Goal: Task Accomplishment & Management: Manage account settings

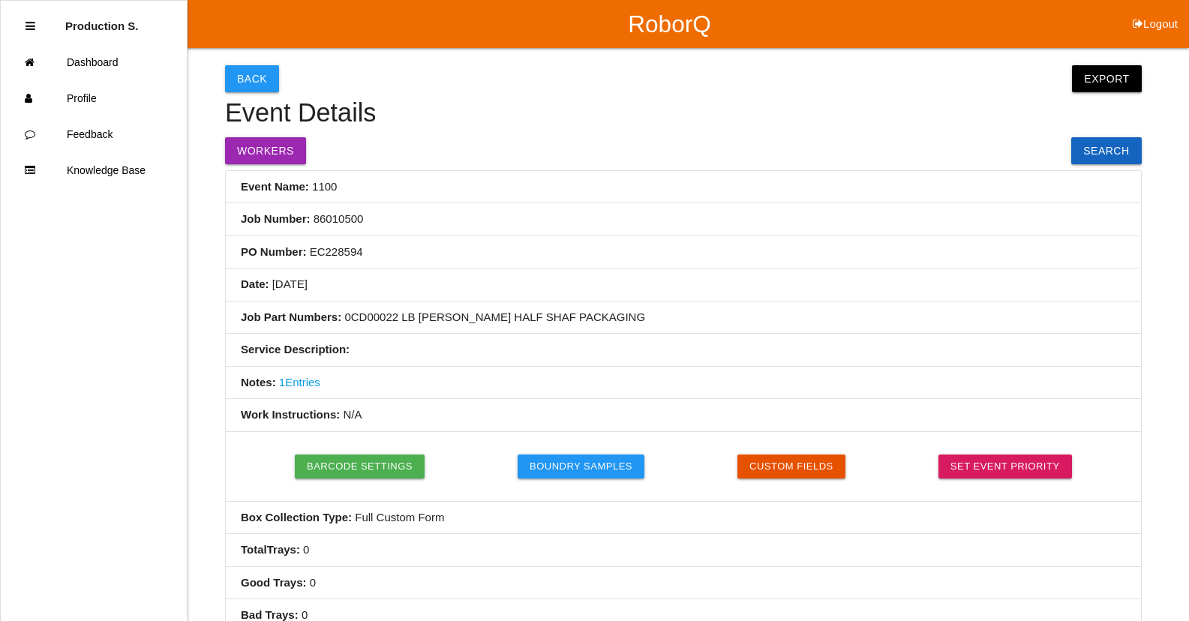
select select "6781349aea4d1b000ec5d6ec"
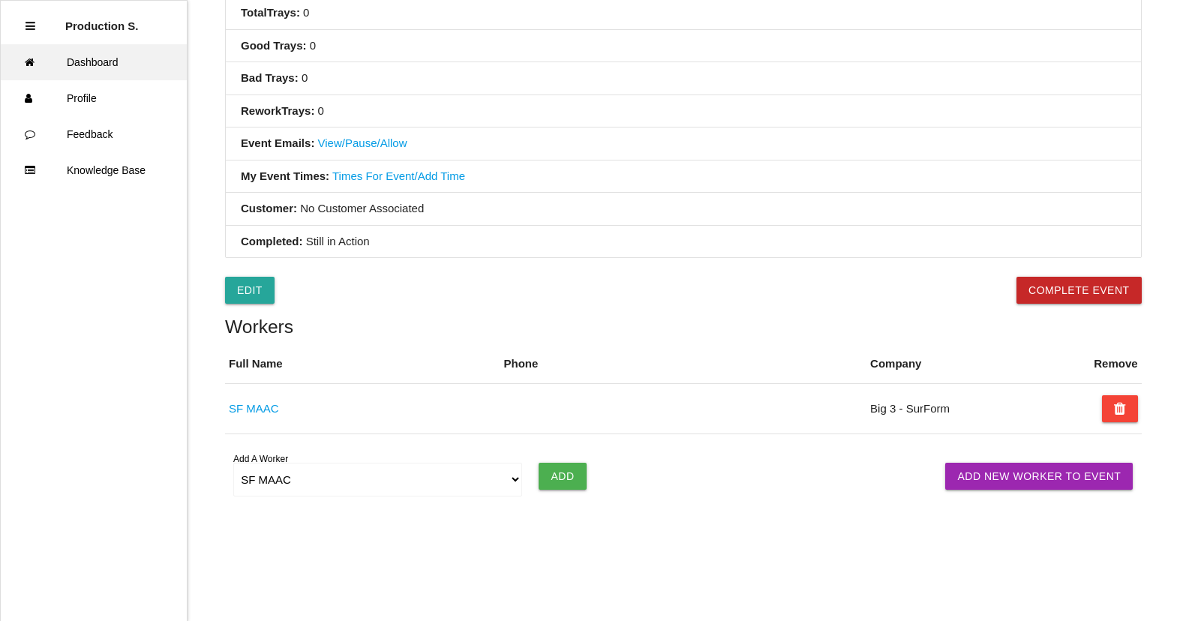
click at [110, 73] on link "Dashboard" at bounding box center [94, 62] width 186 height 36
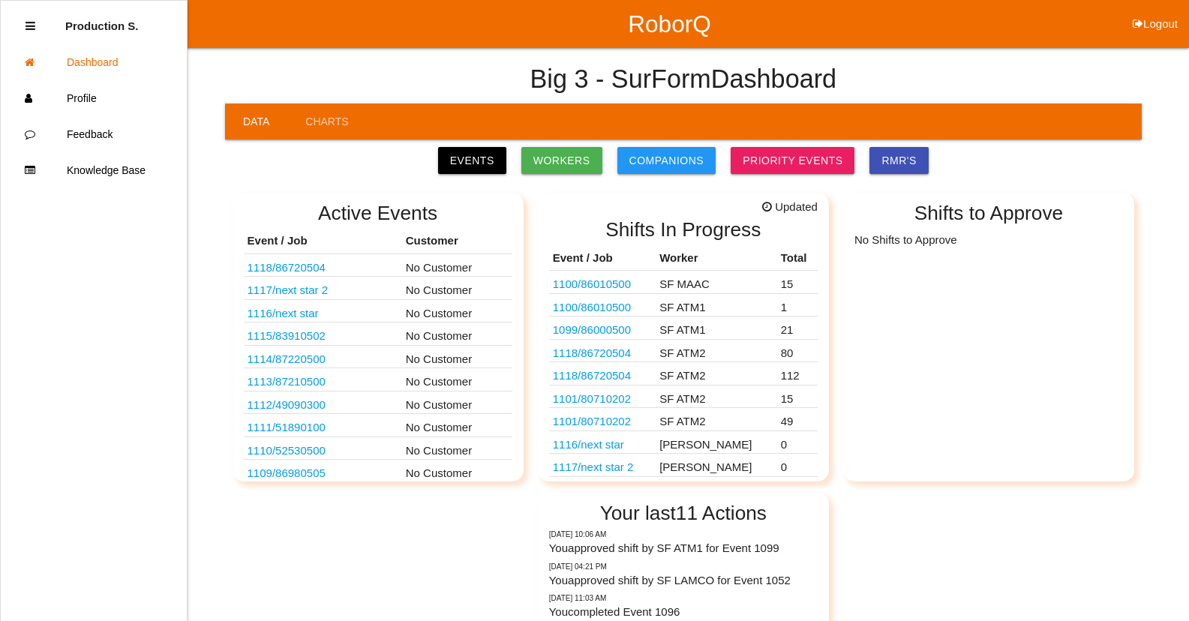
drag, startPoint x: 496, startPoint y: 158, endPoint x: 502, endPoint y: 163, distance: 8.5
click at [495, 158] on link "Events" at bounding box center [472, 160] width 68 height 27
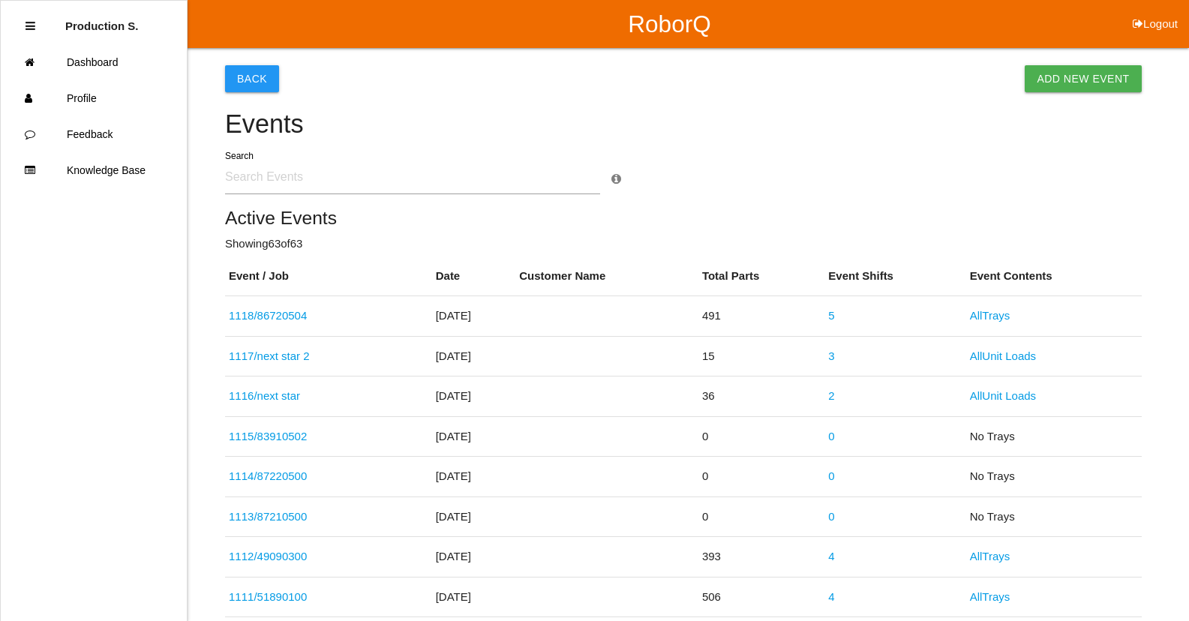
click at [312, 181] on input "text" at bounding box center [412, 177] width 375 height 34
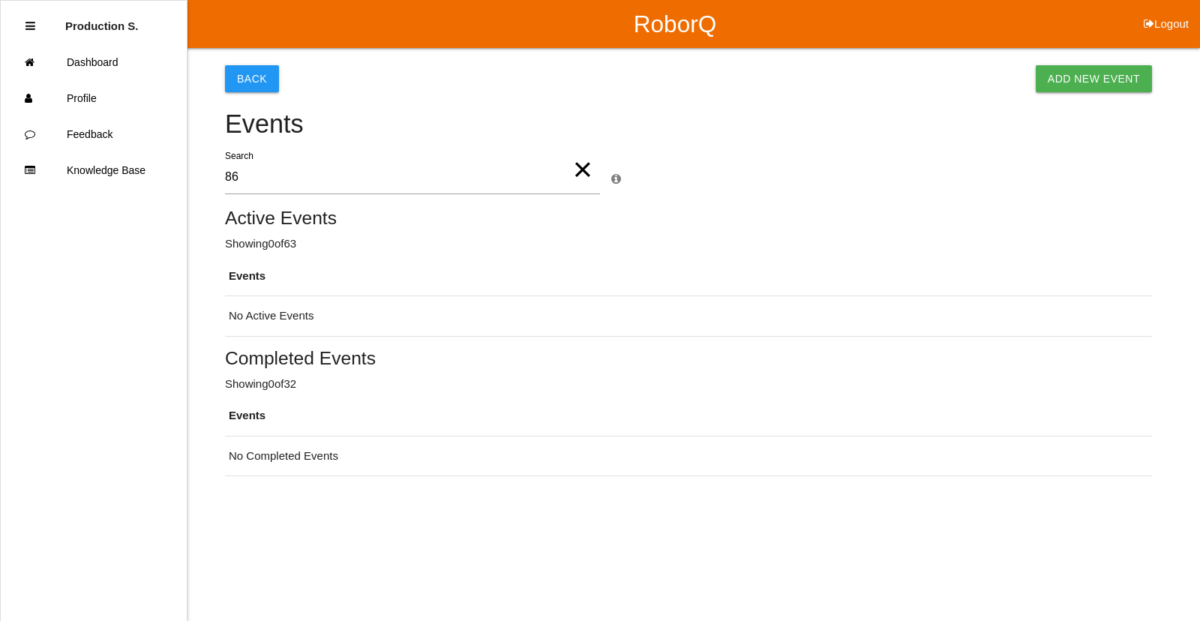
type input "8"
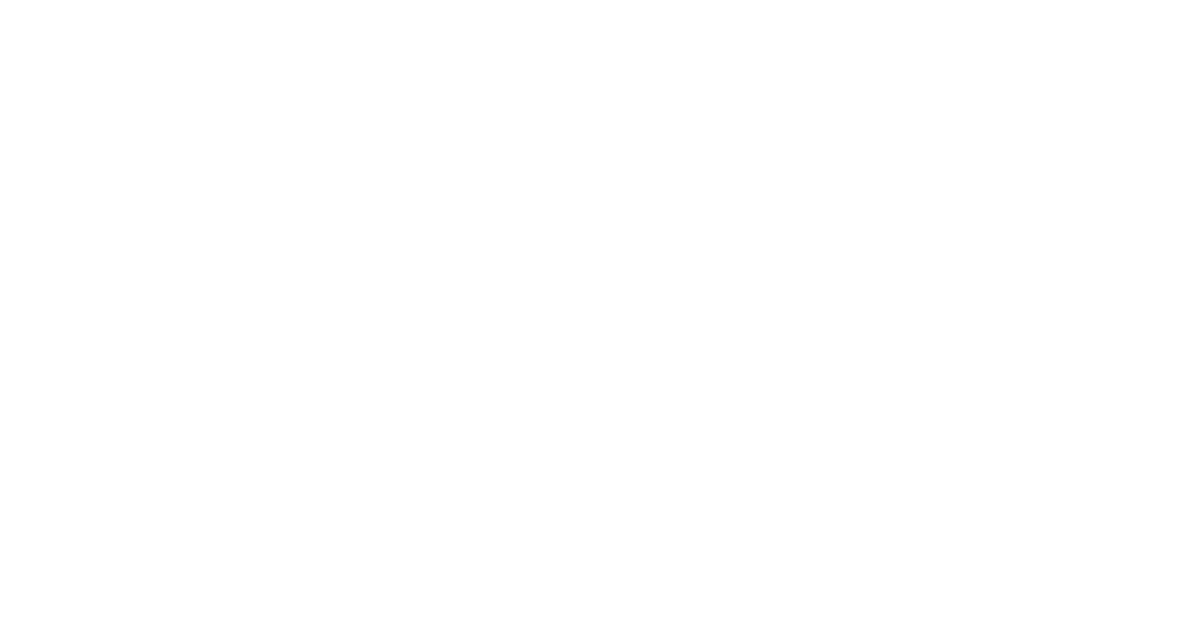
select select "Supervisor"
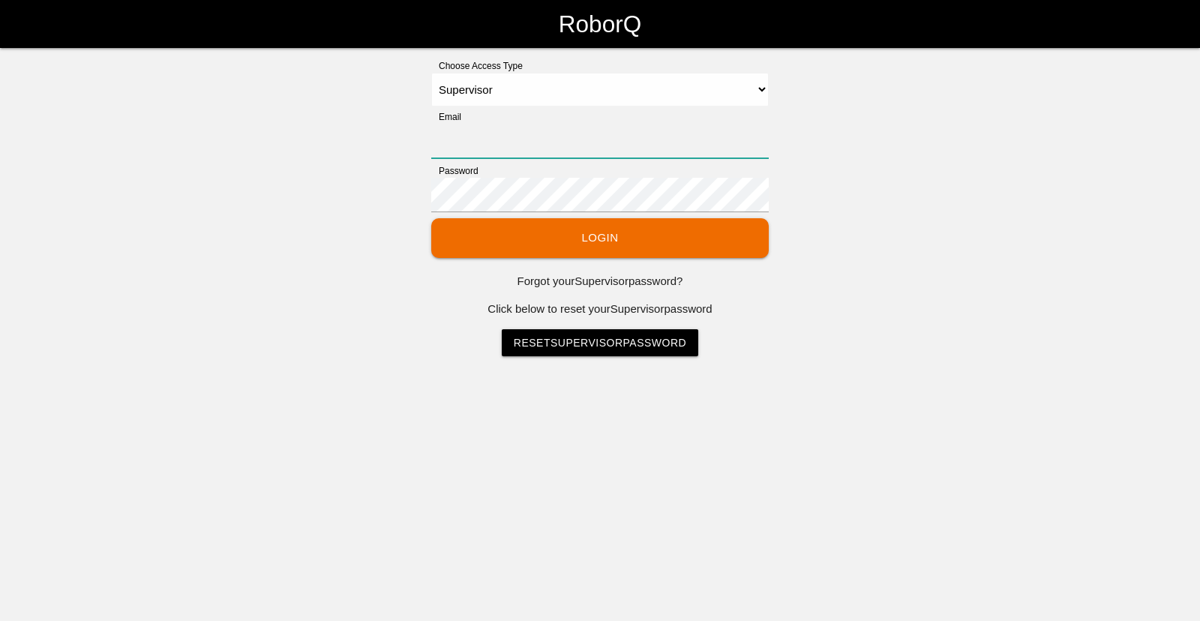
type input "[EMAIL_ADDRESS][DOMAIN_NAME]"
click at [607, 231] on button "Login" at bounding box center [599, 238] width 337 height 40
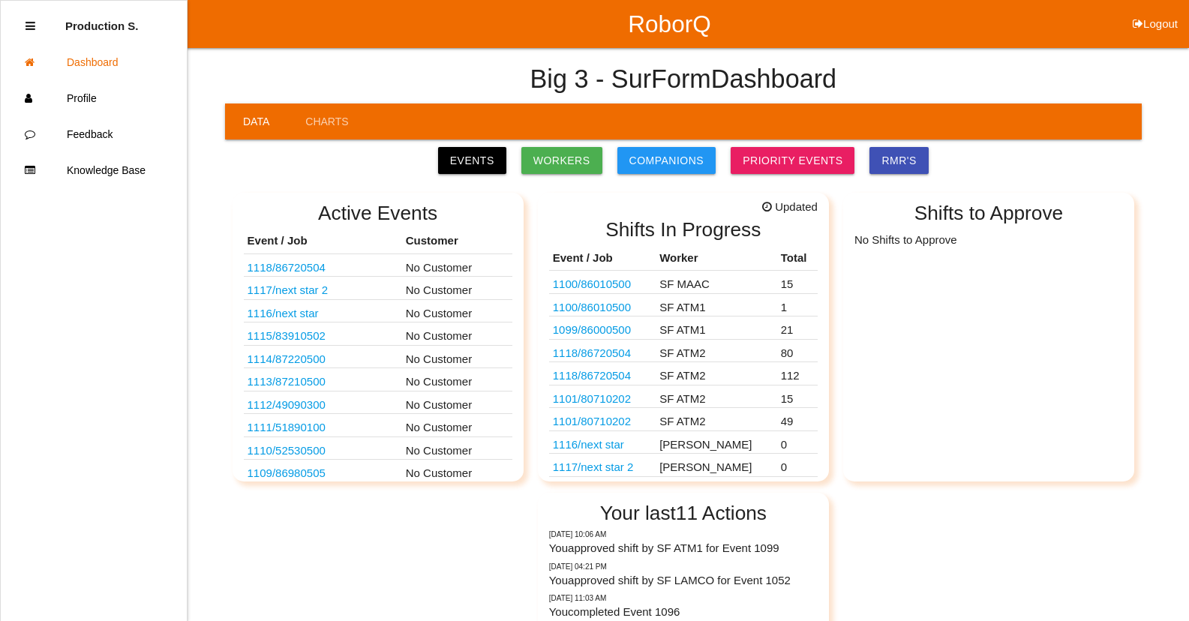
click at [694, 426] on td "SF ATM2" at bounding box center [715, 419] width 121 height 23
click at [622, 427] on link "1101 / 80710202" at bounding box center [592, 421] width 78 height 13
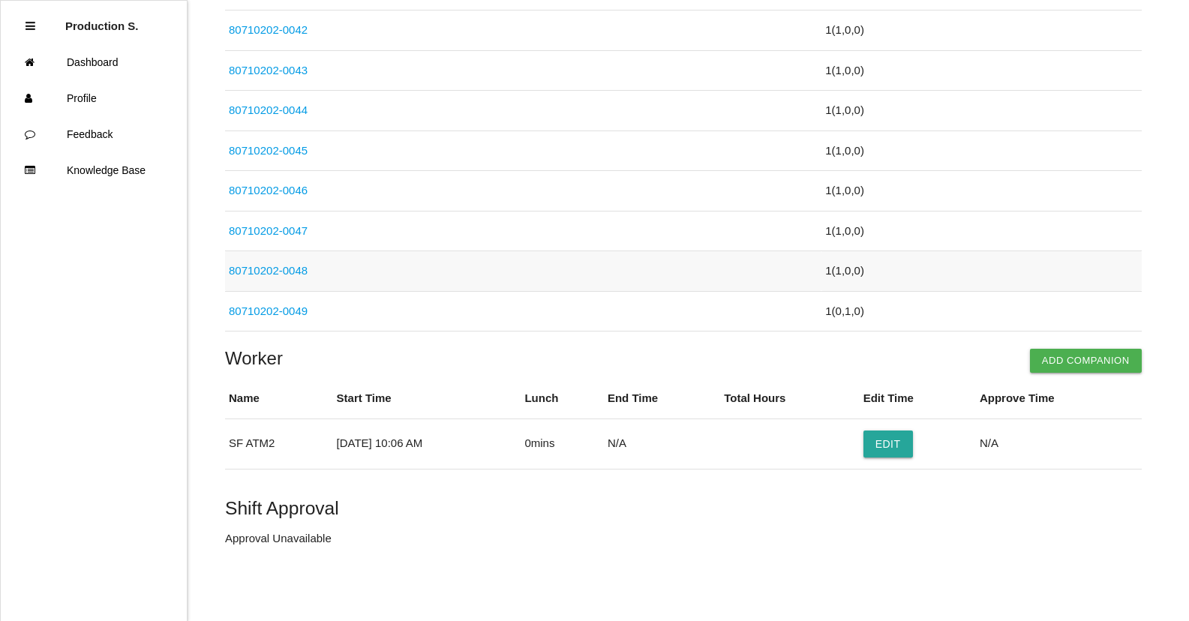
scroll to position [1934, 0]
click at [911, 450] on button "Edit" at bounding box center [887, 443] width 49 height 27
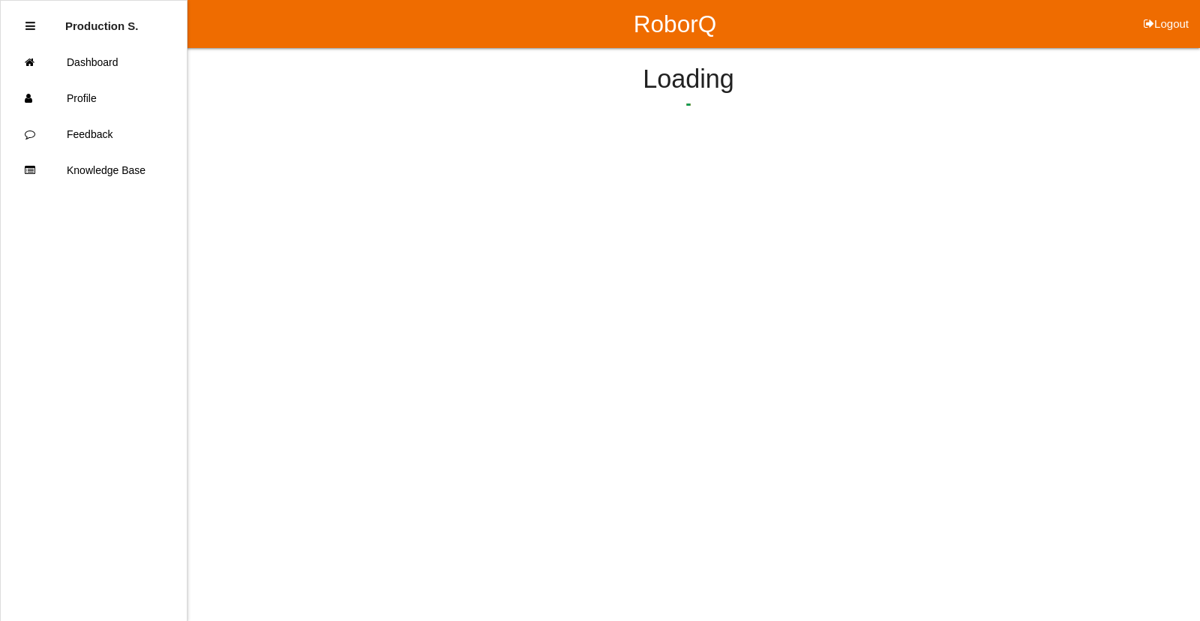
select select "10"
select select "6"
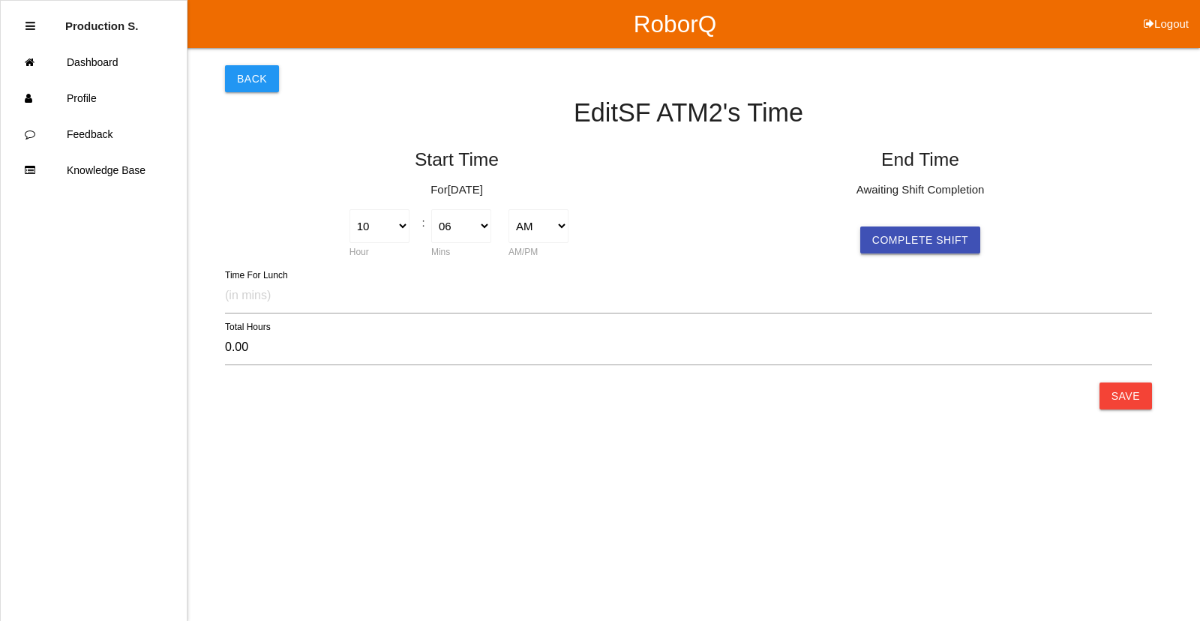
click at [919, 251] on button "Complete Shift" at bounding box center [920, 239] width 120 height 27
select select "10"
select select "6"
click at [1130, 397] on button "Save" at bounding box center [1125, 395] width 52 height 27
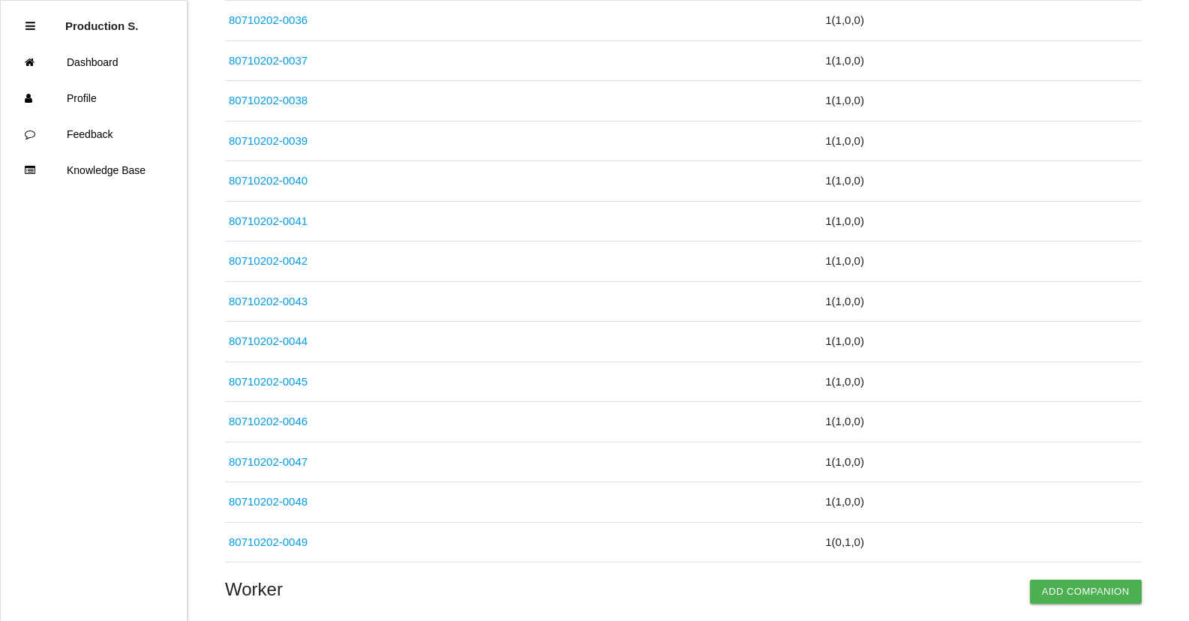
scroll to position [1934, 0]
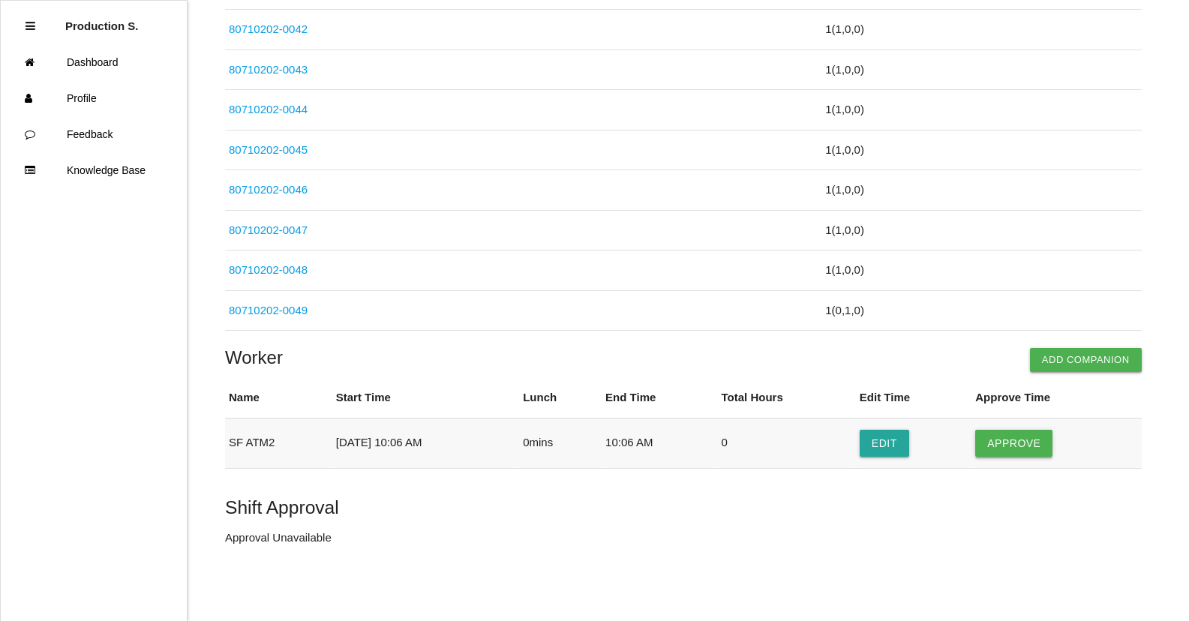
click at [1028, 446] on button "Approve" at bounding box center [1013, 443] width 77 height 27
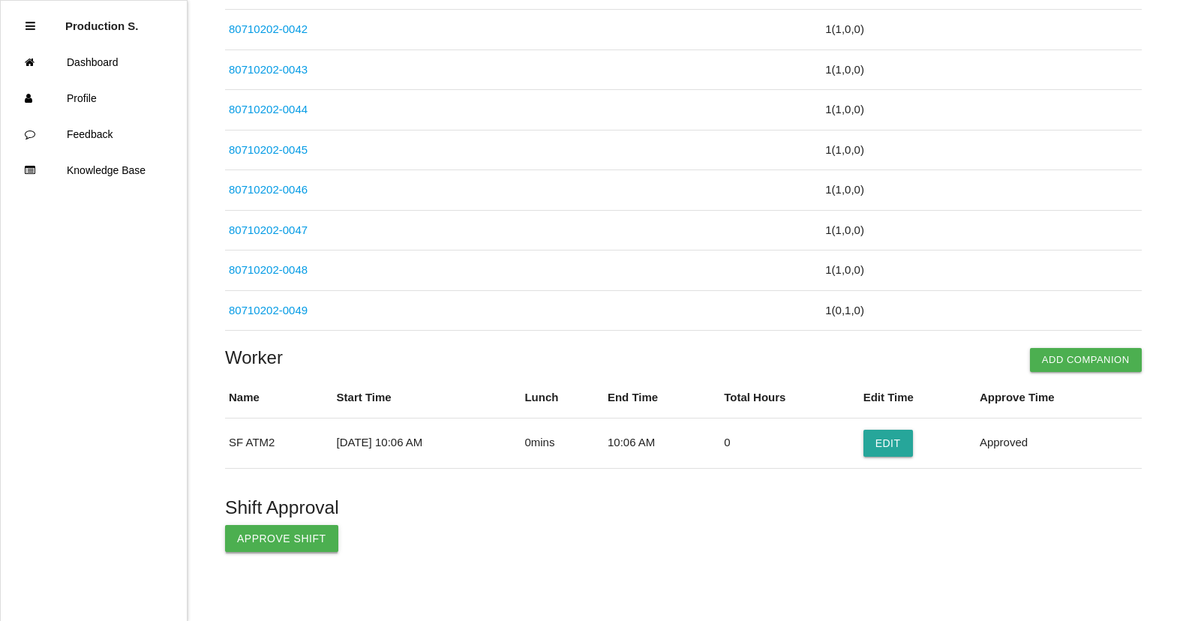
click at [244, 534] on button "Approve Shift" at bounding box center [281, 538] width 113 height 27
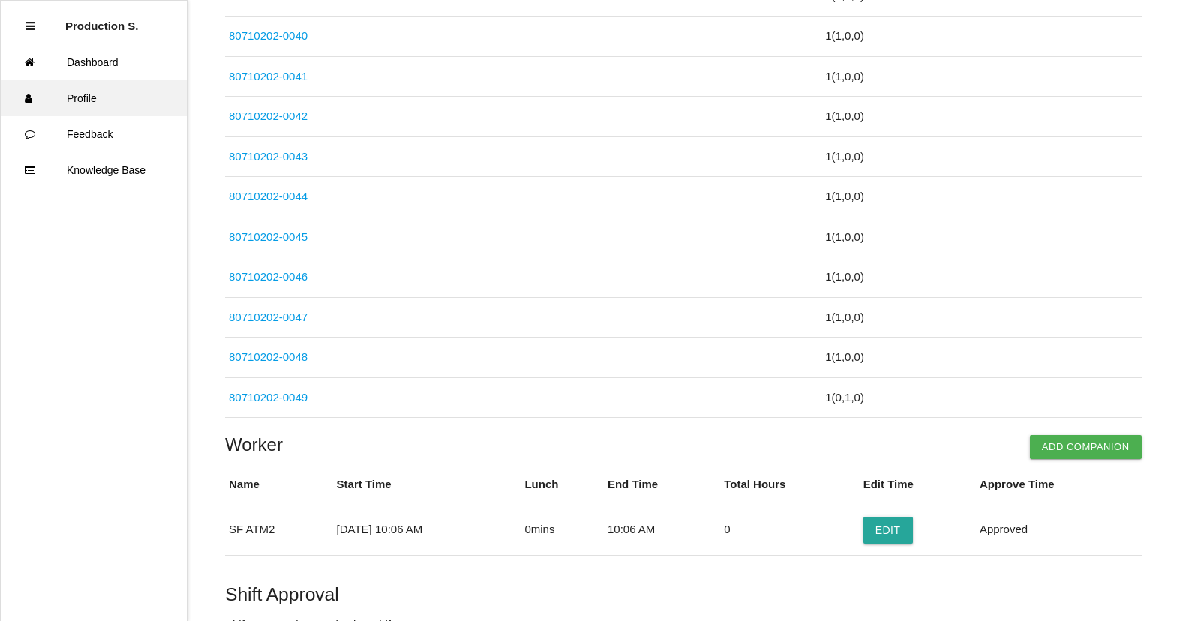
scroll to position [1484, 0]
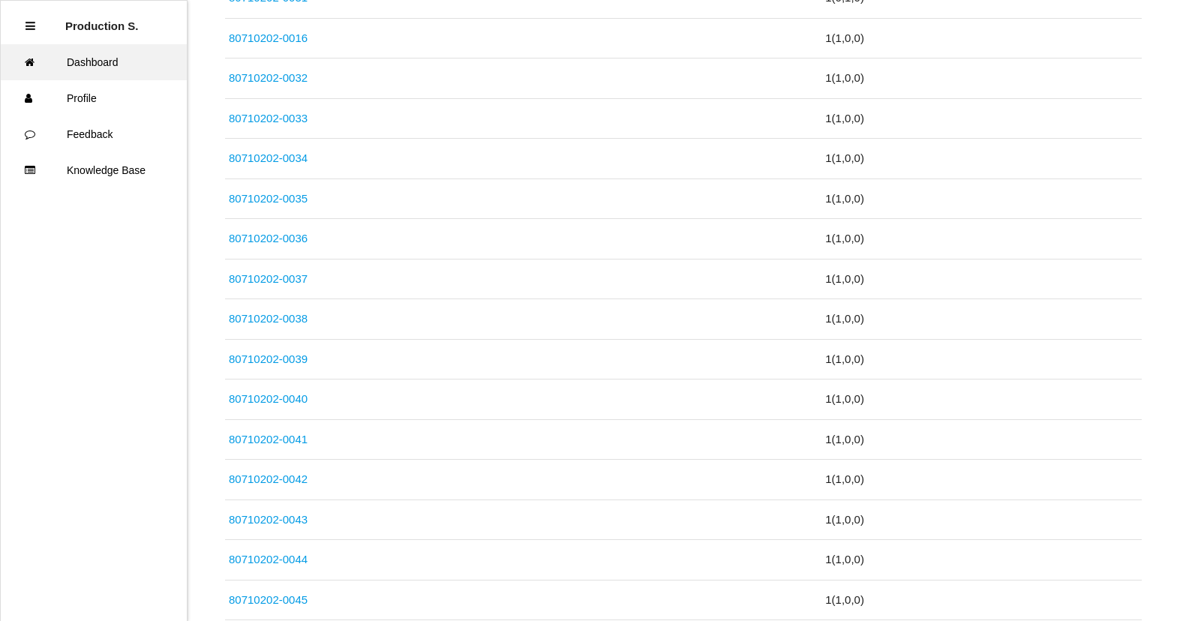
click at [105, 58] on link "Dashboard" at bounding box center [94, 62] width 186 height 36
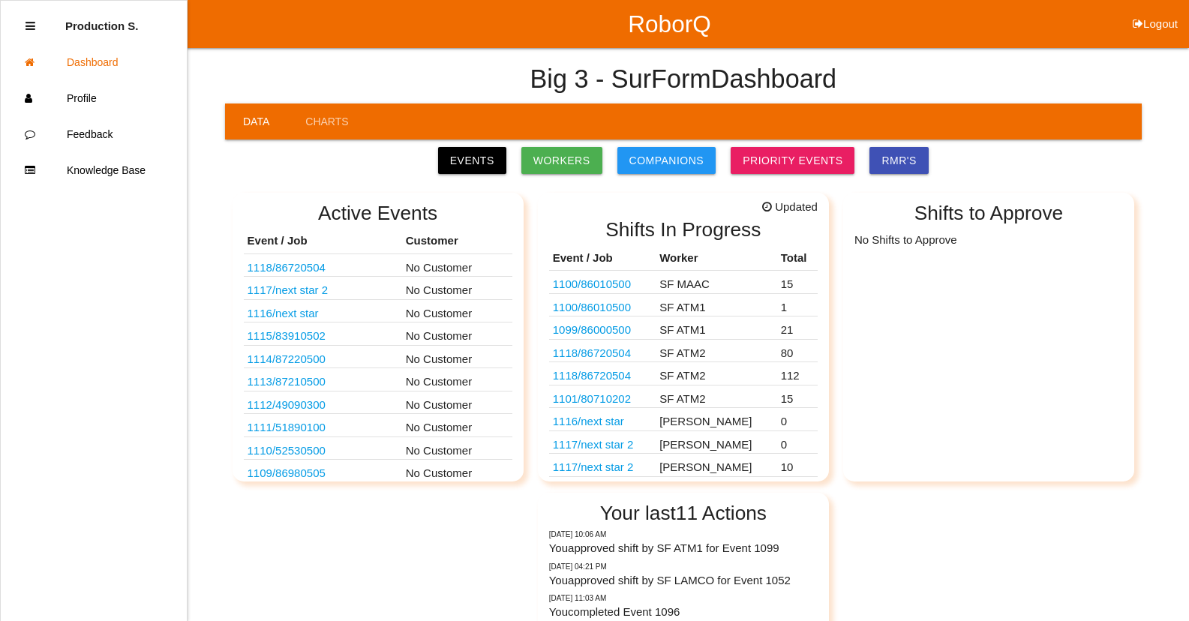
click at [604, 401] on link "1101 / 80710202" at bounding box center [592, 398] width 78 height 13
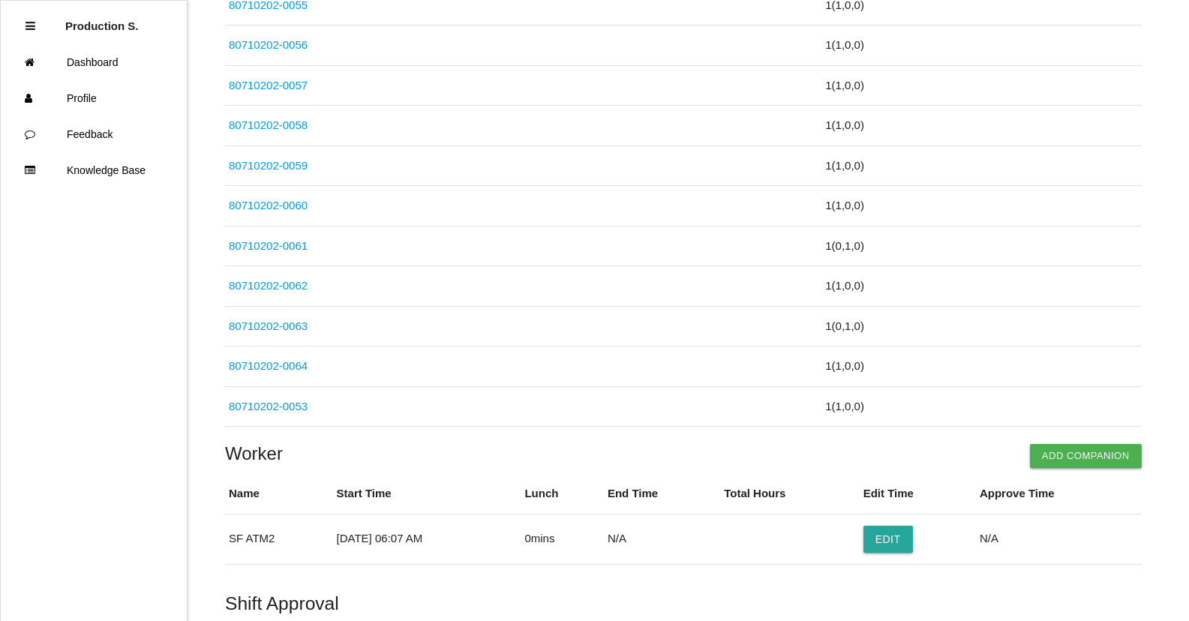
scroll to position [570, 0]
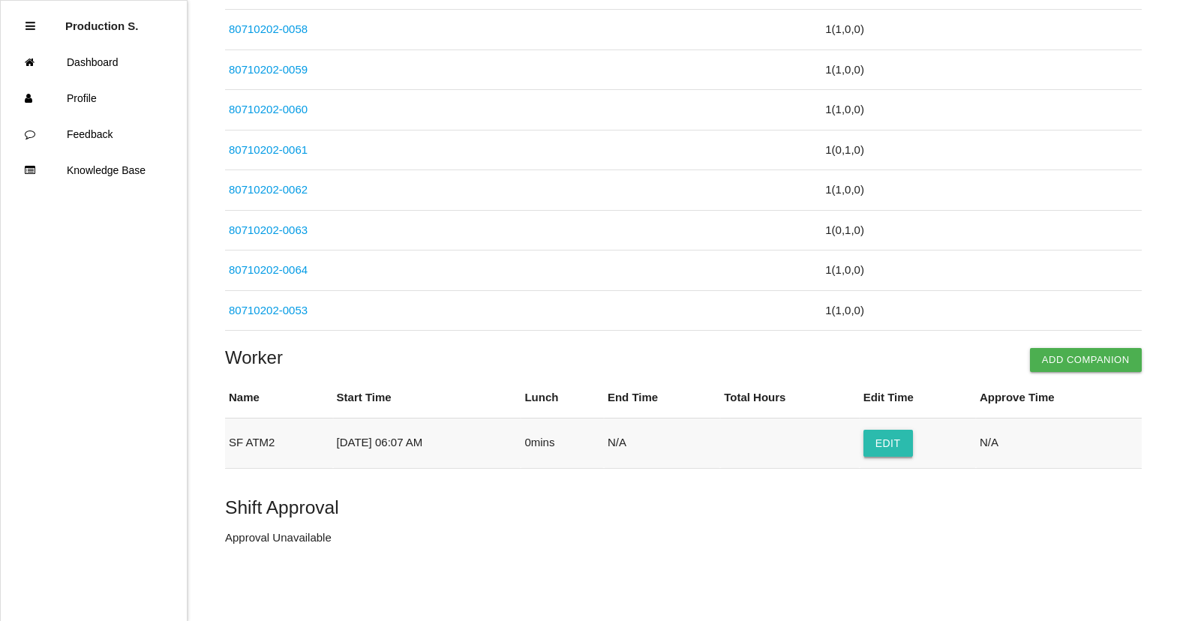
click at [911, 447] on button "Edit" at bounding box center [887, 443] width 49 height 27
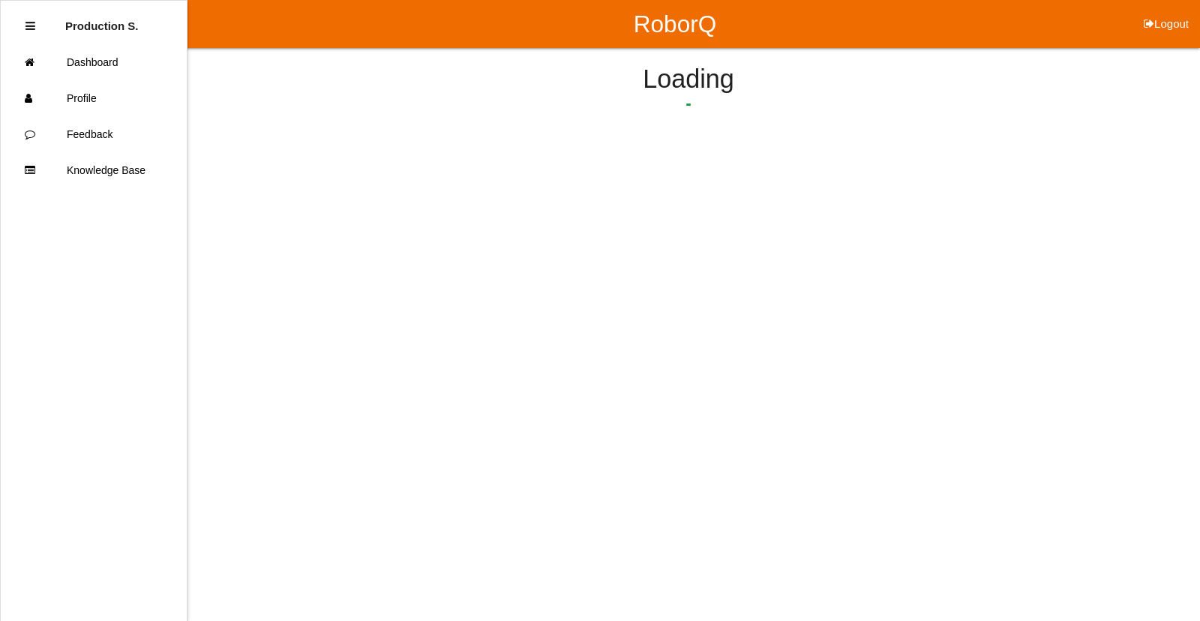
select select "6"
select select "7"
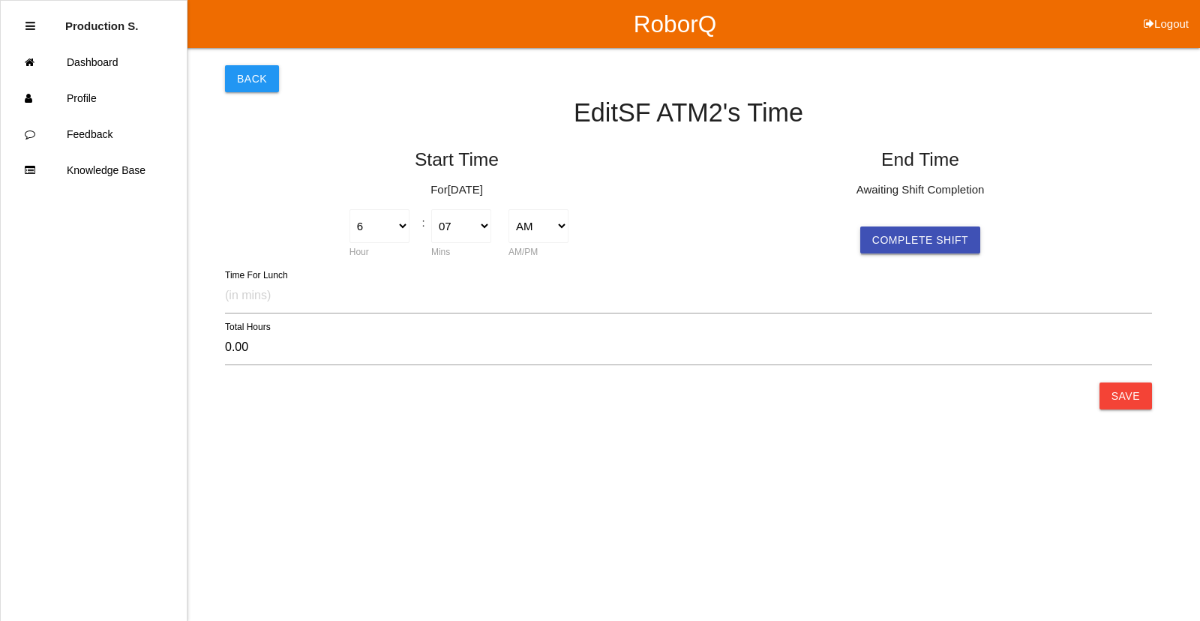
click at [904, 237] on button "Complete Shift" at bounding box center [920, 239] width 120 height 27
select select "6"
select select "7"
click at [1116, 393] on button "Save" at bounding box center [1125, 395] width 52 height 27
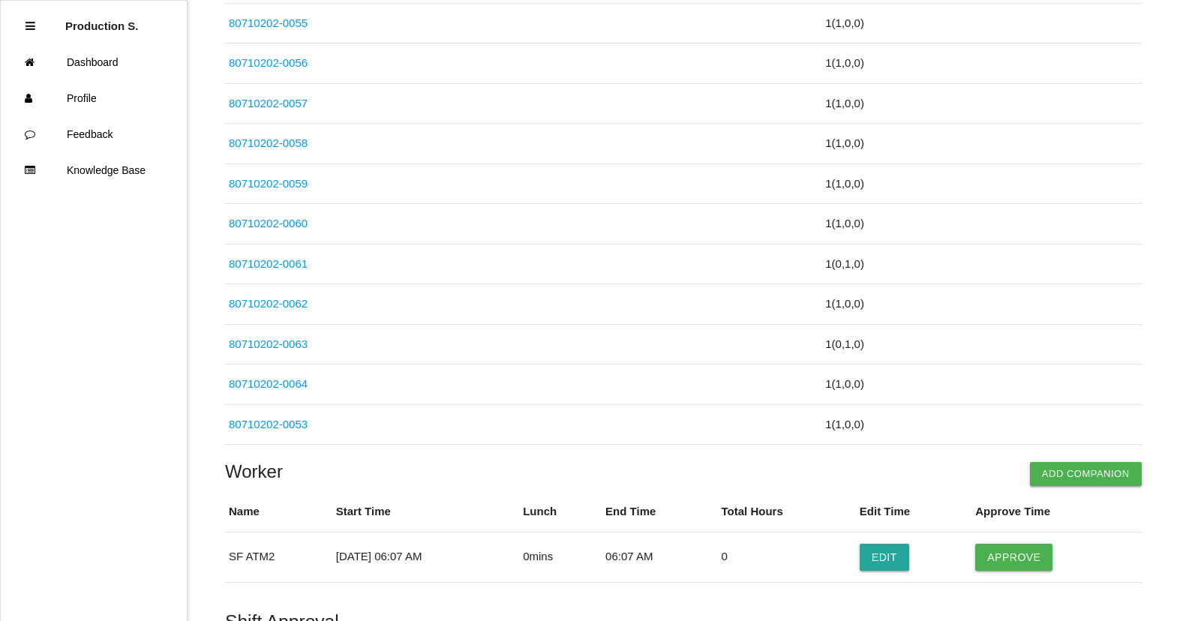
scroll to position [570, 0]
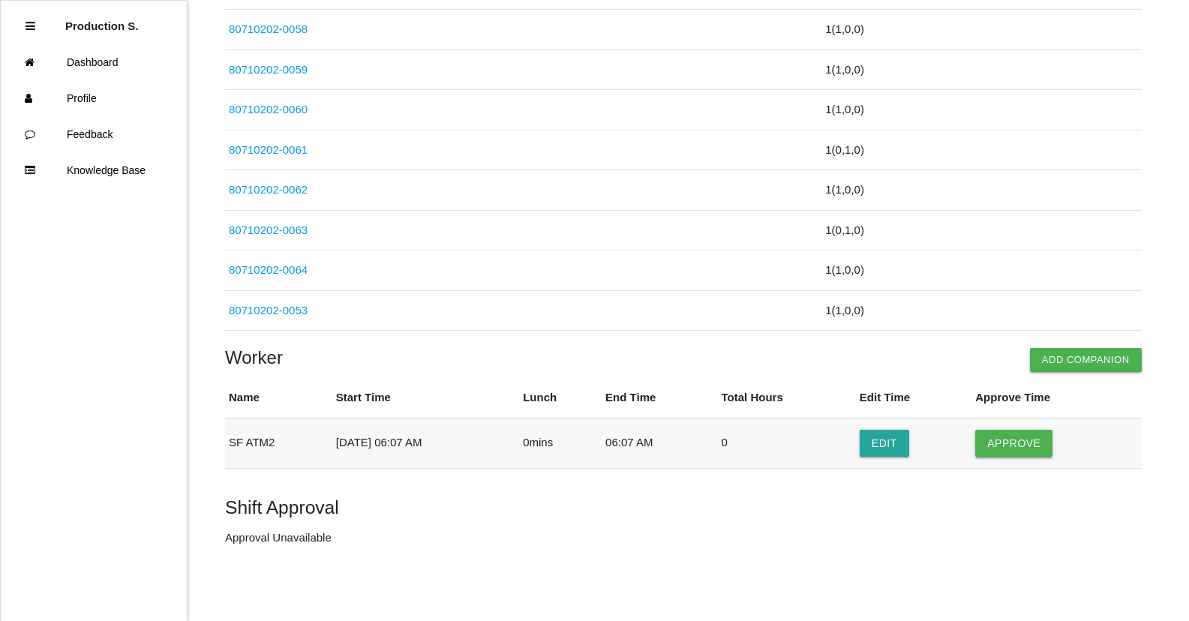
drag, startPoint x: 1036, startPoint y: 437, endPoint x: 1019, endPoint y: 442, distance: 18.0
click at [1035, 439] on button "Approve" at bounding box center [1013, 443] width 77 height 27
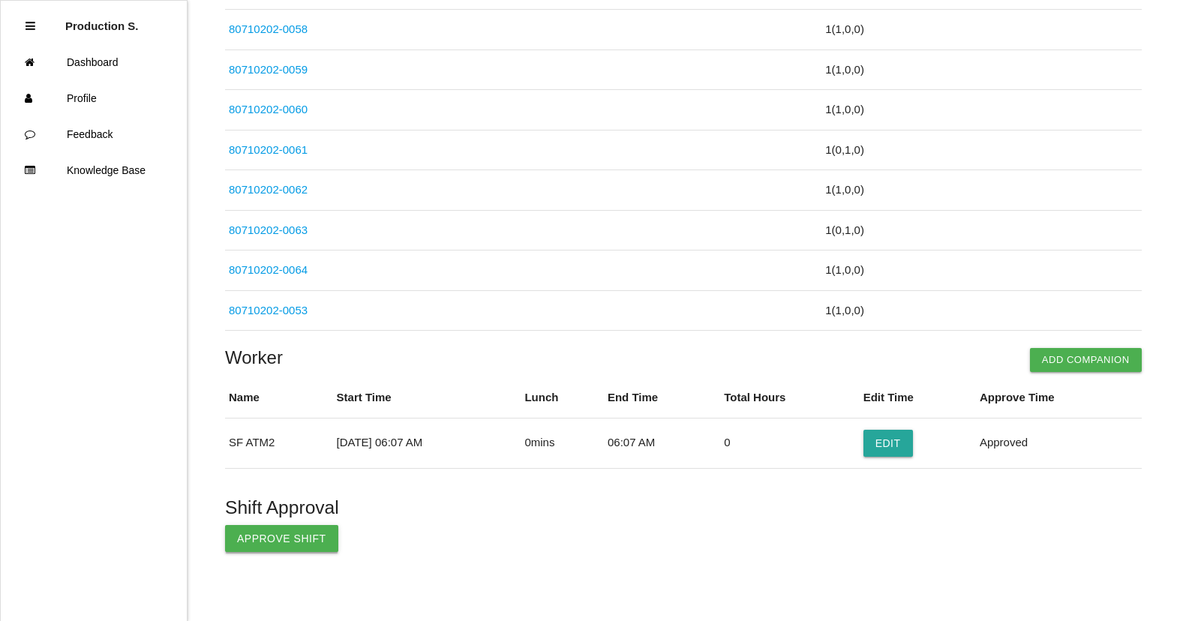
click at [304, 550] on button "Approve Shift" at bounding box center [281, 538] width 113 height 27
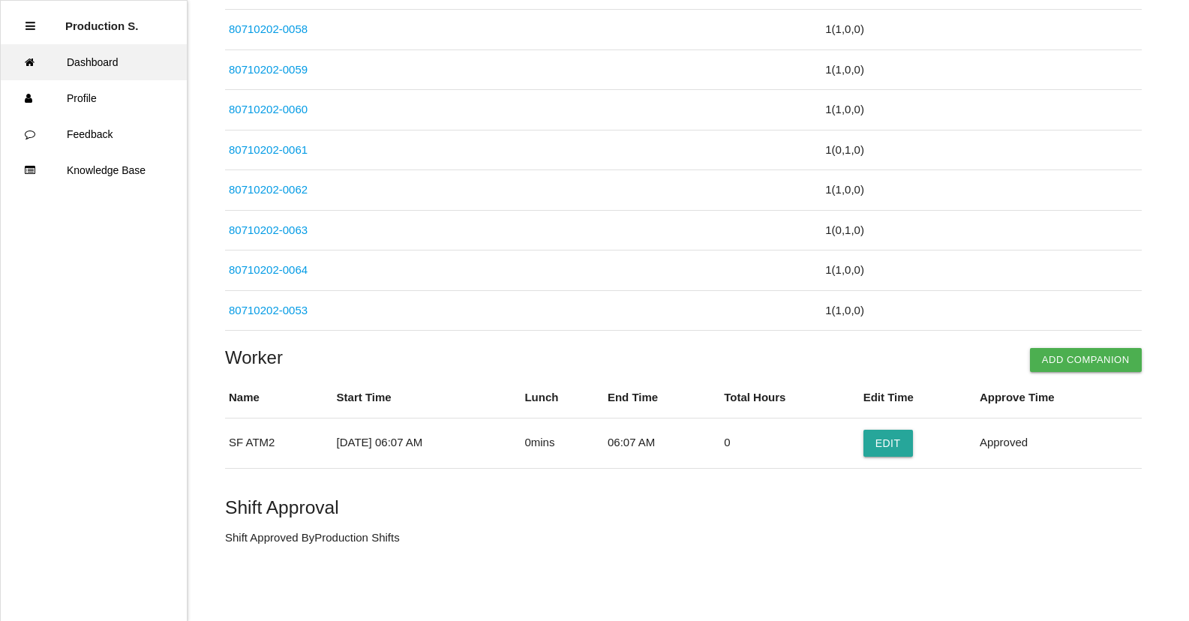
click at [72, 68] on link "Dashboard" at bounding box center [94, 62] width 186 height 36
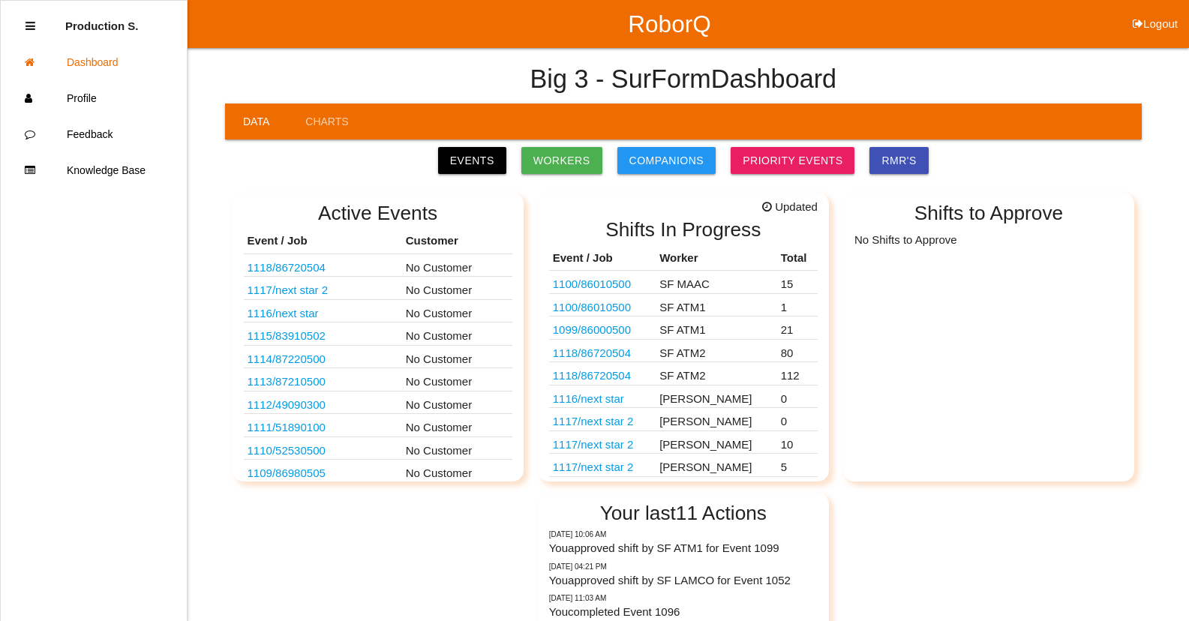
click at [602, 379] on link "1118 / 86720504" at bounding box center [592, 375] width 78 height 13
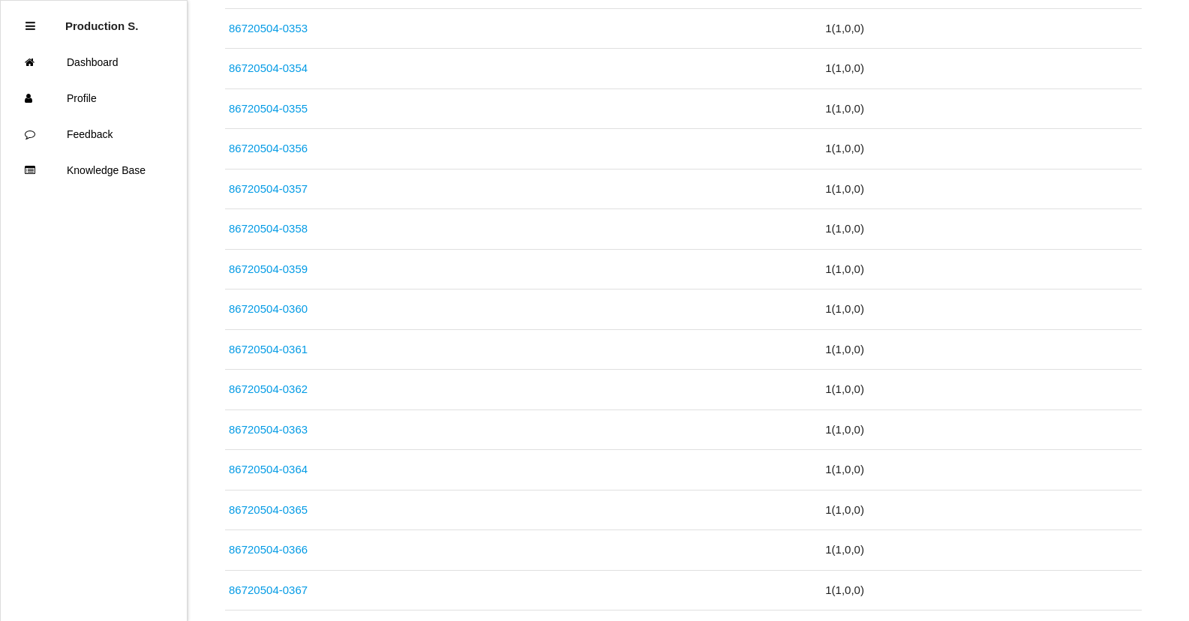
scroll to position [4462, 0]
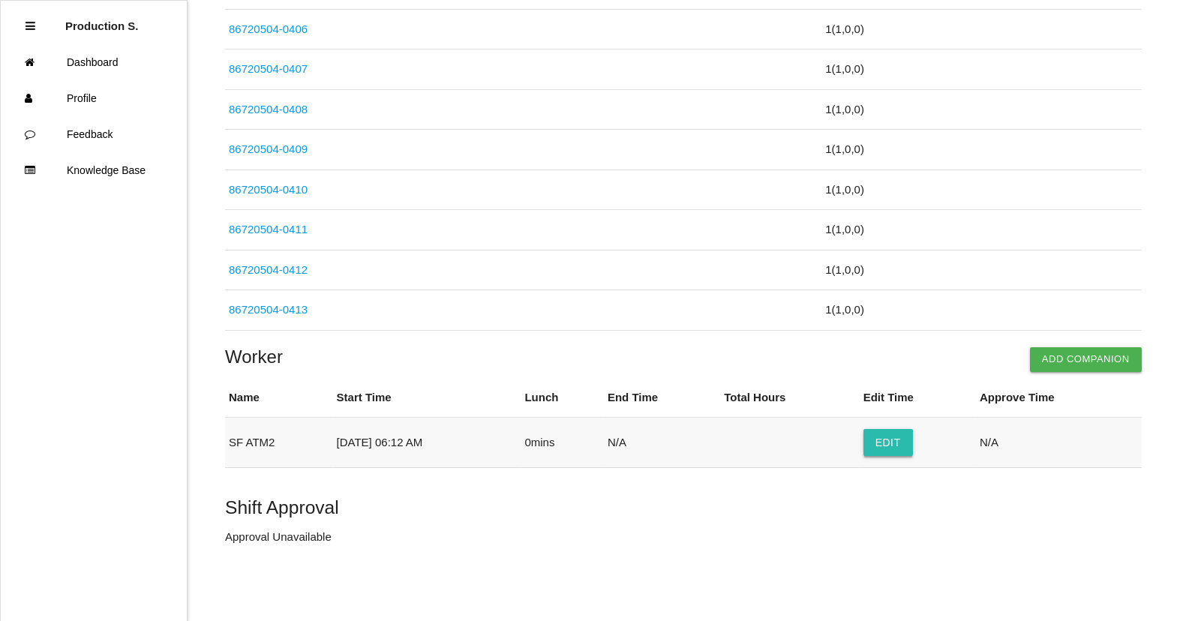
click at [898, 444] on button "Edit" at bounding box center [887, 442] width 49 height 27
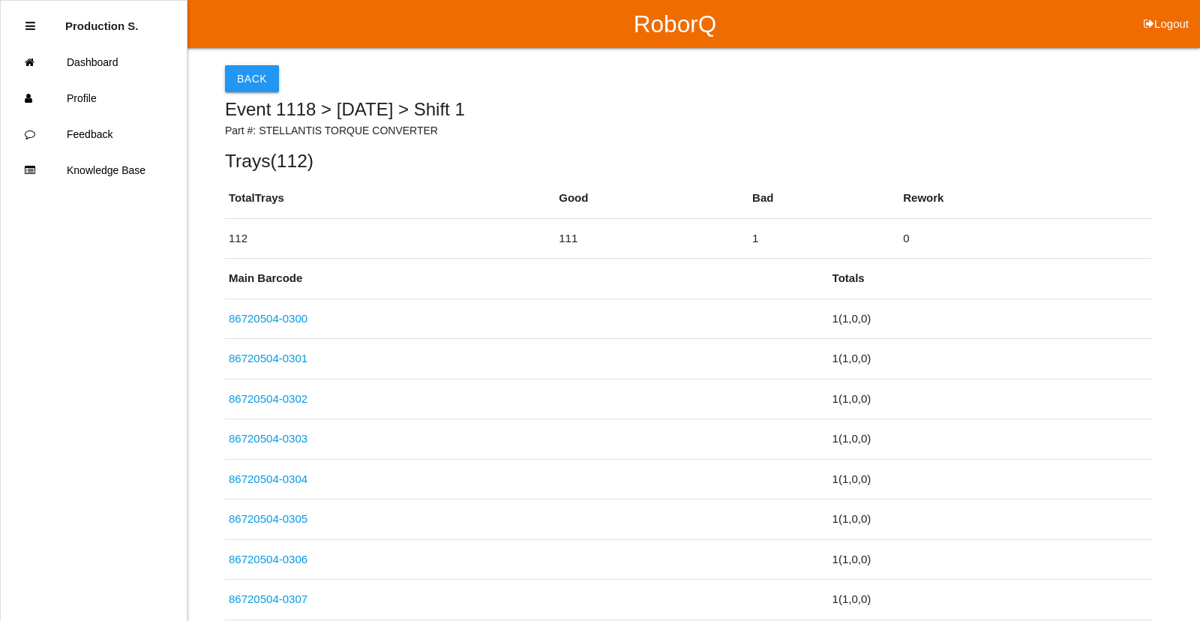
select select "6"
select select "12"
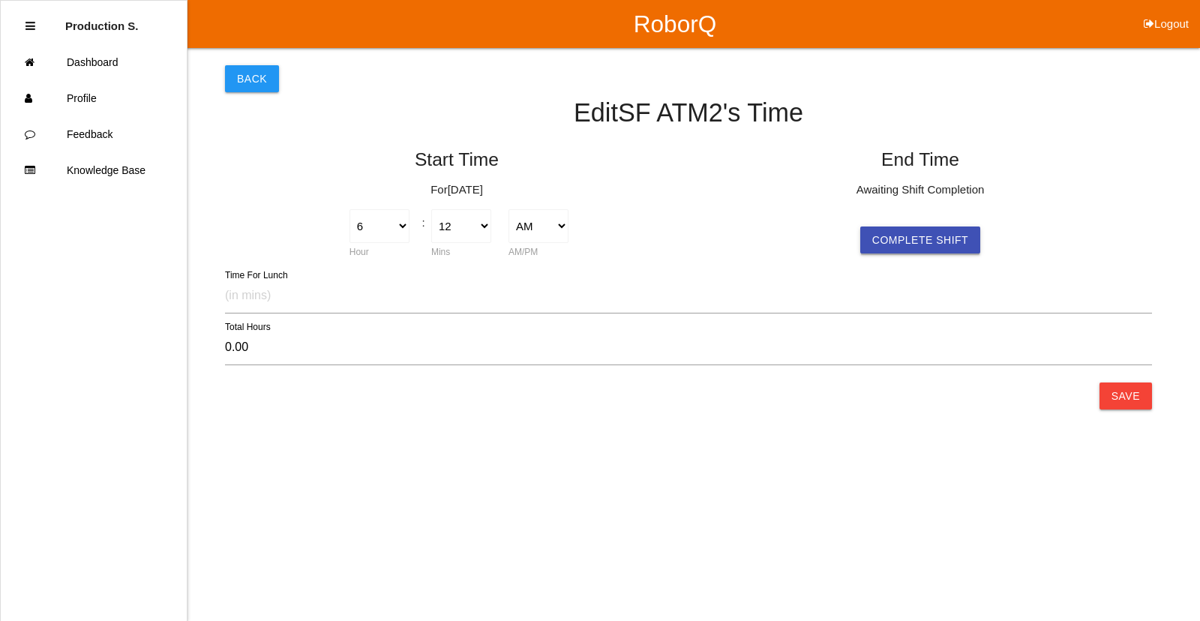
click at [906, 244] on button "Complete Shift" at bounding box center [920, 239] width 120 height 27
select select "6"
select select "12"
click at [1121, 395] on button "Save" at bounding box center [1125, 395] width 52 height 27
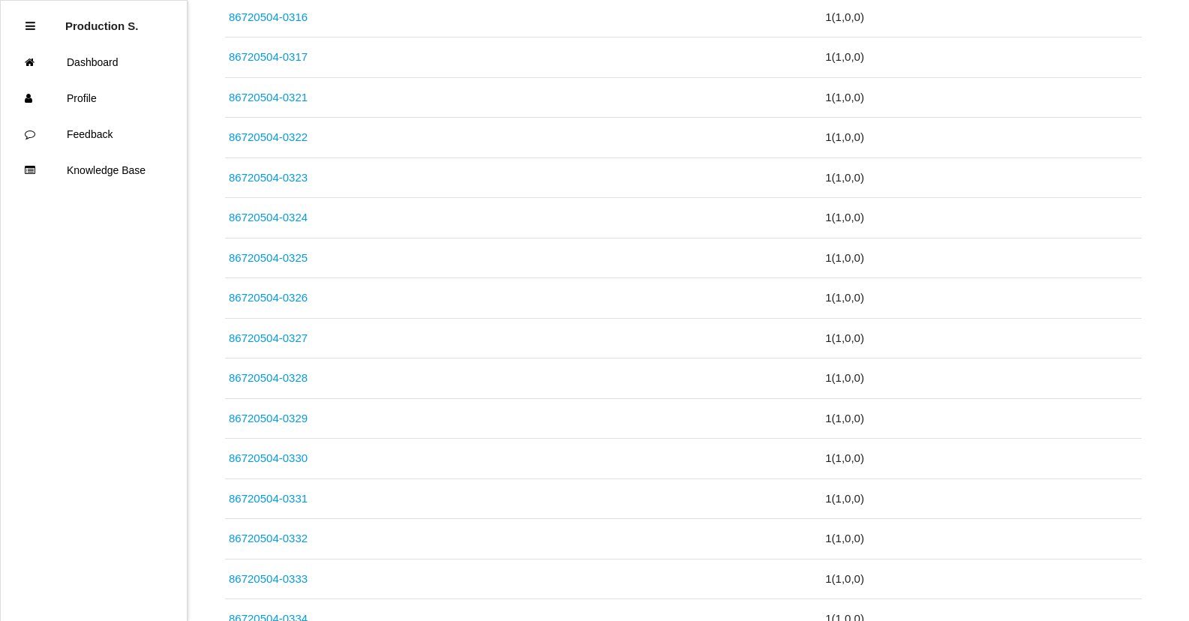
scroll to position [4462, 0]
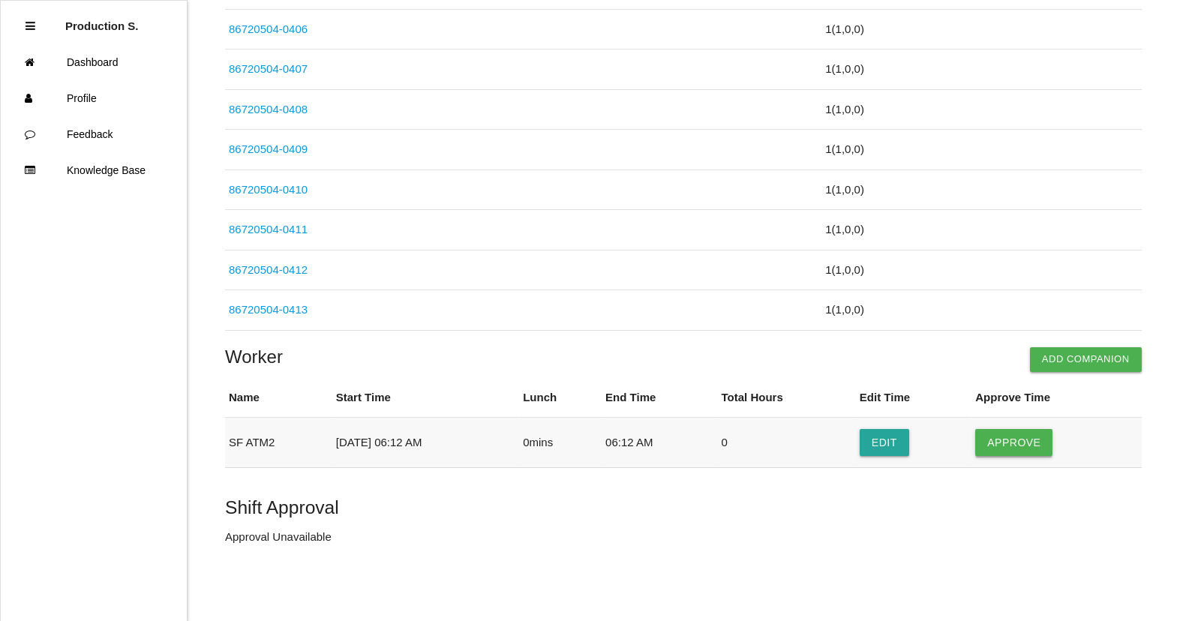
click at [1019, 443] on button "Approve" at bounding box center [1013, 442] width 77 height 27
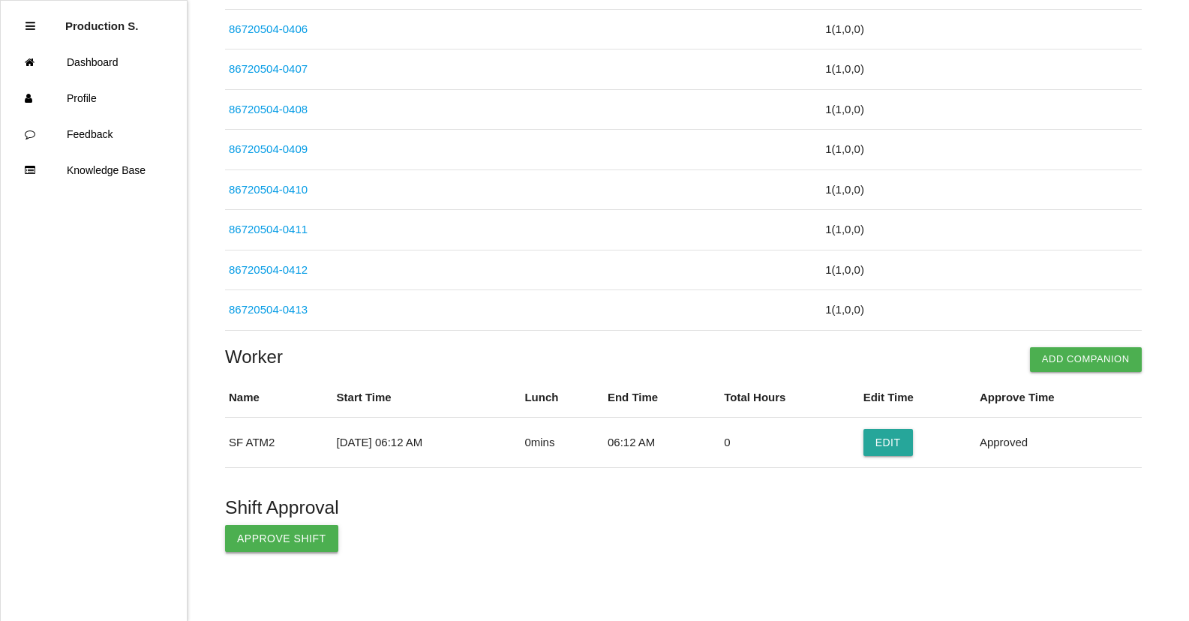
click at [320, 538] on button "Approve Shift" at bounding box center [281, 538] width 113 height 27
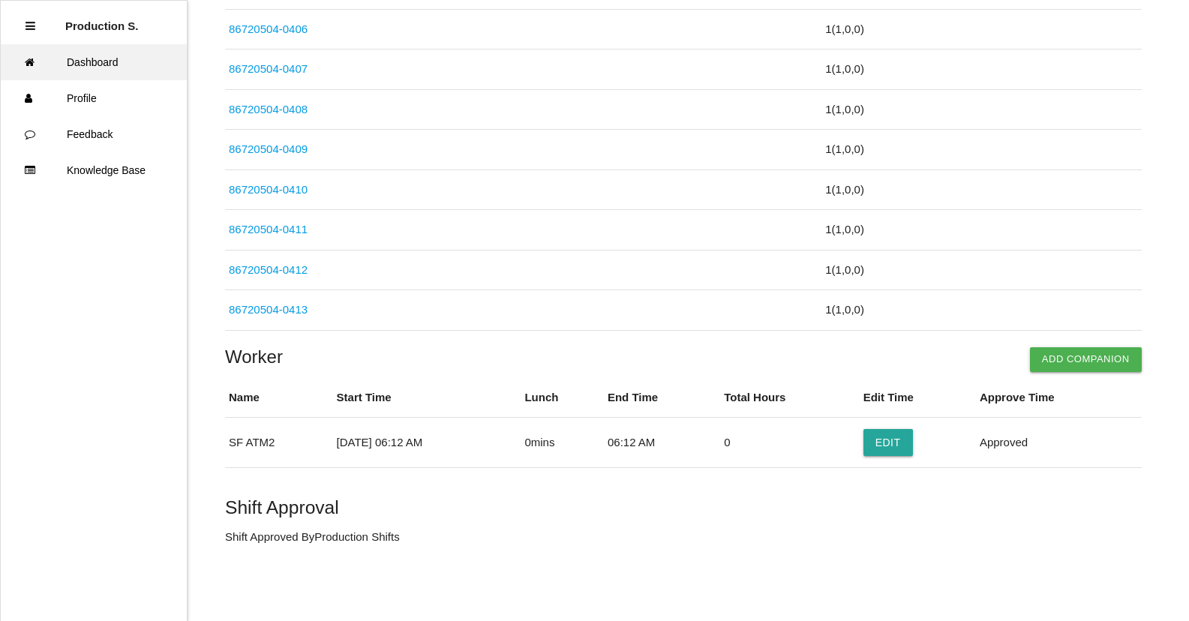
click at [103, 63] on link "Dashboard" at bounding box center [94, 62] width 186 height 36
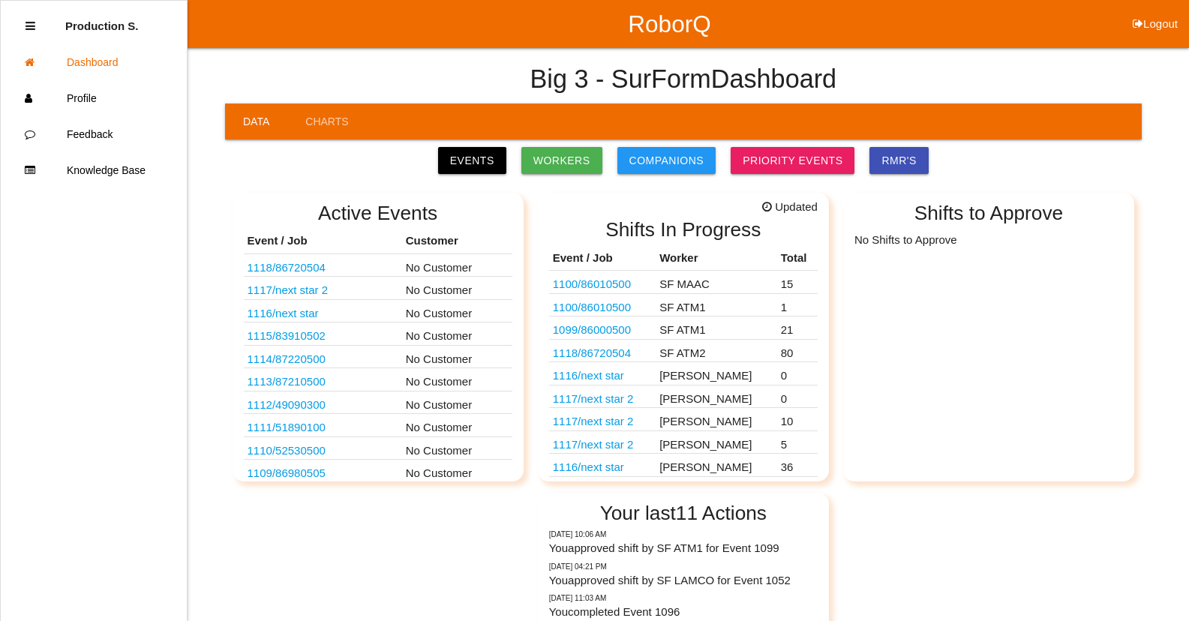
click at [613, 356] on link "1118 / 86720504" at bounding box center [592, 352] width 78 height 13
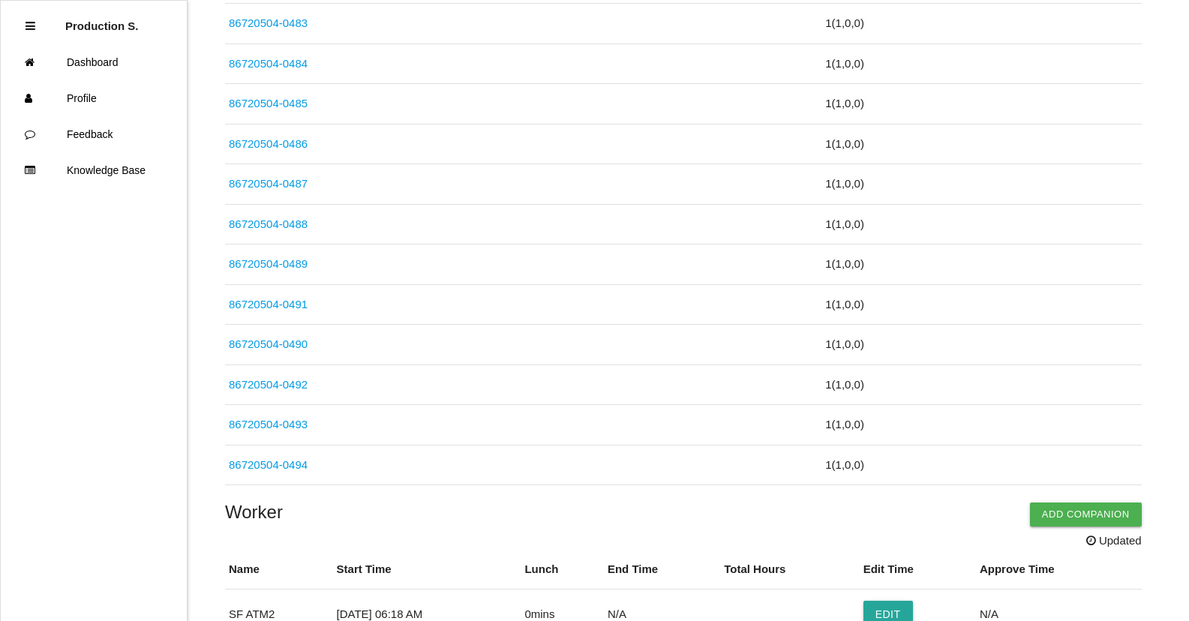
scroll to position [3212, 0]
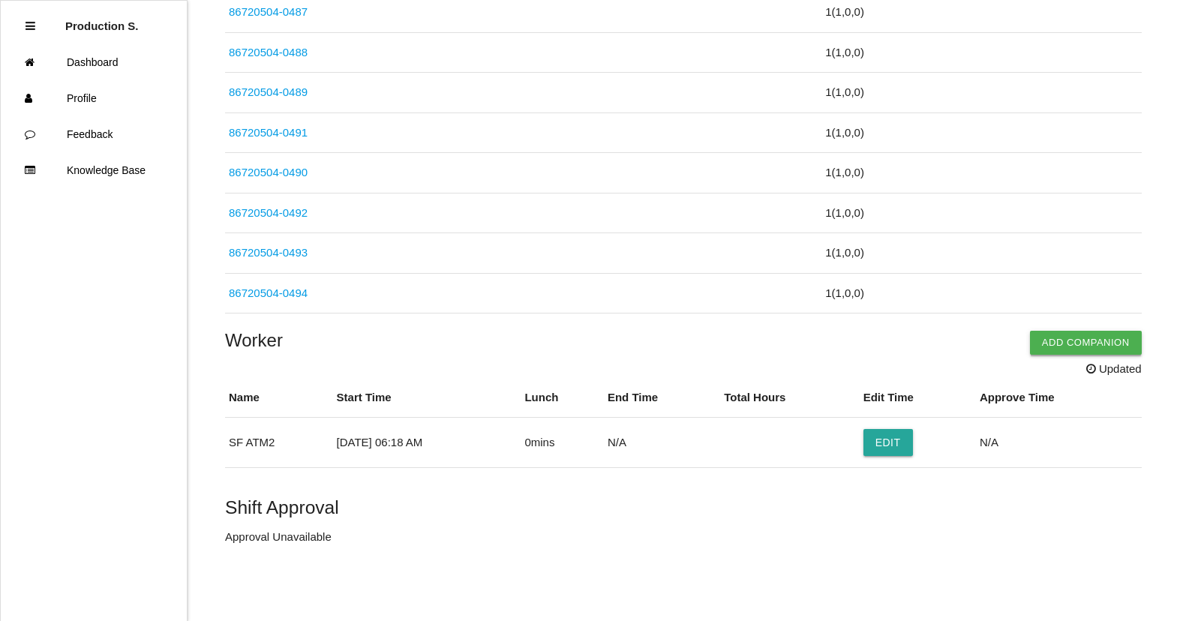
click at [1117, 346] on button "Add Companion" at bounding box center [1086, 343] width 112 height 24
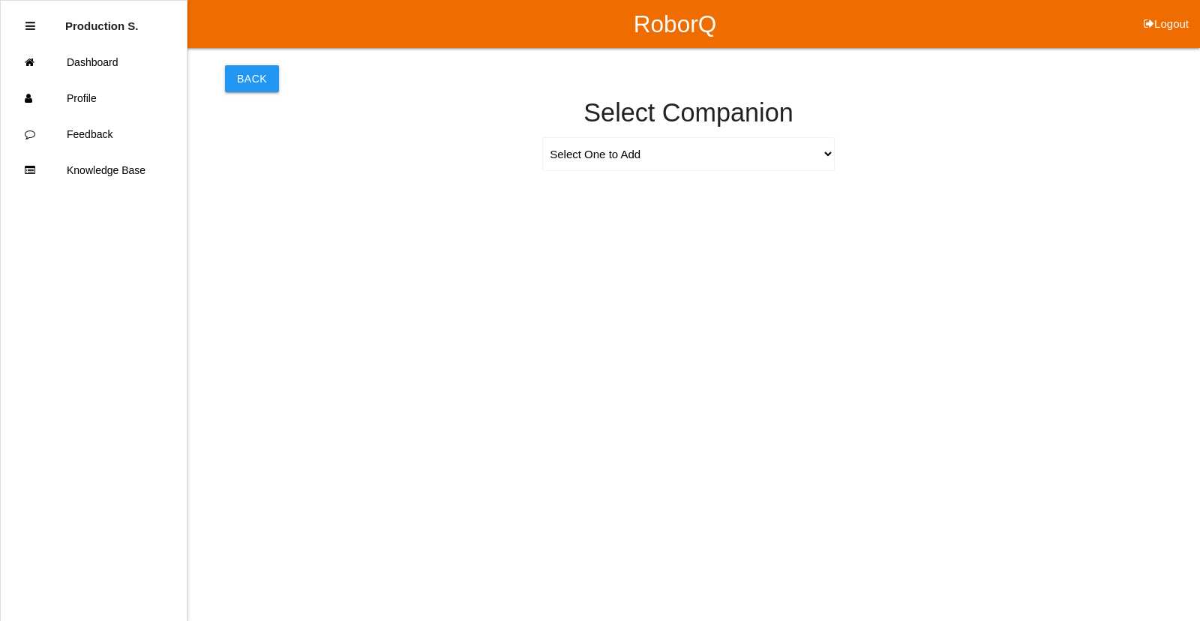
click at [844, 151] on div "Select One to Add [PERSON_NAME] 9655 [PERSON_NAME] 9140 [PERSON_NAME] 9156 [PER…" at bounding box center [688, 157] width 927 height 41
click at [829, 157] on select "Select One to Add [PERSON_NAME] 9655 [PERSON_NAME] 9140 [PERSON_NAME] 9156 [PER…" at bounding box center [688, 154] width 292 height 34
select select "[PERSON_NAME] 9694"
click at [542, 137] on select "Select One to Add [PERSON_NAME] 9655 [PERSON_NAME] 9140 [PERSON_NAME] 9156 [PER…" at bounding box center [688, 154] width 292 height 34
select select "6"
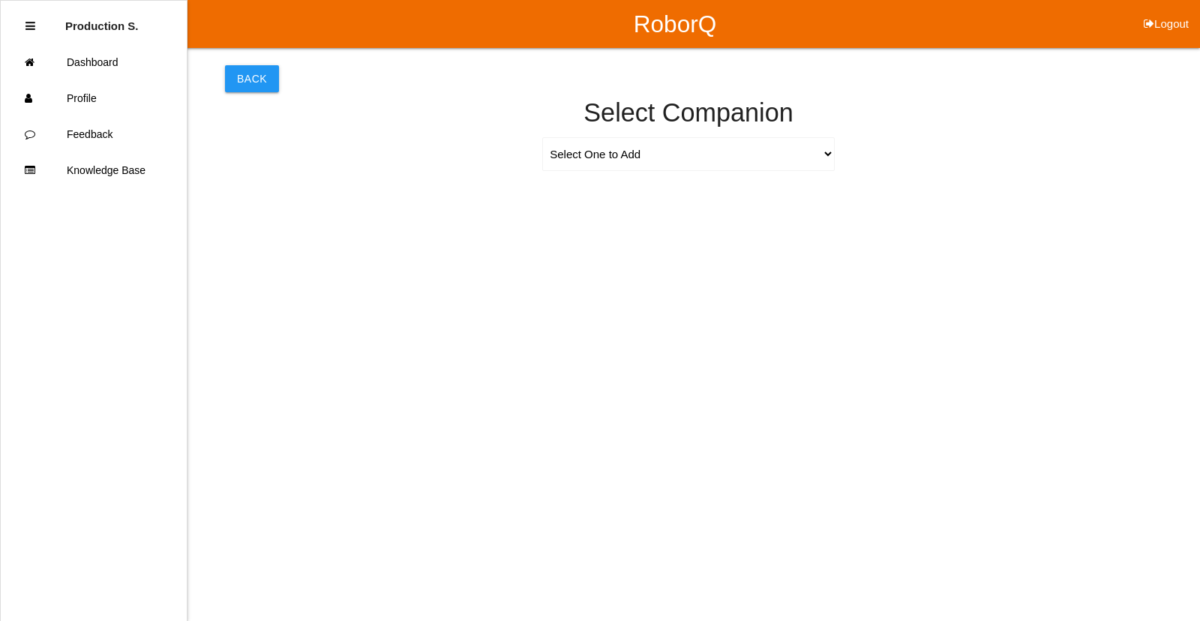
select select "18"
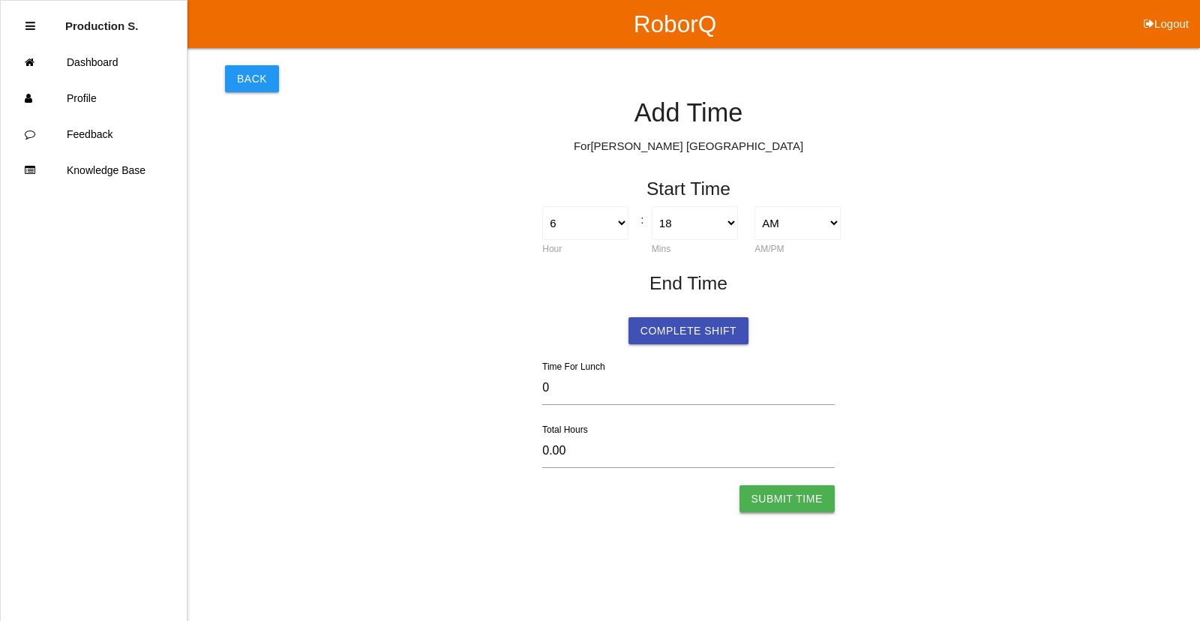
click at [783, 500] on button "Submit Time" at bounding box center [786, 498] width 95 height 27
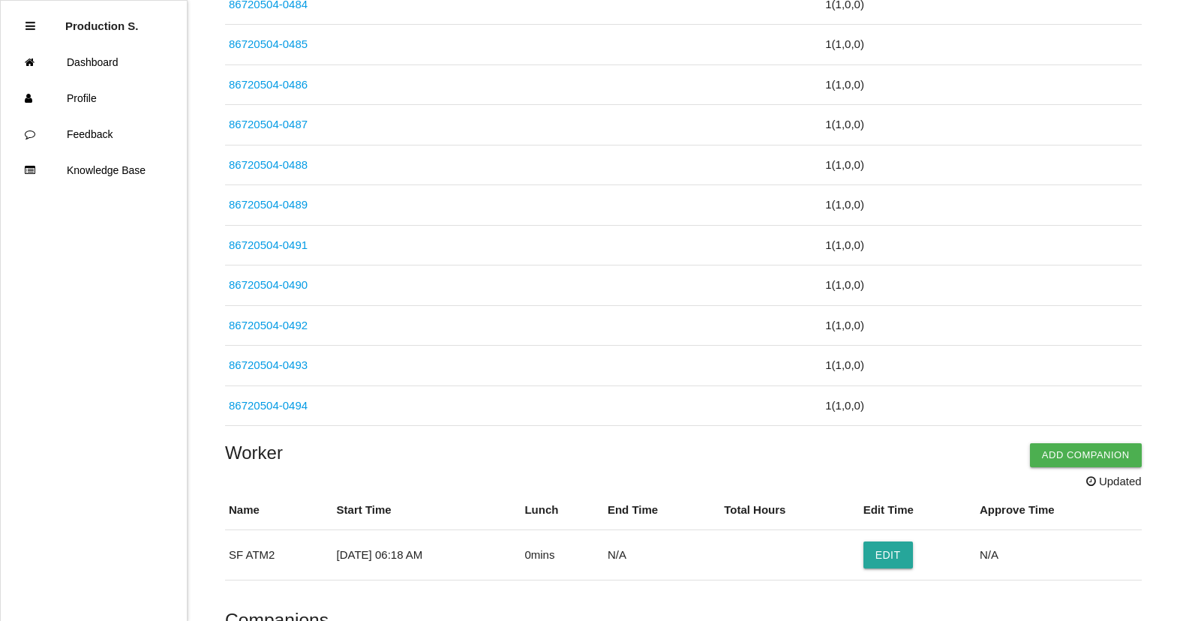
scroll to position [3375, 0]
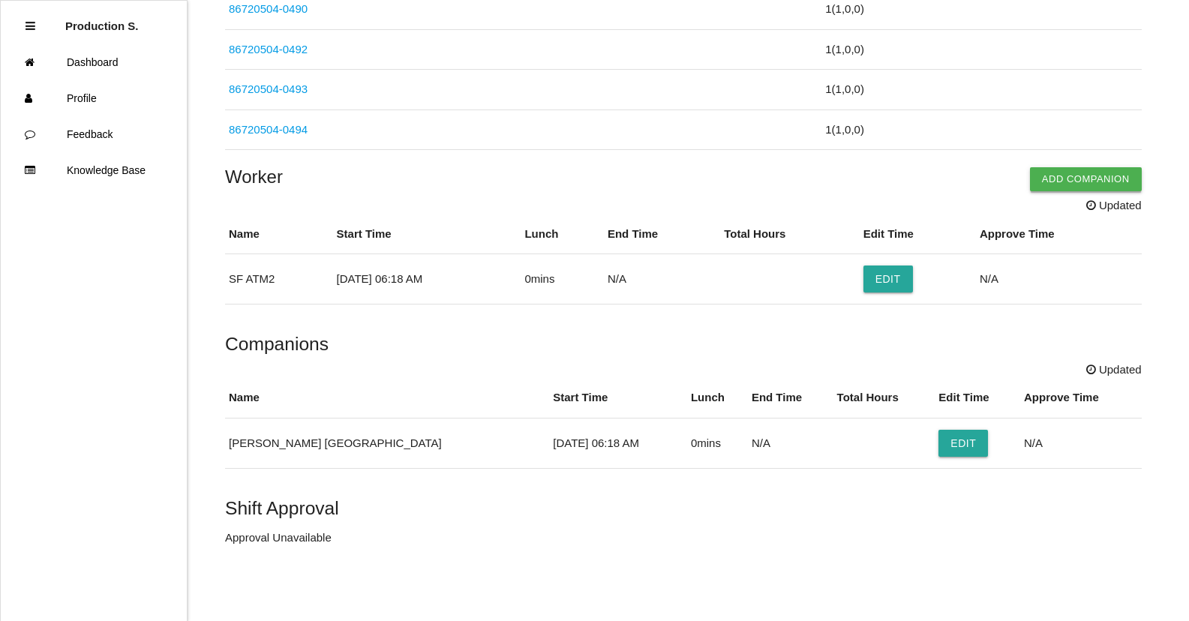
click at [1102, 181] on button "Add Companion" at bounding box center [1086, 179] width 112 height 24
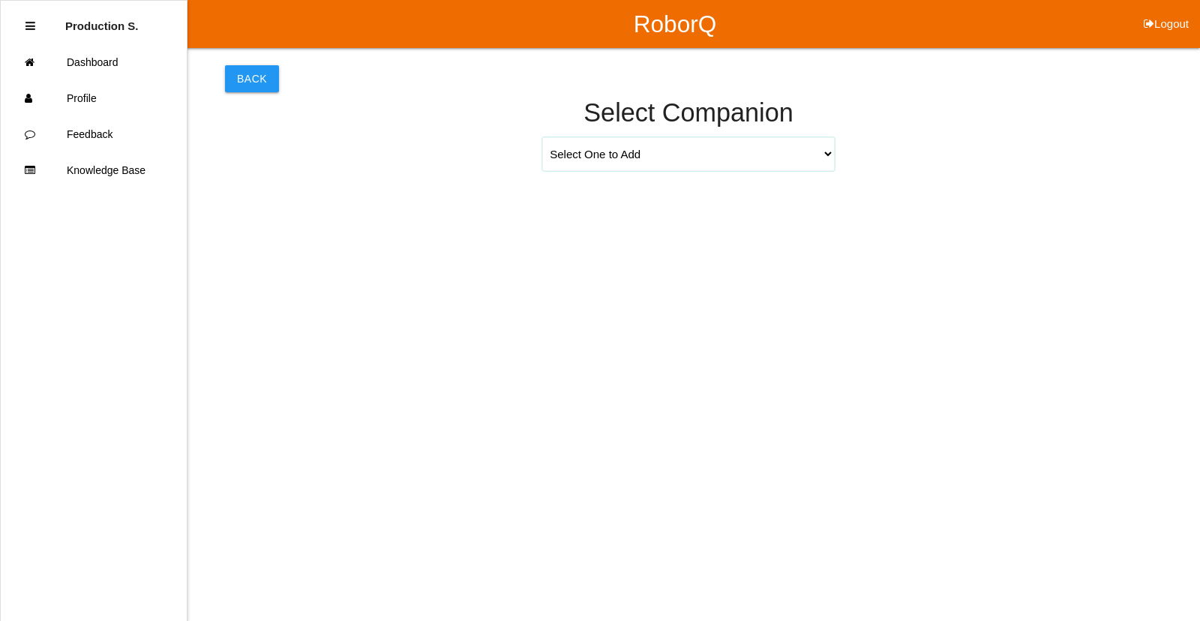
click at [830, 157] on select "Select One to Add [PERSON_NAME] 9655 [PERSON_NAME] 9140 [PERSON_NAME] 9156 [PER…" at bounding box center [688, 154] width 292 height 34
select select "[PERSON_NAME] 9271"
click at [542, 137] on select "Select One to Add [PERSON_NAME] 9655 [PERSON_NAME] 9140 [PERSON_NAME] 9156 [PER…" at bounding box center [688, 154] width 292 height 34
select select "6"
select select "18"
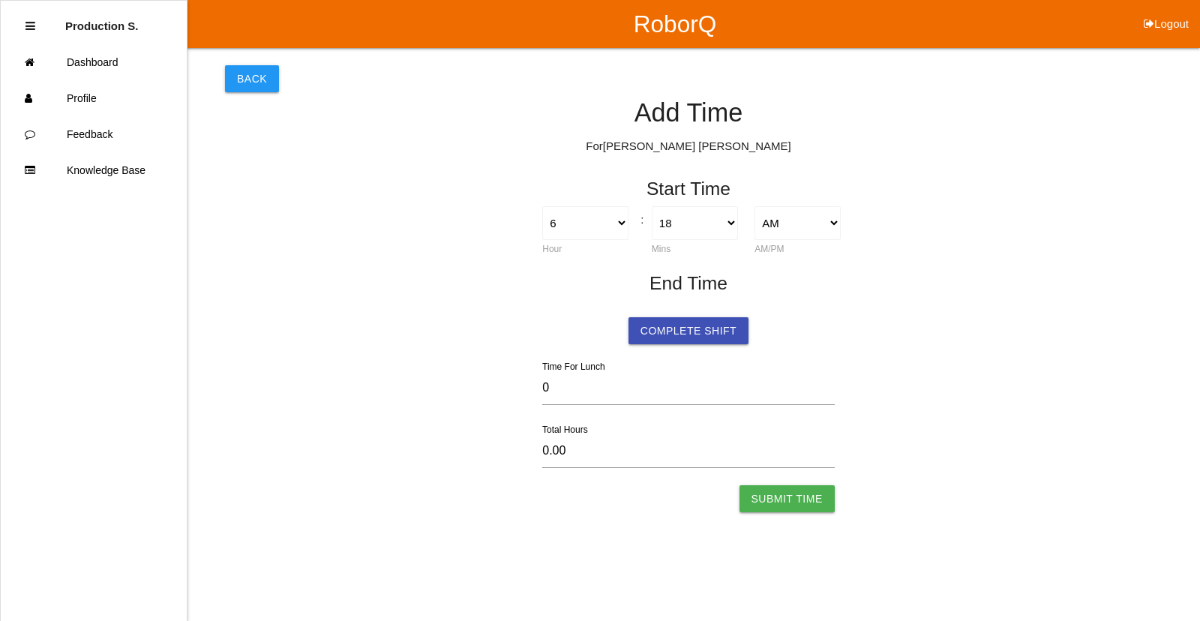
click at [781, 503] on button "Submit Time" at bounding box center [786, 498] width 95 height 27
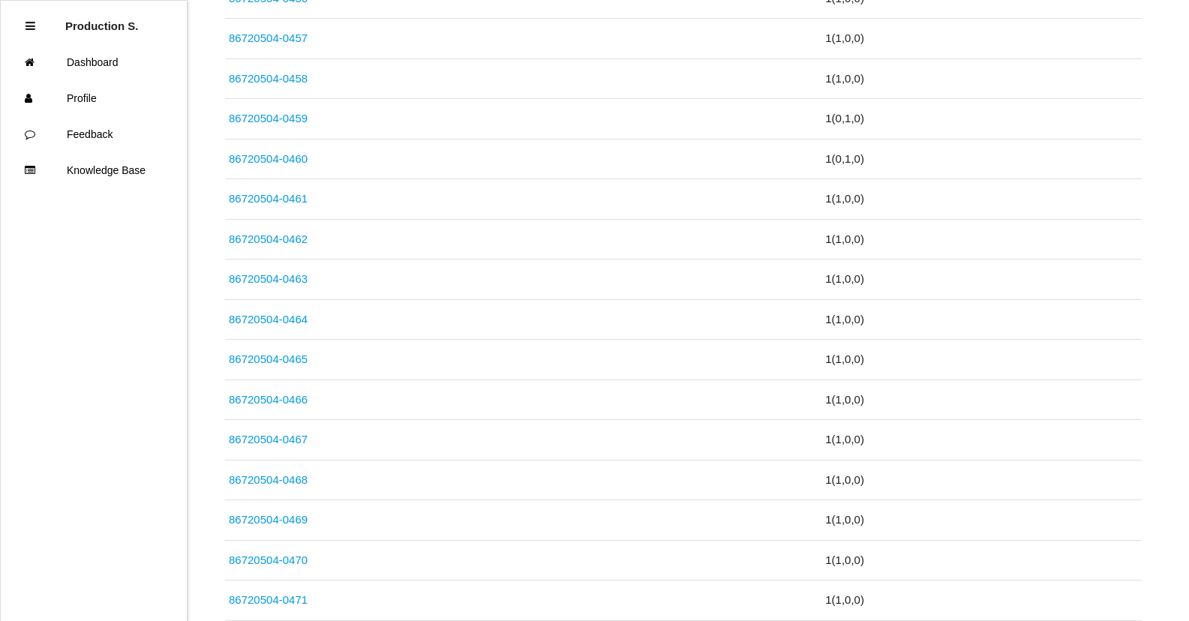
scroll to position [3425, 0]
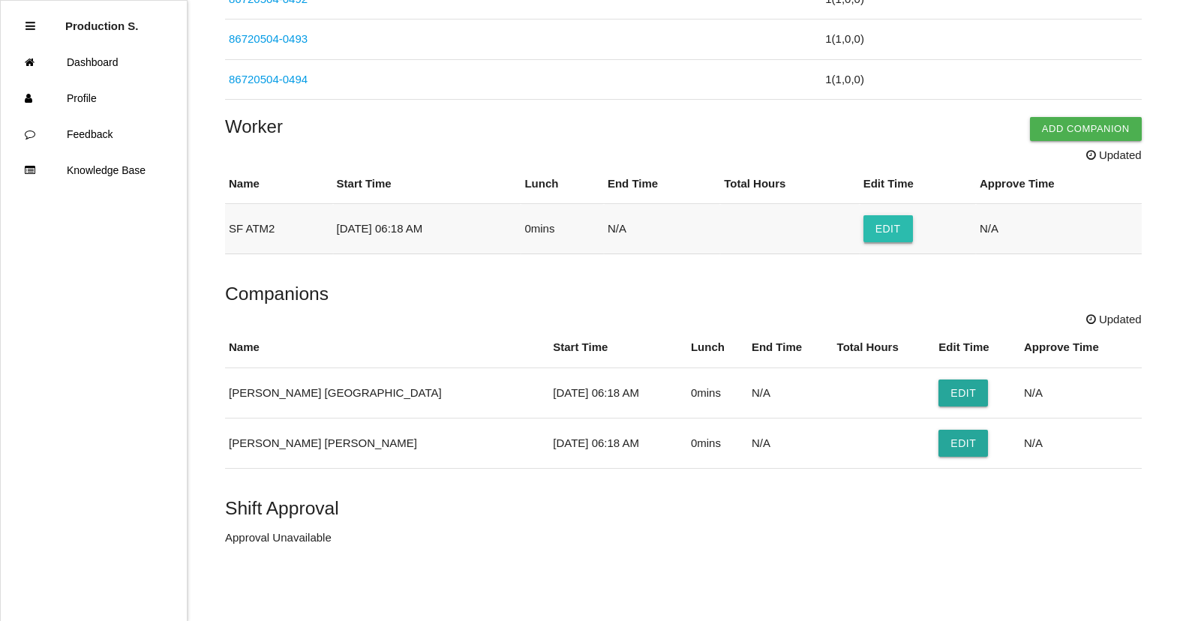
click at [889, 234] on button "Edit" at bounding box center [887, 228] width 49 height 27
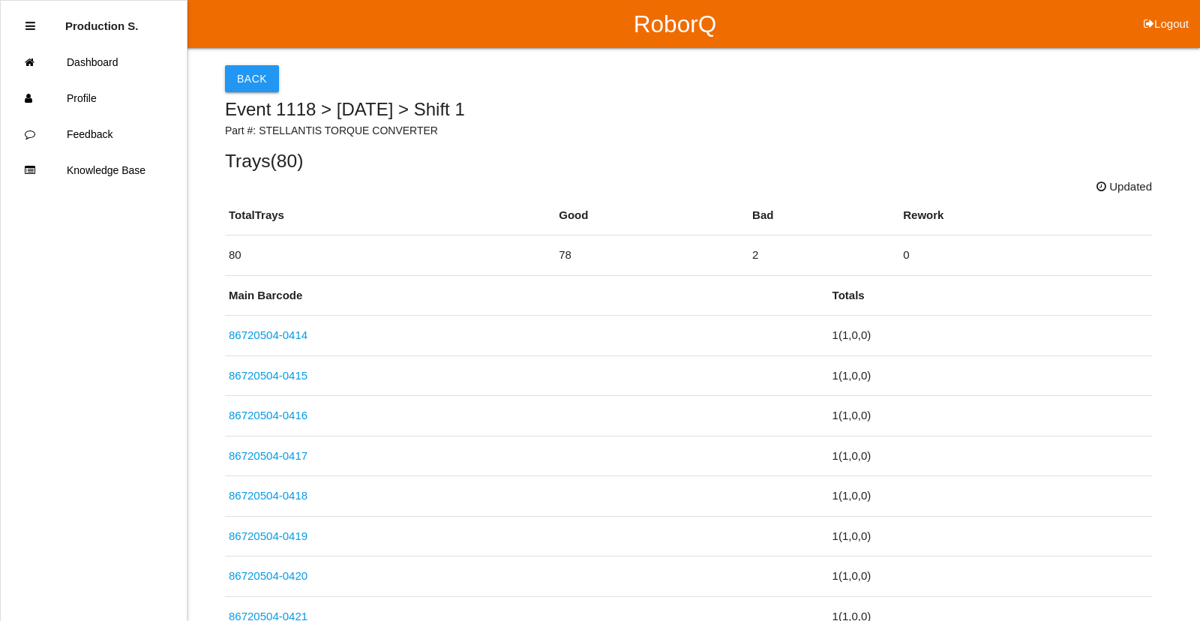
select select "6"
select select "18"
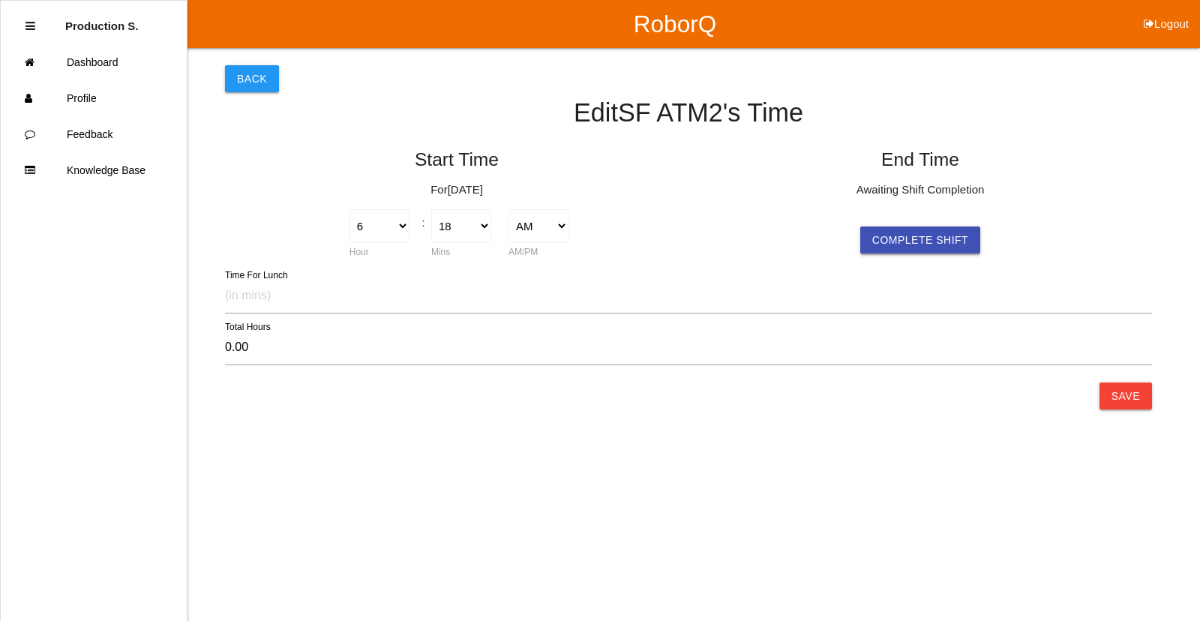
click at [928, 238] on button "Complete Shift" at bounding box center [920, 239] width 120 height 27
select select "54"
select select "2"
type input "7.60"
click at [830, 229] on select "1 2 3 4 5 6 7 8 9 10 11 12" at bounding box center [843, 226] width 61 height 34
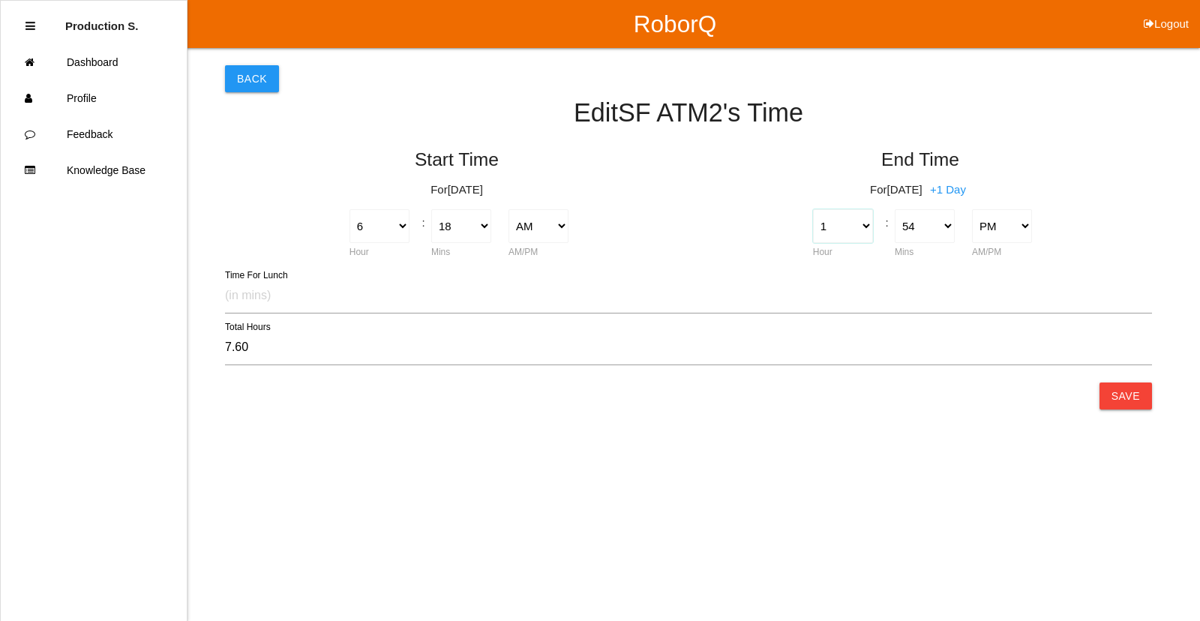
select select "11"
click at [813, 209] on select "1 2 3 4 5 6 7 8 9 10 11 12" at bounding box center [843, 226] width 61 height 34
type input "17.60"
click at [918, 226] on select "00 01 02 03 04 05 06 07 08 09 10 11 12 13 14 15 16 17 18 19 20 21 22 23 24 25 2…" at bounding box center [925, 226] width 61 height 34
select select "26"
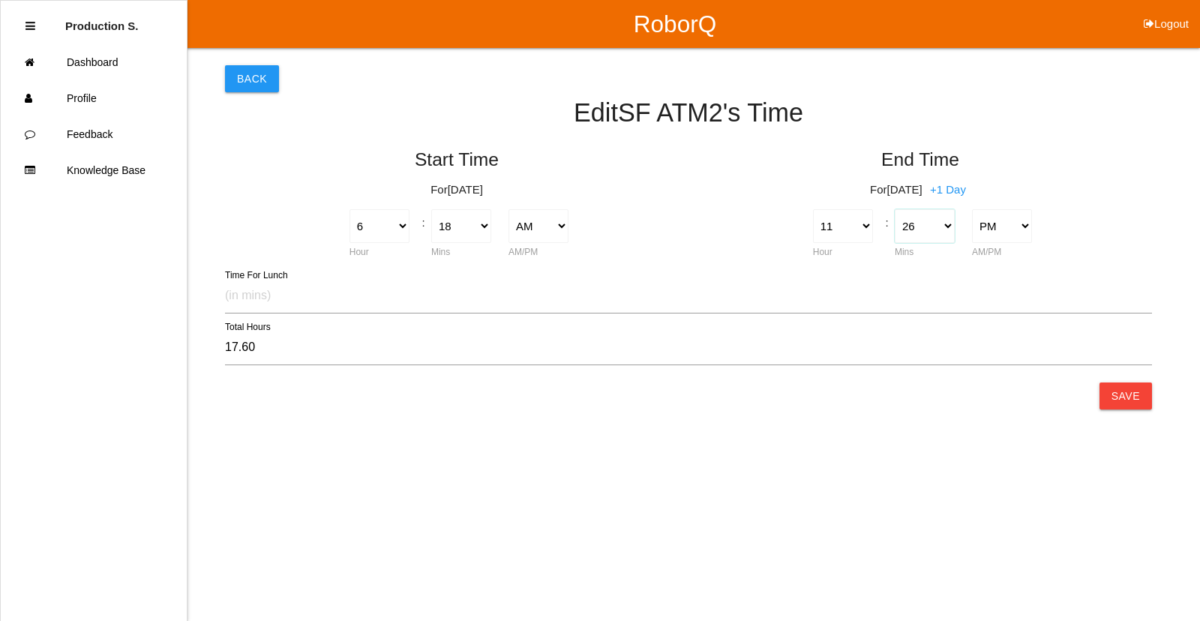
click at [895, 209] on select "00 01 02 03 04 05 06 07 08 09 10 11 12 13 14 15 16 17 18 19 20 21 22 23 24 25 2…" at bounding box center [925, 226] width 61 height 34
type input "17.13"
click at [1000, 229] on select "AM PM" at bounding box center [1002, 226] width 61 height 34
select select "1"
click at [972, 209] on select "AM PM" at bounding box center [1002, 226] width 61 height 34
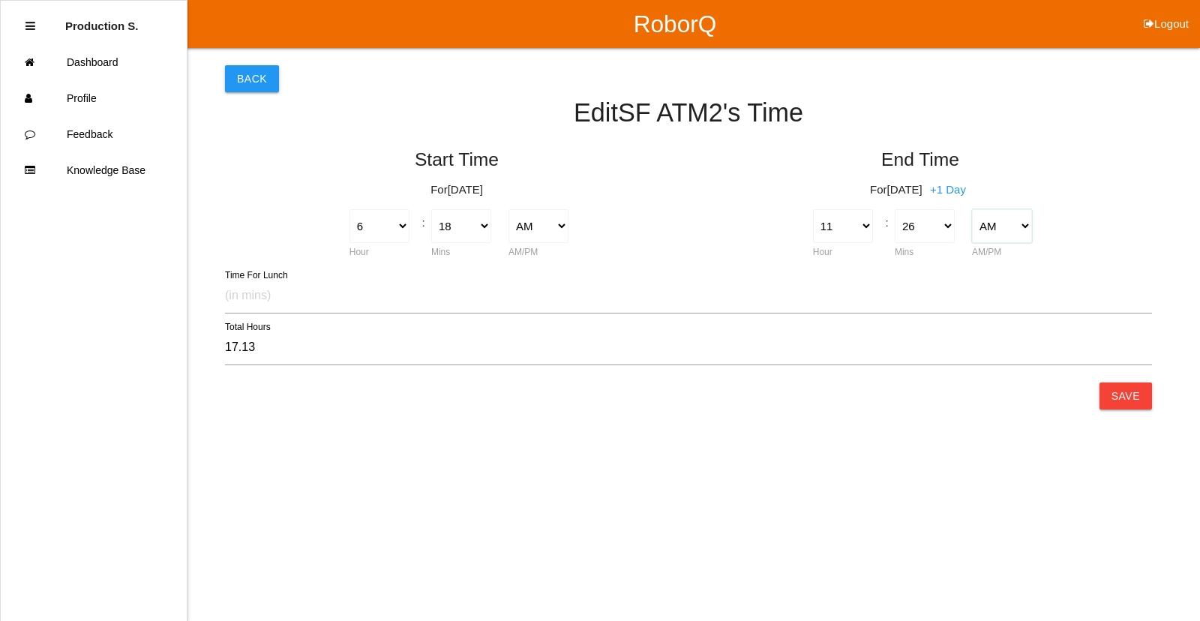
type input "5.13"
click at [1123, 394] on button "Save" at bounding box center [1125, 395] width 52 height 27
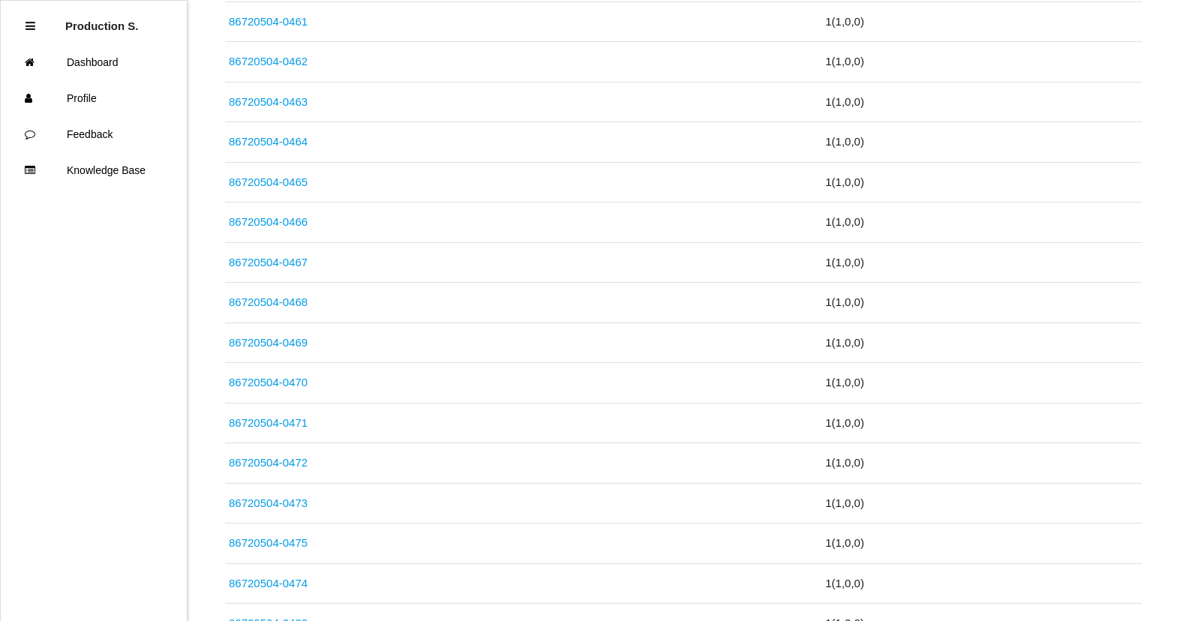
scroll to position [3375, 0]
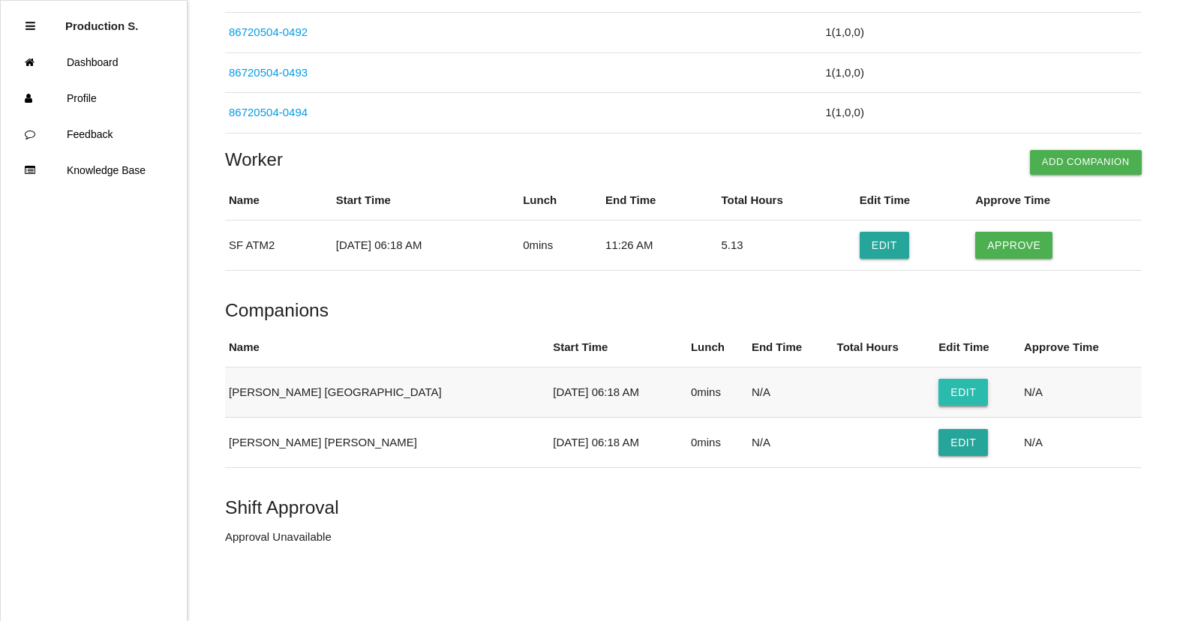
click at [938, 388] on button "Edit" at bounding box center [962, 392] width 49 height 27
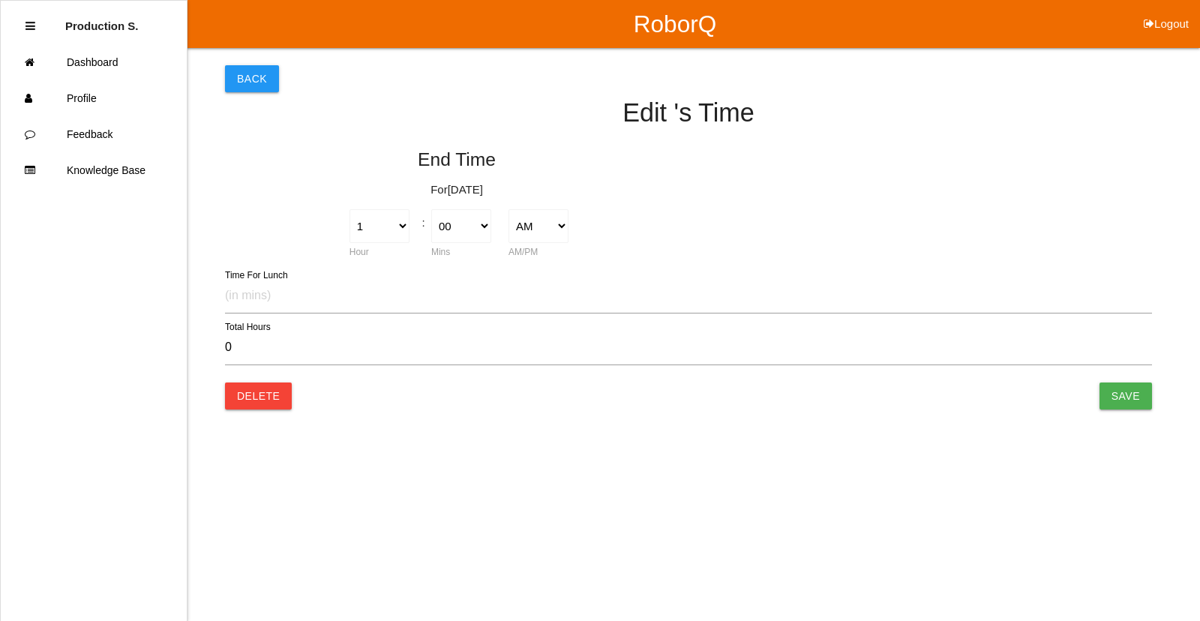
type input "0.00"
select select "6"
select select "18"
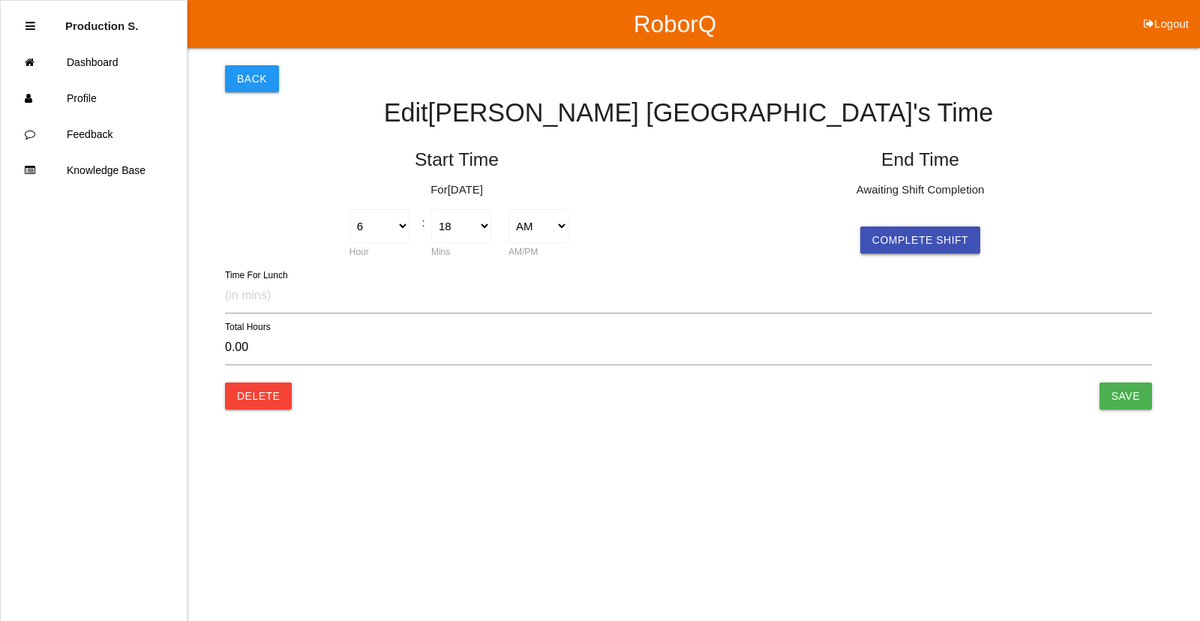
click at [910, 235] on button "Complete Shift" at bounding box center [920, 239] width 120 height 27
type input "7.60"
select select "54"
select select "2"
click at [832, 226] on select "1 2 3 4 5 6 7 8 9 10 11 12" at bounding box center [843, 226] width 61 height 34
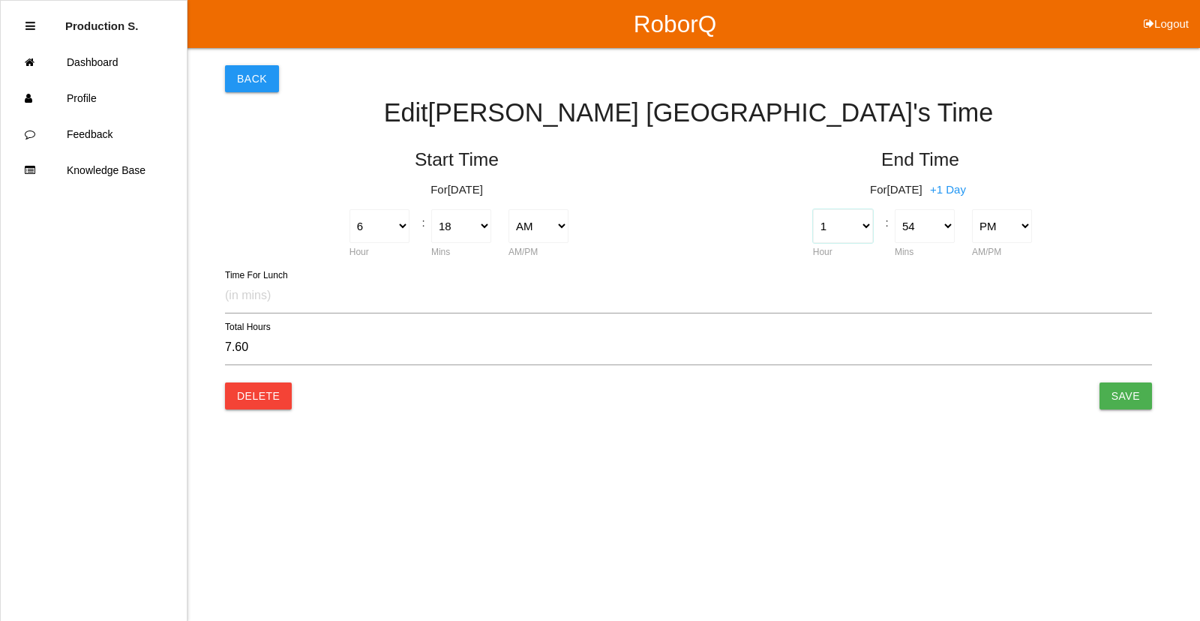
select select "11"
type input "17.60"
click at [906, 227] on select "00 01 02 03 04 05 06 07 08 09 10 11 12 13 14 15 16 17 18 19 20 21 22 23 24 25 2…" at bounding box center [925, 226] width 61 height 34
select select "30"
type input "17.20"
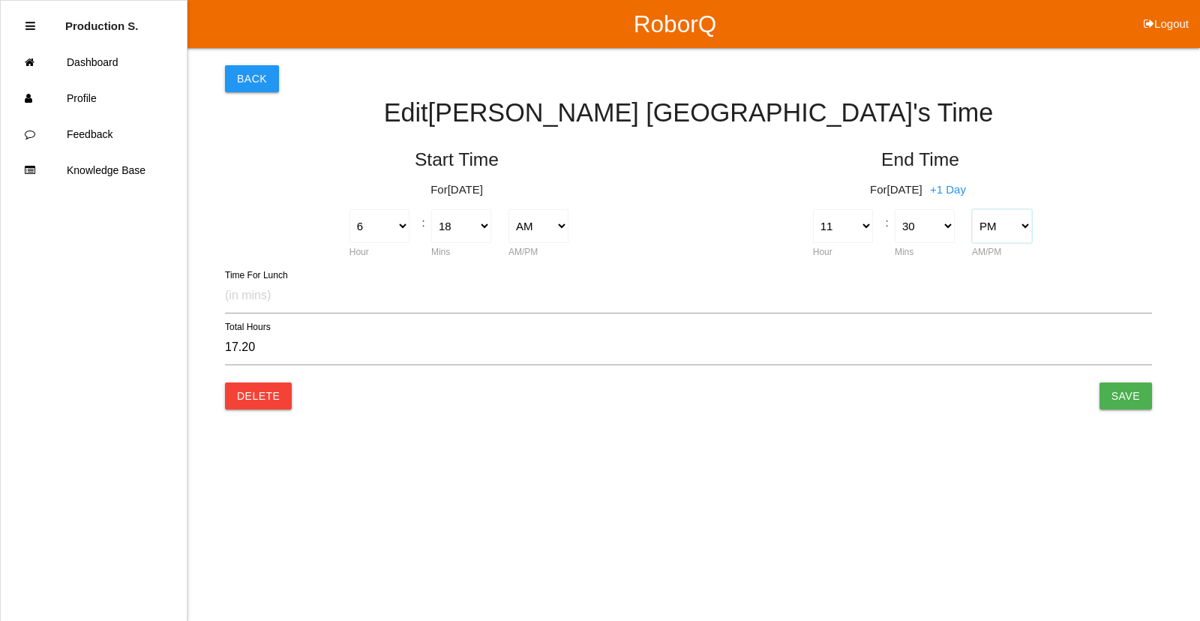
click at [996, 230] on select "AM PM" at bounding box center [1002, 226] width 61 height 34
select select "1"
click at [972, 209] on select "AM PM" at bounding box center [1002, 226] width 61 height 34
type input "5.20"
click at [1117, 402] on input "Save" at bounding box center [1125, 395] width 52 height 27
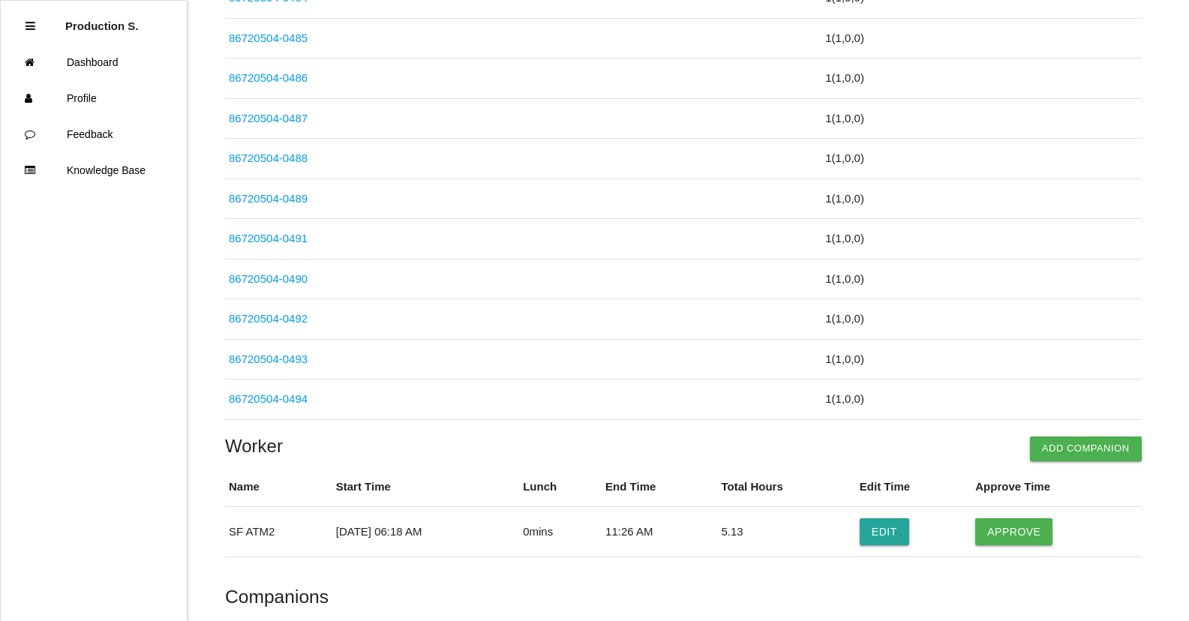
scroll to position [3375, 0]
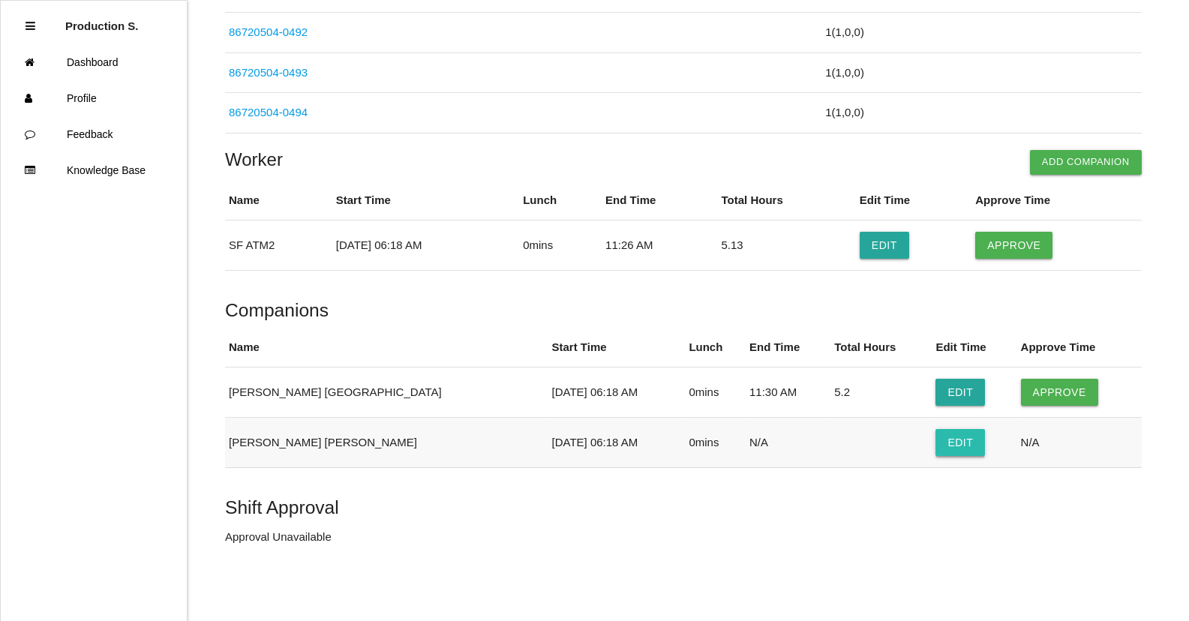
click at [935, 443] on button "Edit" at bounding box center [959, 442] width 49 height 27
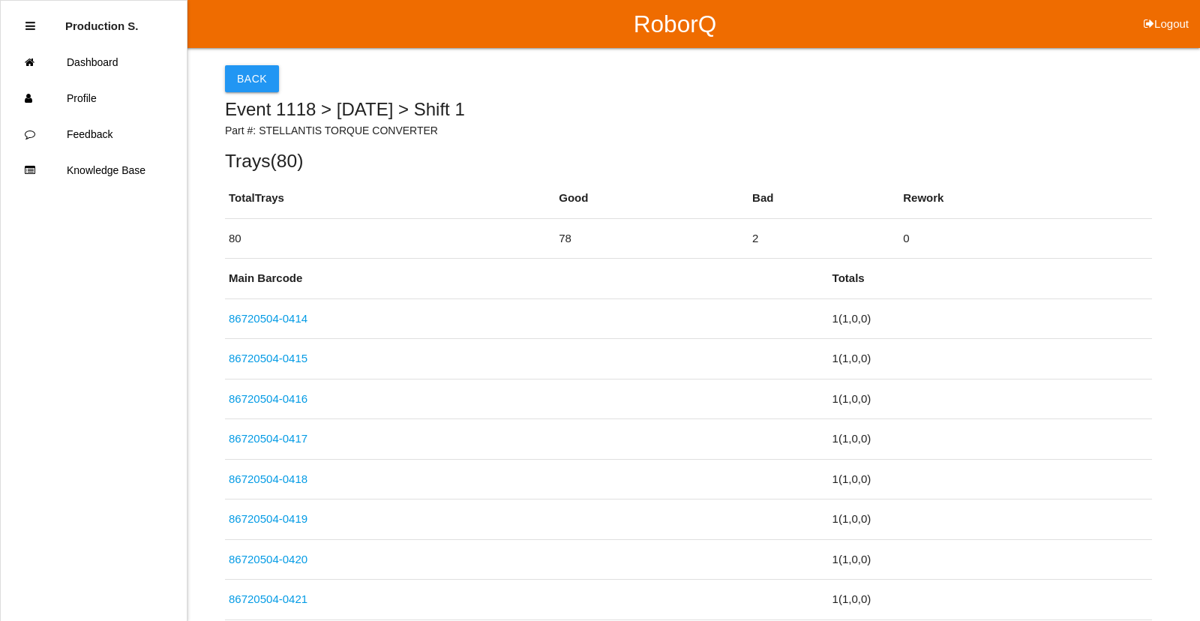
select select "6"
select select "18"
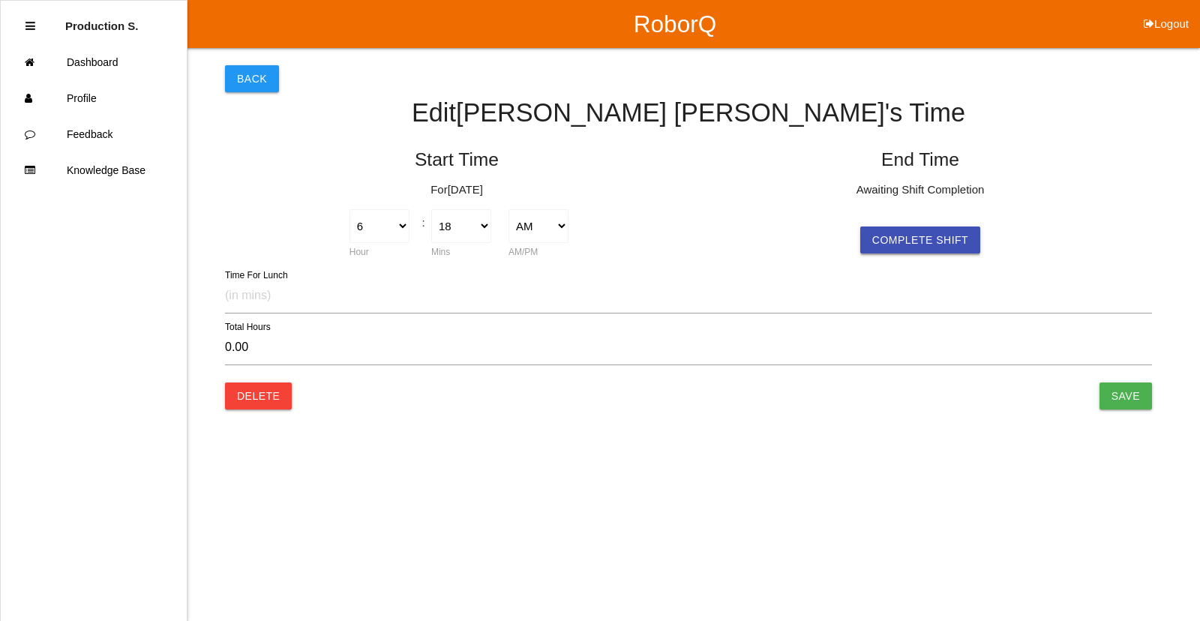
click at [907, 245] on button "Complete Shift" at bounding box center [920, 239] width 120 height 27
type input "7.62"
select select "55"
select select "2"
click at [826, 233] on select "1 2 3 4 5 6 7 8 9 10 11 12" at bounding box center [843, 226] width 61 height 34
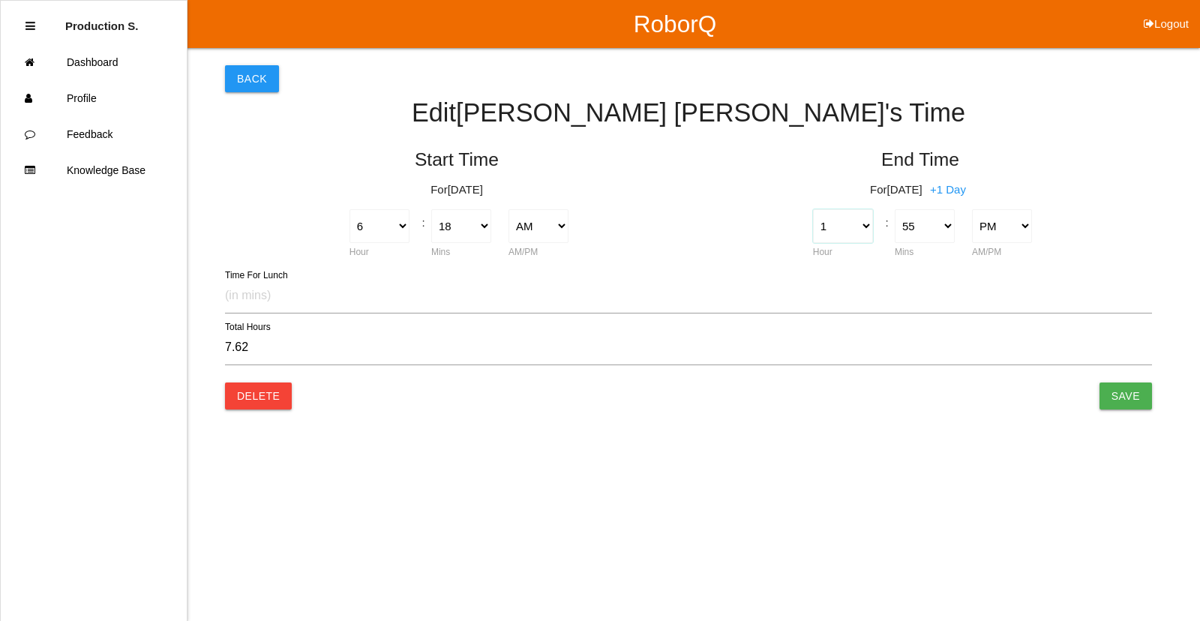
select select "11"
click at [813, 209] on select "1 2 3 4 5 6 7 8 9 10 11 12" at bounding box center [843, 226] width 61 height 34
type input "17.62"
select select "56"
type input "17.63"
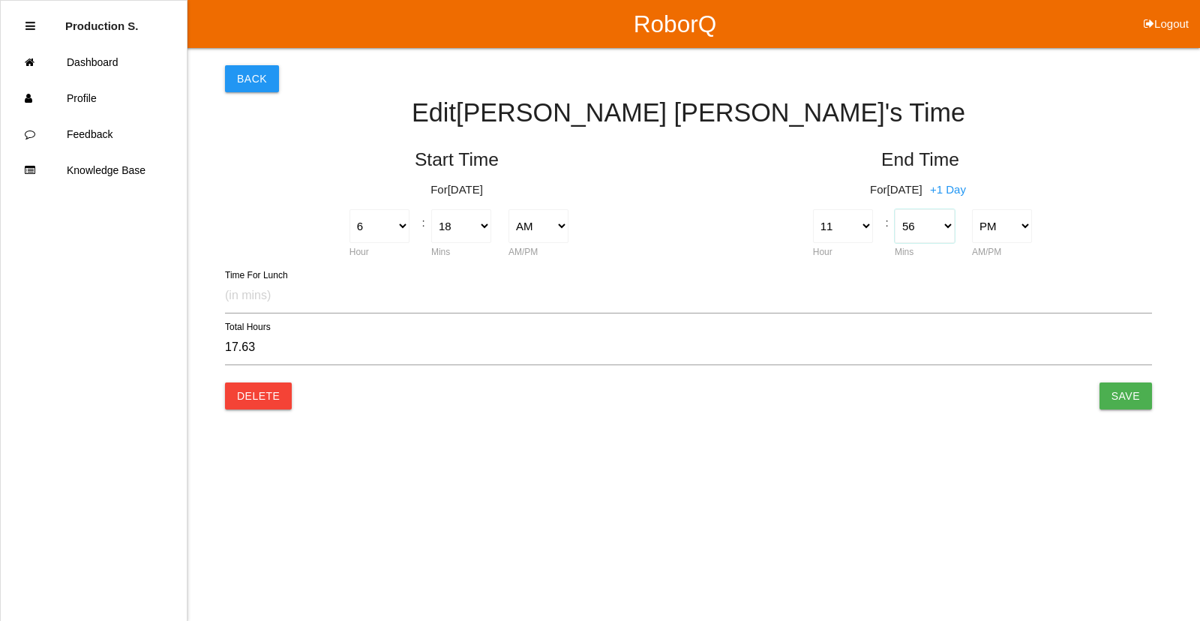
select select "57"
type input "17.65"
select select "58"
type input "17.67"
select select "59"
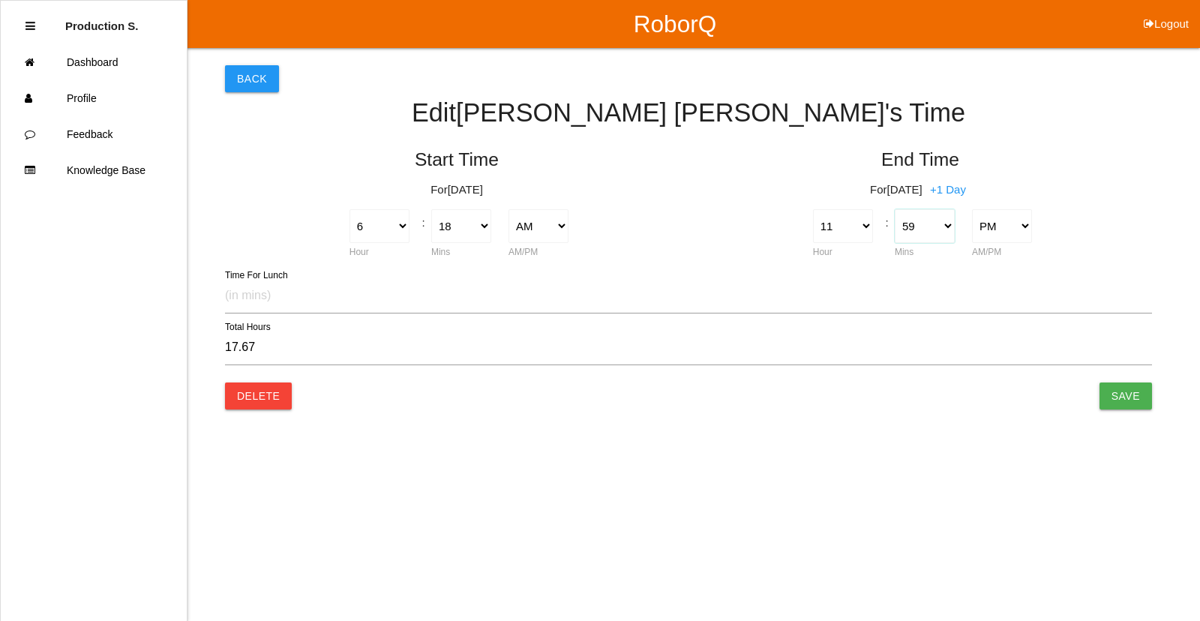
type input "17.68"
select select "50"
type input "17.53"
select select "51"
type input "17.55"
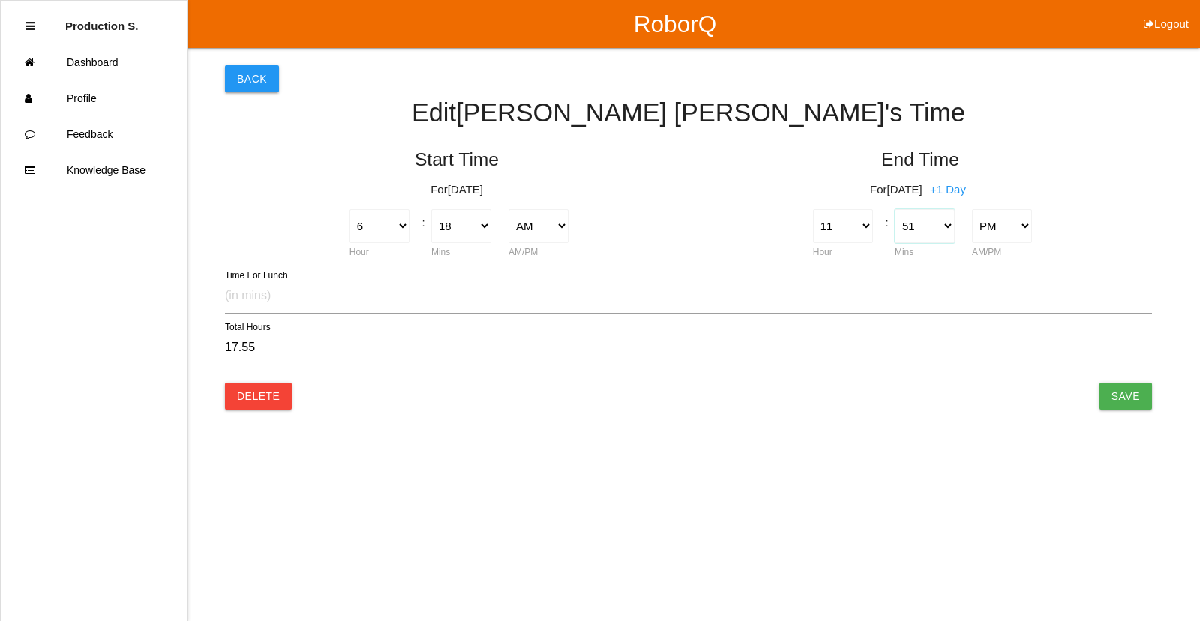
select select "52"
type input "17.57"
select select "53"
type input "17.58"
select select "54"
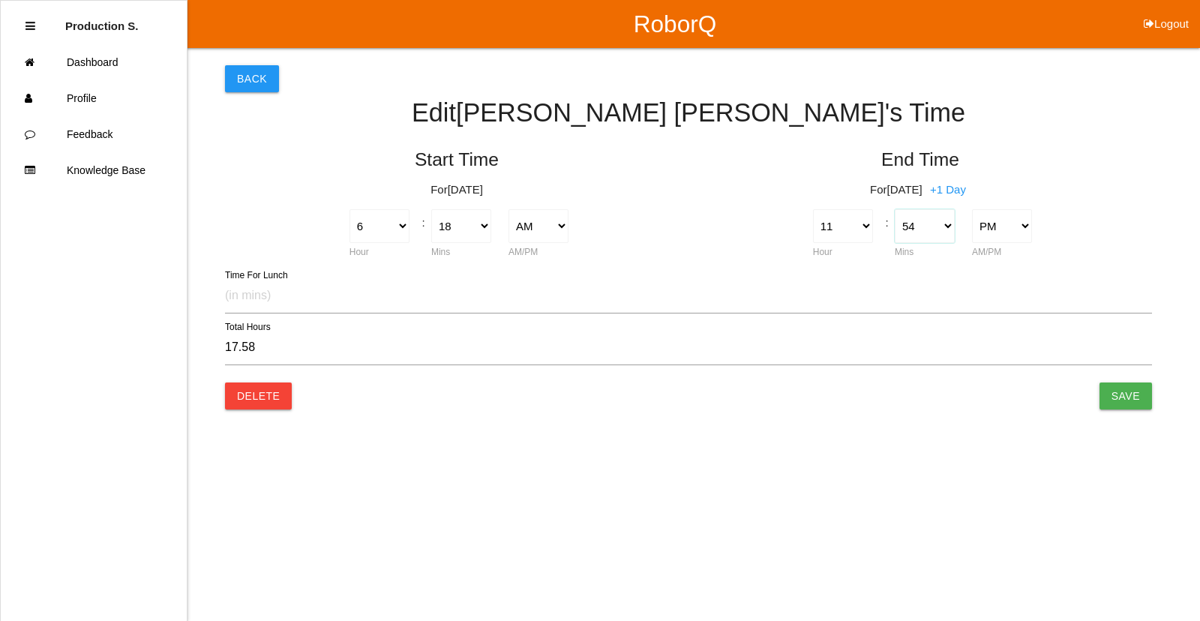
type input "17.60"
select select "55"
type input "17.62"
select select "56"
type input "17.63"
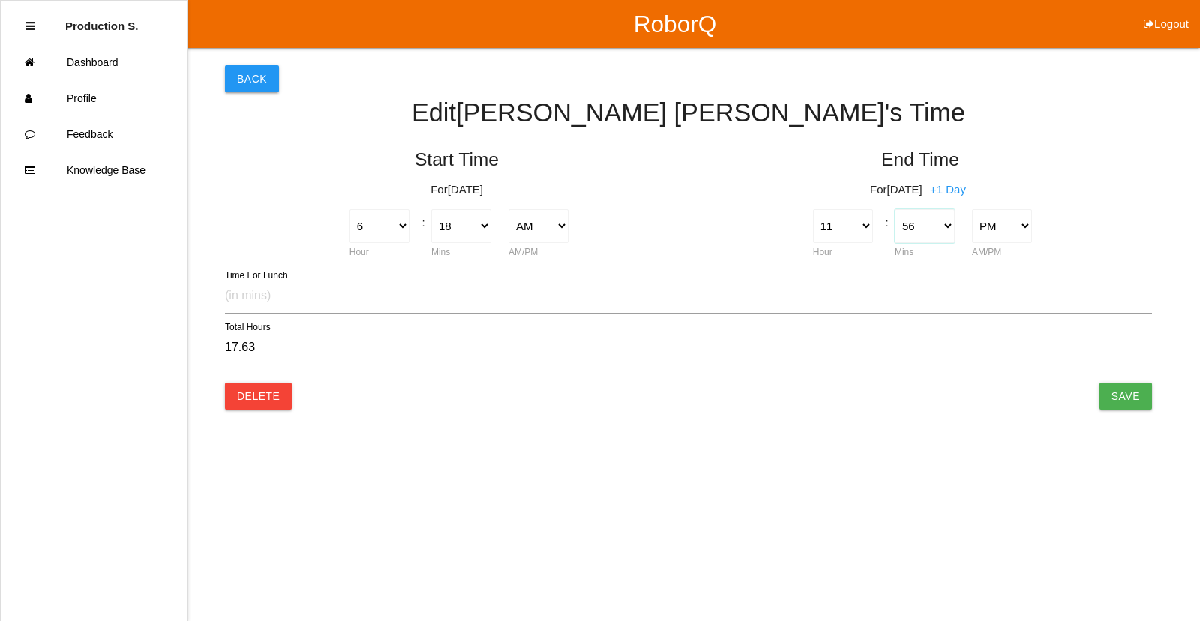
select select "57"
type input "17.65"
select select "58"
type input "17.67"
select select "59"
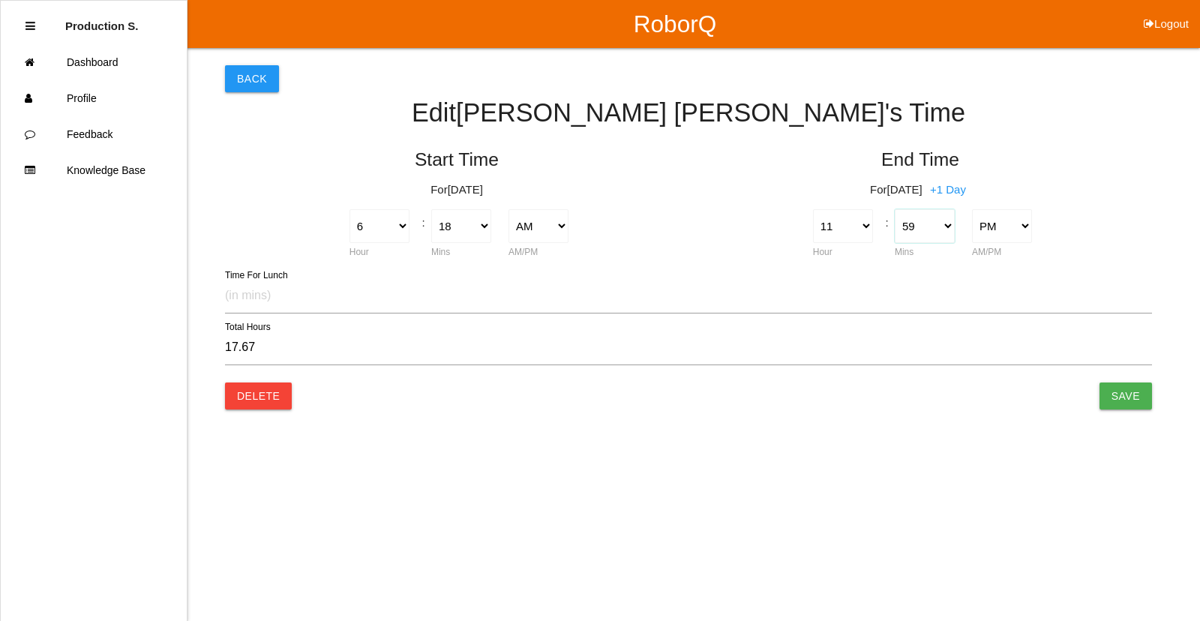
type input "17.68"
click at [920, 241] on select "00 01 02 03 04 05 06 07 08 09 10 11 12 13 14 15 16 17 18 19 20 21 22 23 24 25 2…" at bounding box center [925, 226] width 61 height 34
select select "30"
click at [895, 209] on select "00 01 02 03 04 05 06 07 08 09 10 11 12 13 14 15 16 17 18 19 20 21 22 23 24 25 2…" at bounding box center [925, 226] width 61 height 34
type input "17.20"
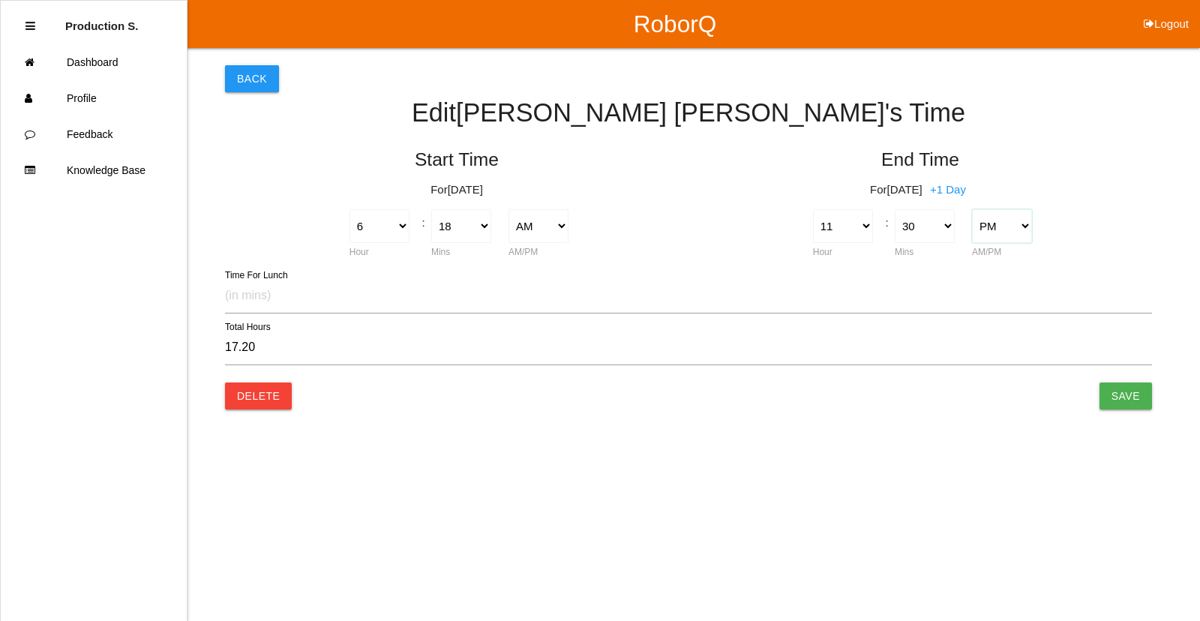
click at [985, 227] on select "AM PM" at bounding box center [1002, 226] width 61 height 34
select select "1"
click at [972, 209] on select "AM PM" at bounding box center [1002, 226] width 61 height 34
type input "5.20"
click at [1122, 394] on input "Save" at bounding box center [1125, 395] width 52 height 27
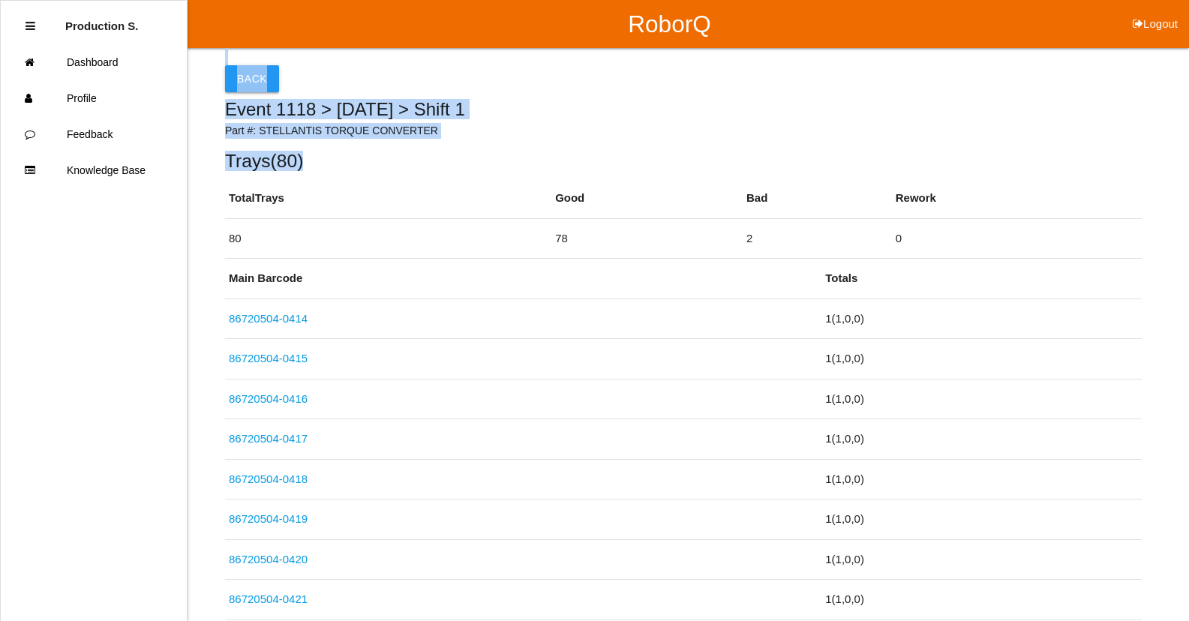
drag, startPoint x: 1187, startPoint y: 64, endPoint x: 1199, endPoint y: 229, distance: 164.7
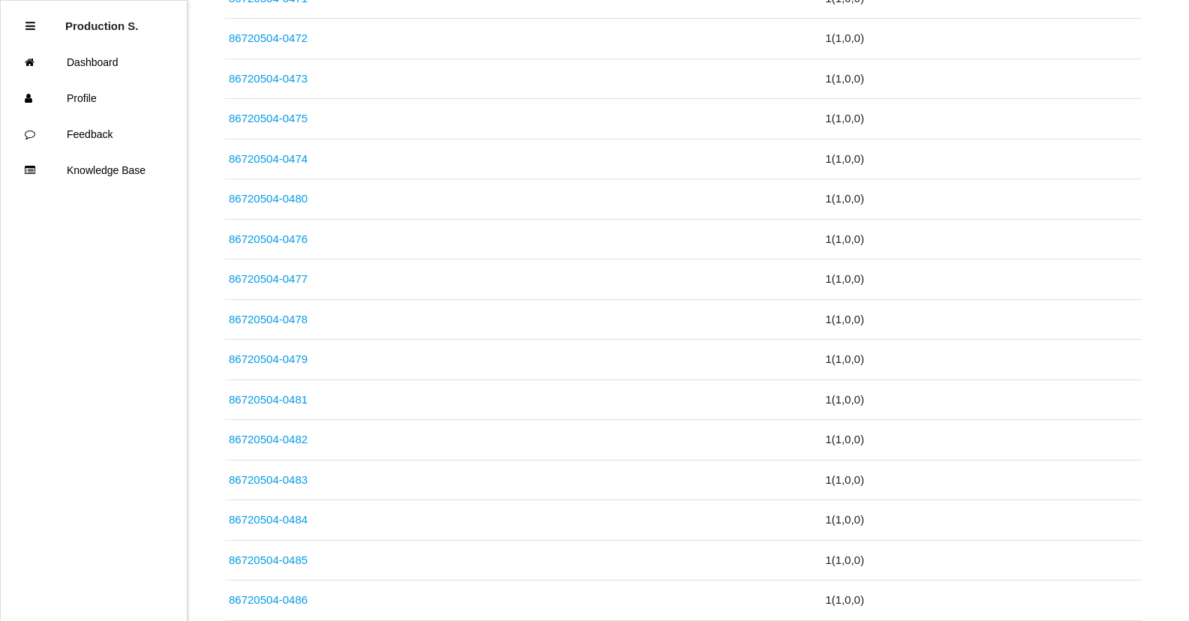
scroll to position [3375, 0]
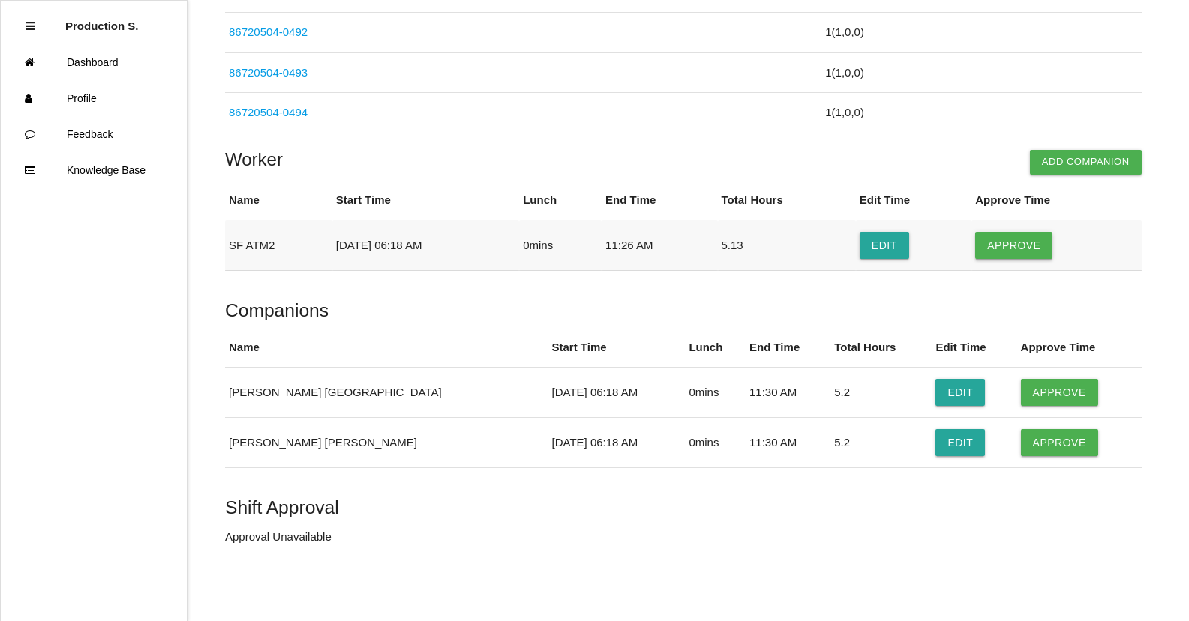
click at [1033, 244] on button "Approve" at bounding box center [1013, 245] width 77 height 27
click at [1037, 395] on button "Approve" at bounding box center [1059, 392] width 77 height 27
click at [1037, 444] on button "Approve" at bounding box center [1059, 442] width 77 height 27
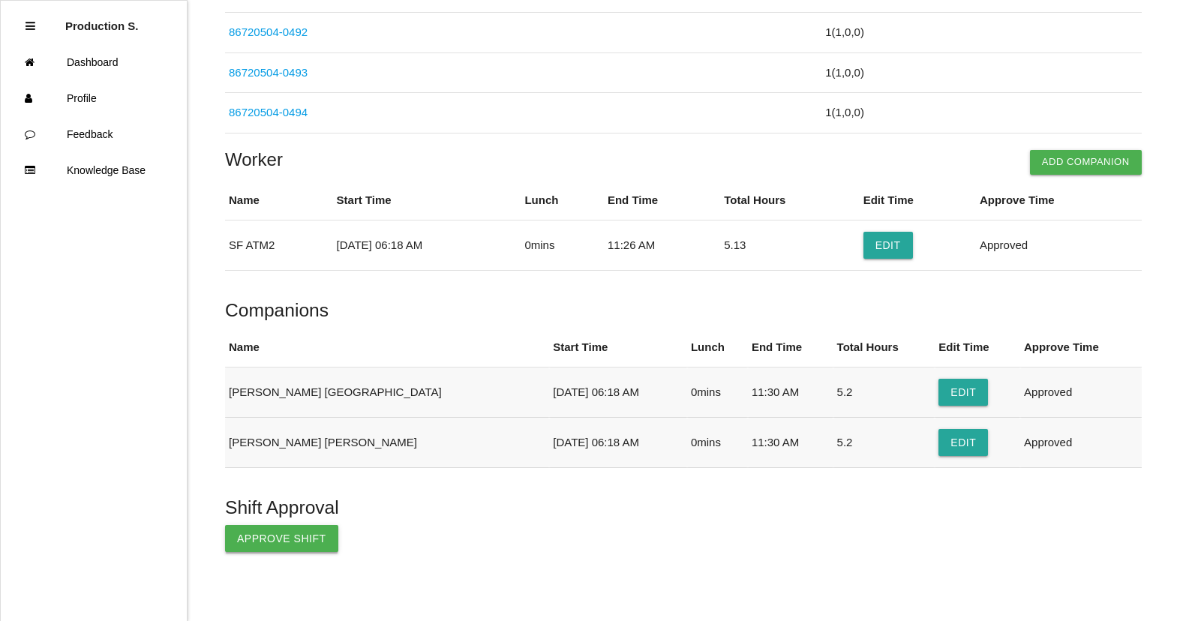
click at [301, 545] on button "Approve Shift" at bounding box center [281, 538] width 113 height 27
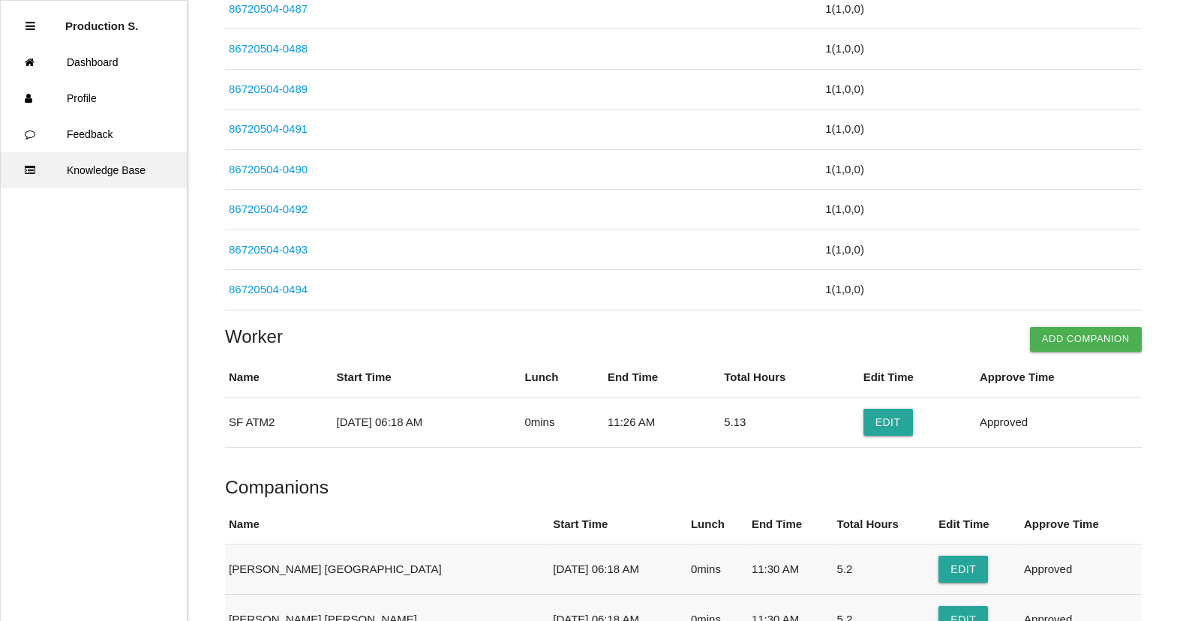
scroll to position [2925, 0]
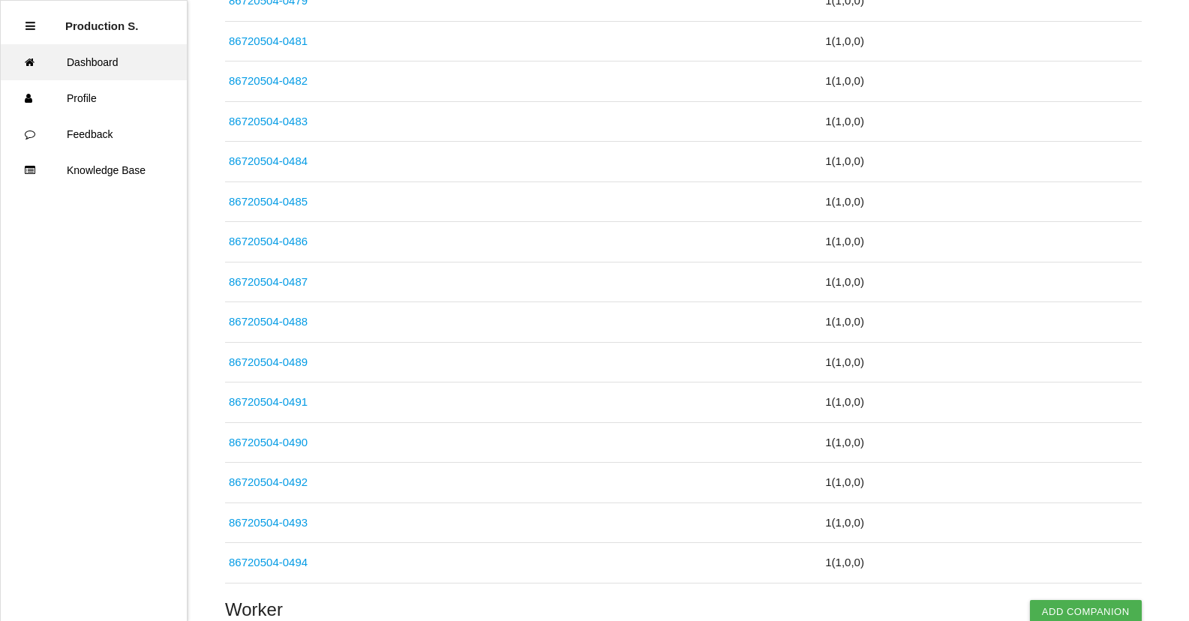
click at [112, 62] on link "Dashboard" at bounding box center [94, 62] width 186 height 36
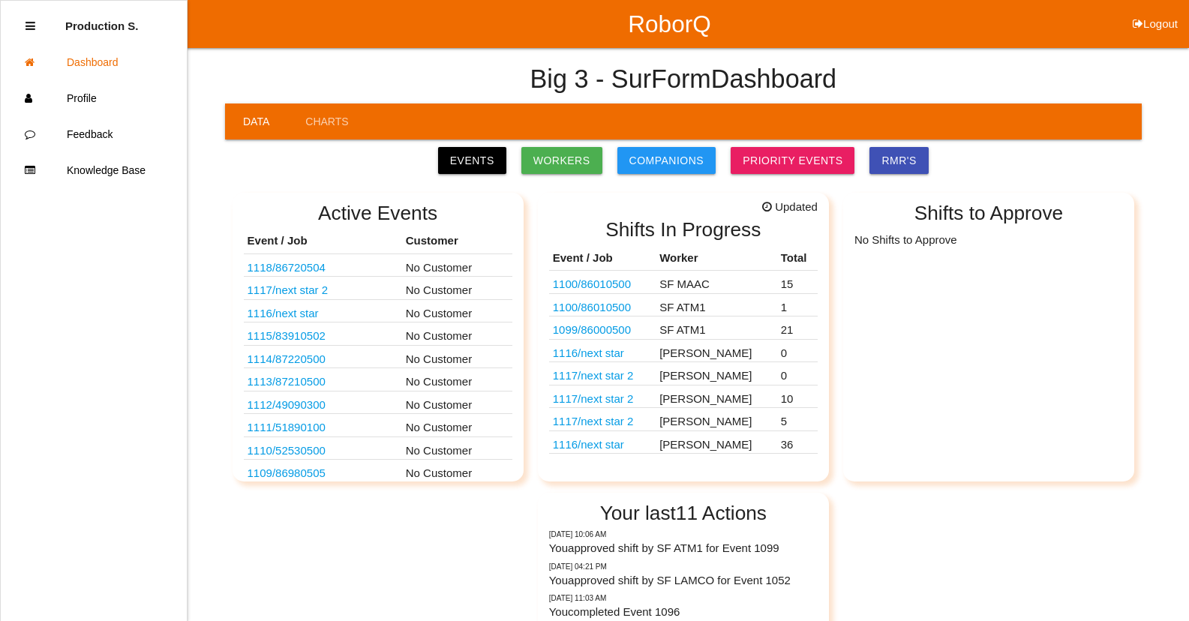
click at [631, 332] on link "1099 / 86000500" at bounding box center [592, 329] width 78 height 13
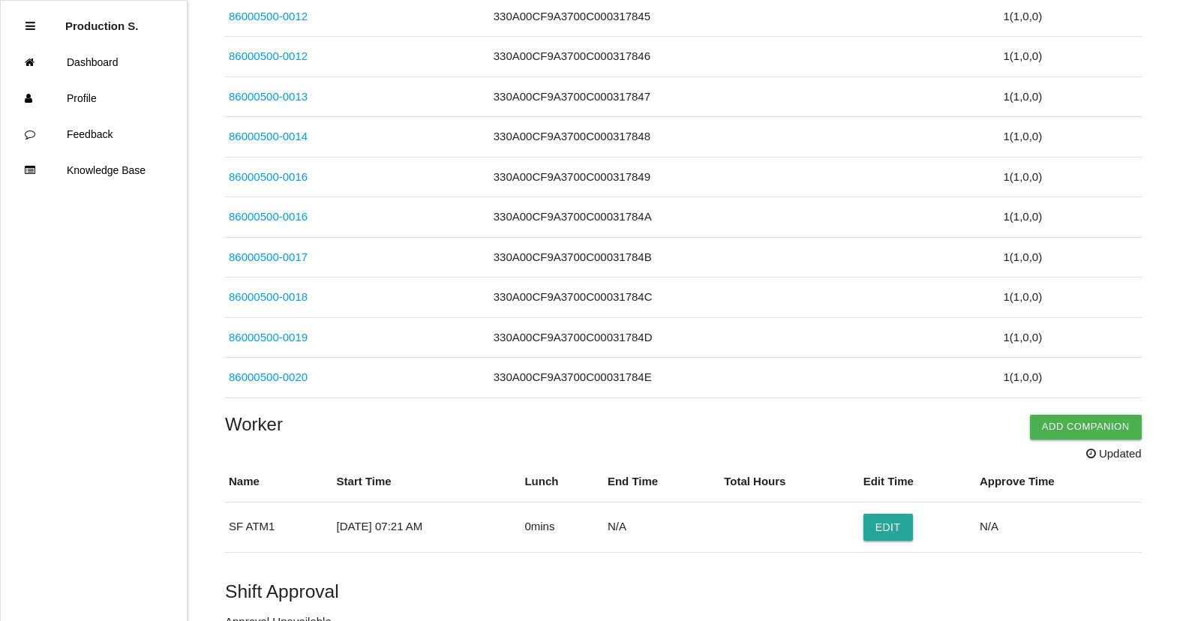
scroll to position [844, 0]
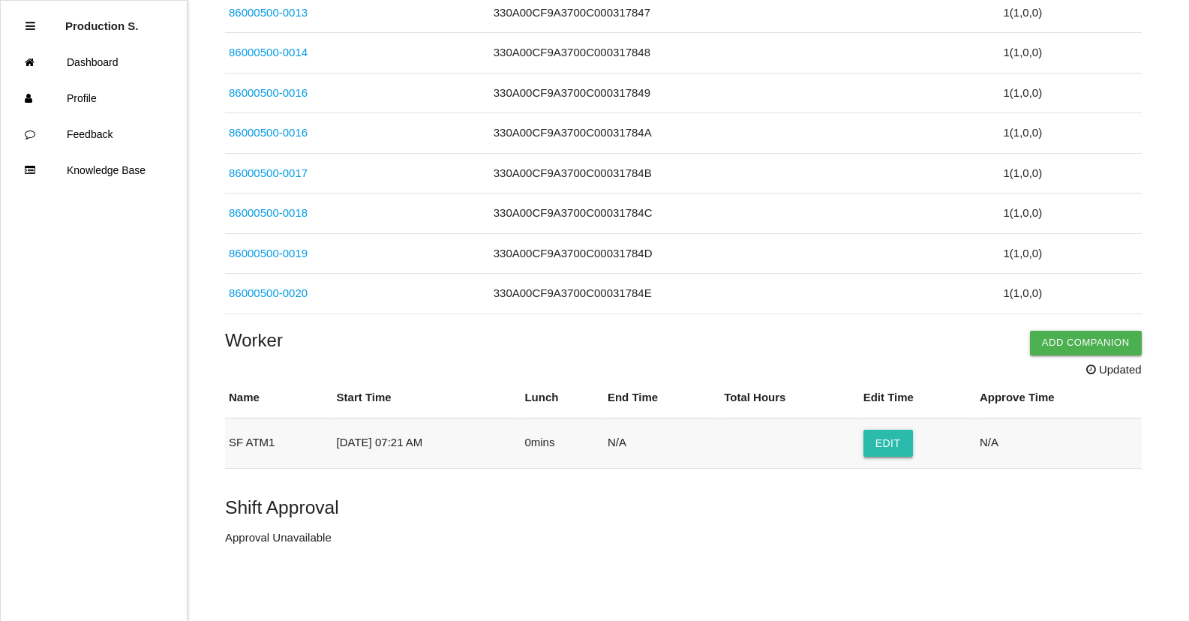
click at [907, 446] on button "Edit" at bounding box center [887, 443] width 49 height 27
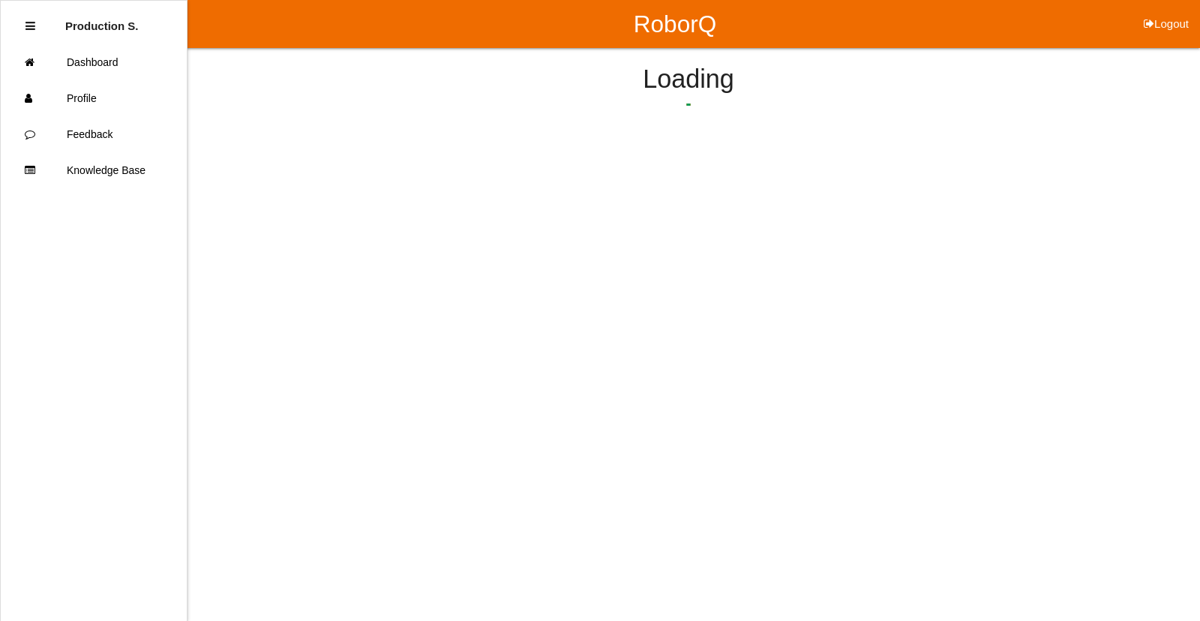
select select "7"
select select "21"
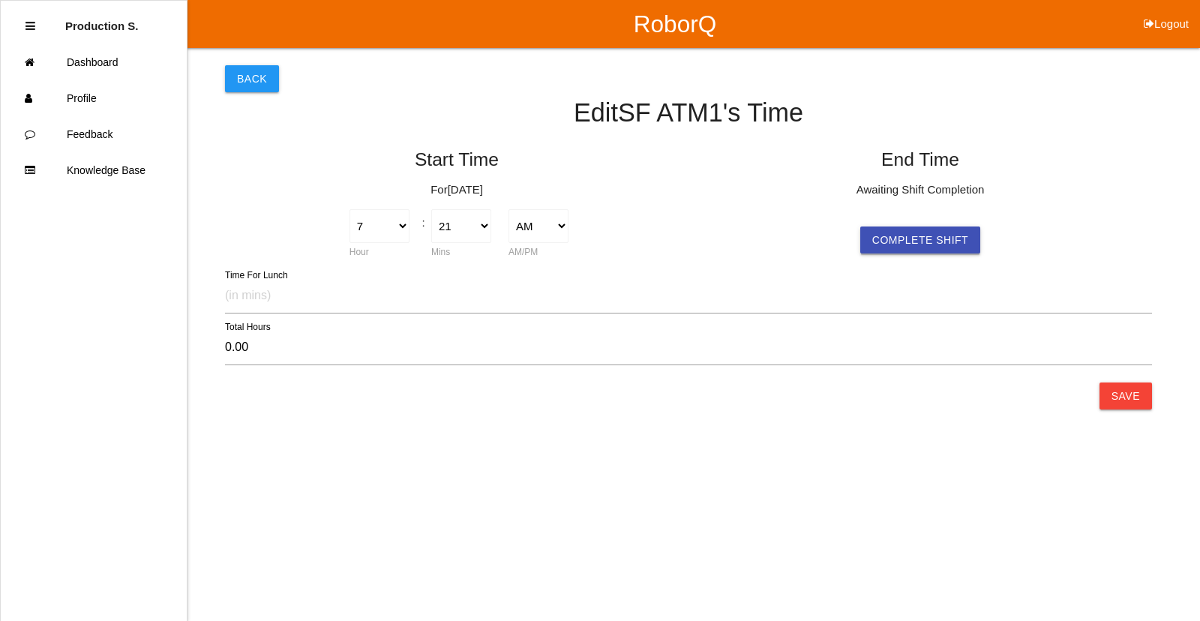
click at [945, 241] on button "Complete Shift" at bounding box center [920, 239] width 120 height 27
type input "6.57"
select select "55"
select select "2"
click at [1123, 405] on button "Save" at bounding box center [1125, 395] width 52 height 27
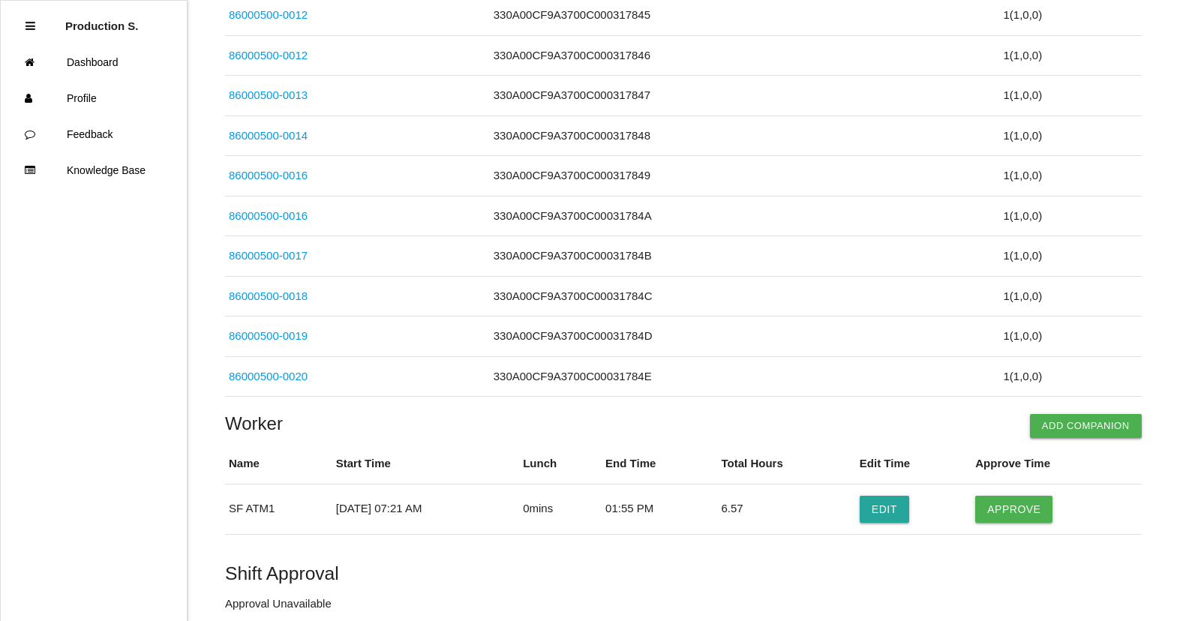
scroll to position [811, 0]
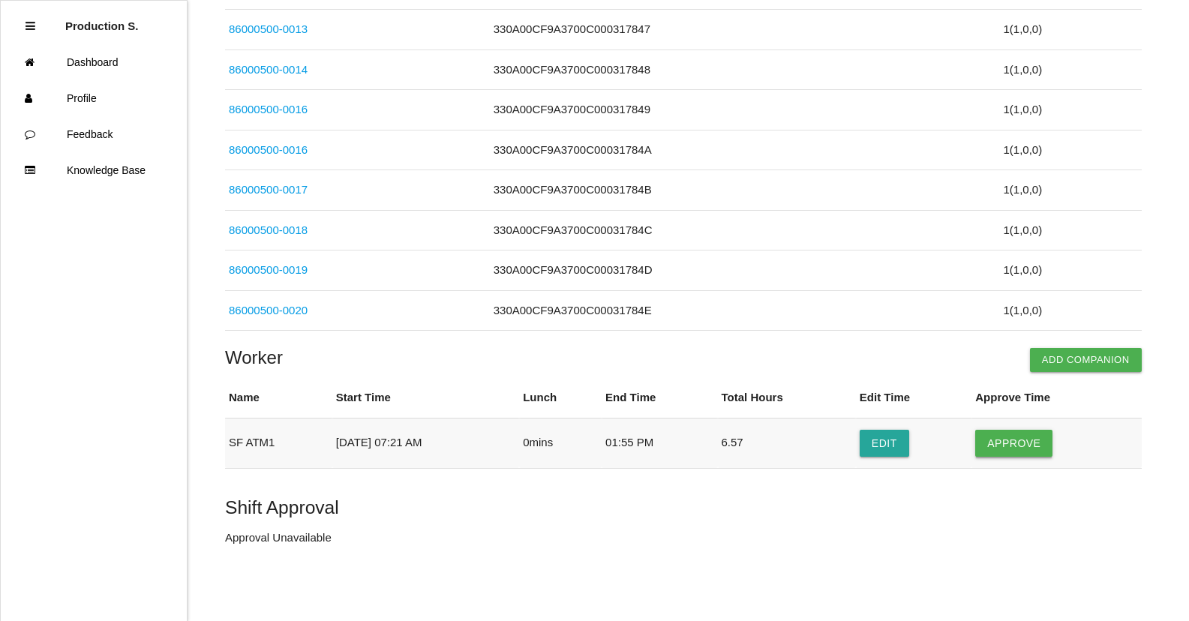
click at [1009, 450] on button "Approve" at bounding box center [1013, 443] width 77 height 27
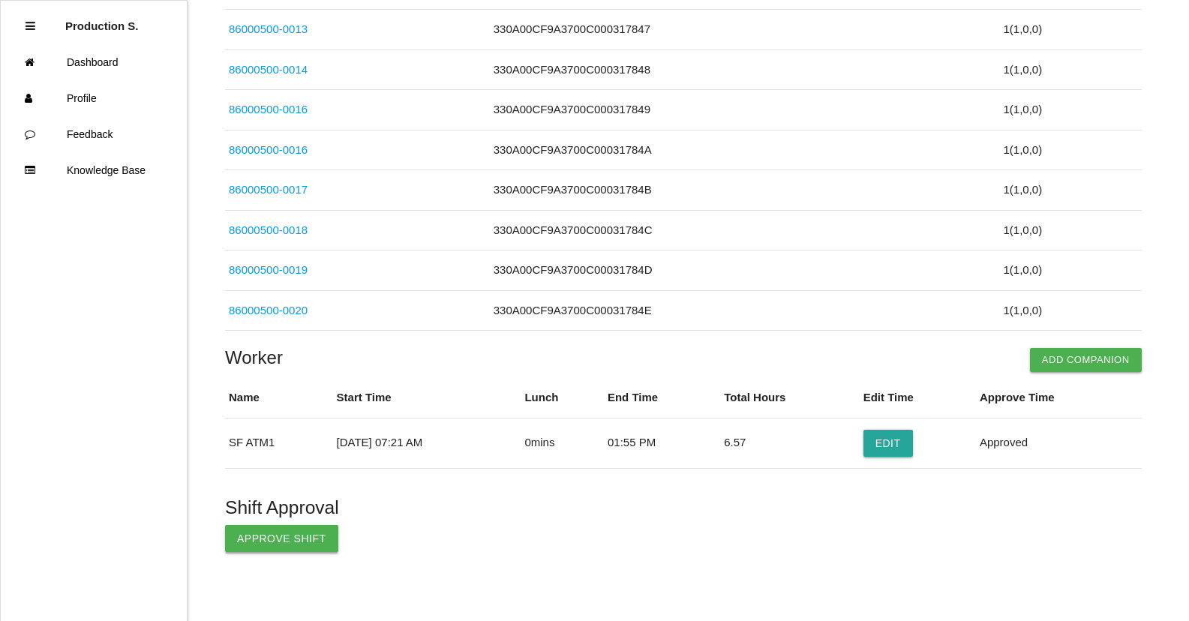
click at [274, 547] on button "Approve Shift" at bounding box center [281, 538] width 113 height 27
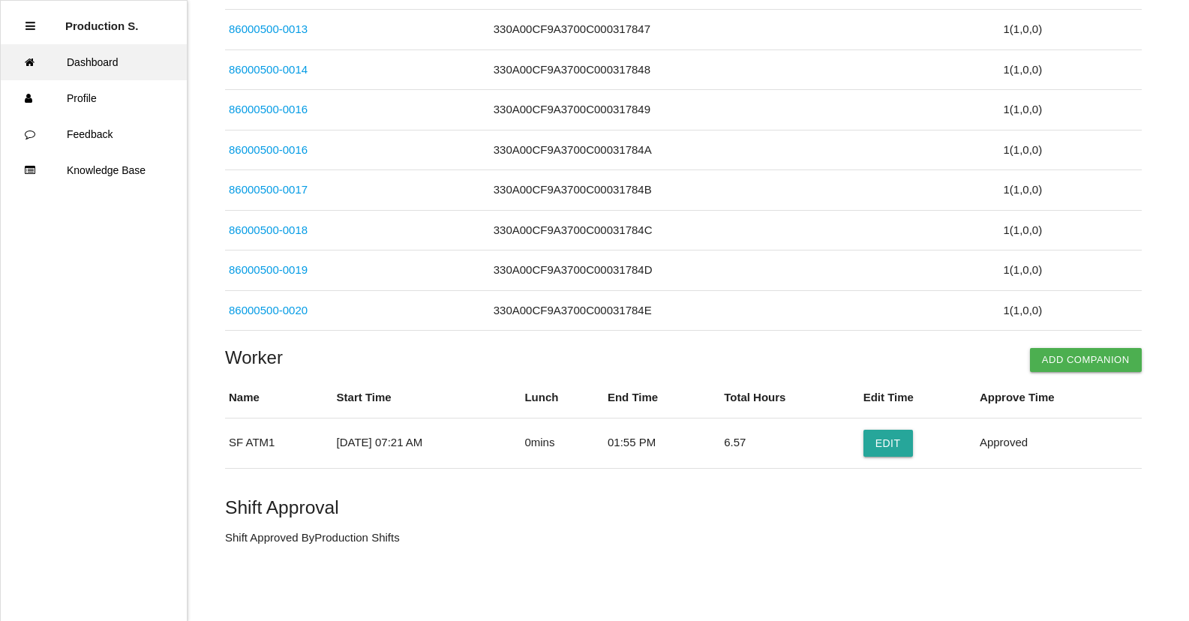
click at [95, 73] on link "Dashboard" at bounding box center [94, 62] width 186 height 36
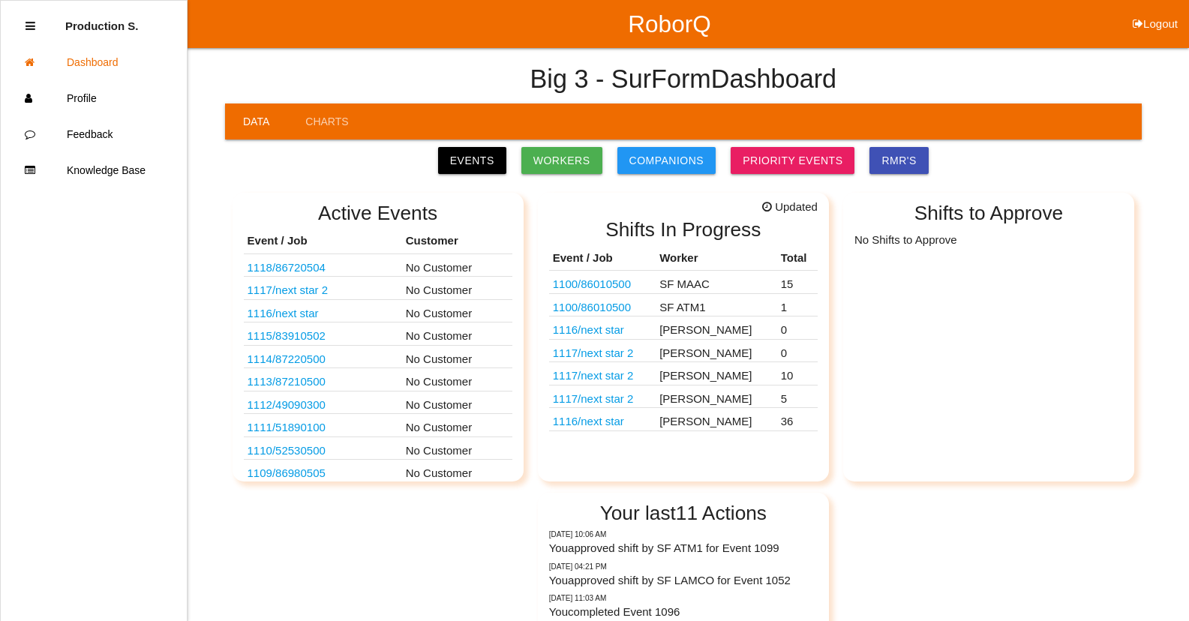
click at [691, 310] on td "SF ATM1" at bounding box center [715, 304] width 121 height 23
click at [627, 309] on link "1100 / 86010500" at bounding box center [592, 307] width 78 height 13
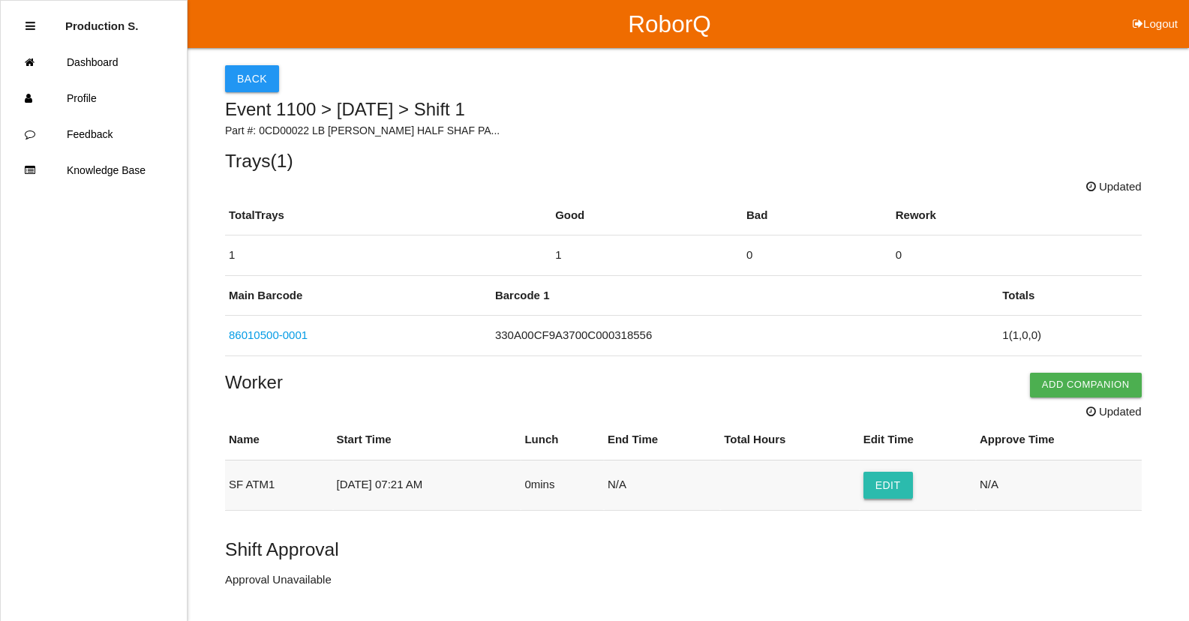
click at [897, 490] on button "Edit" at bounding box center [887, 485] width 49 height 27
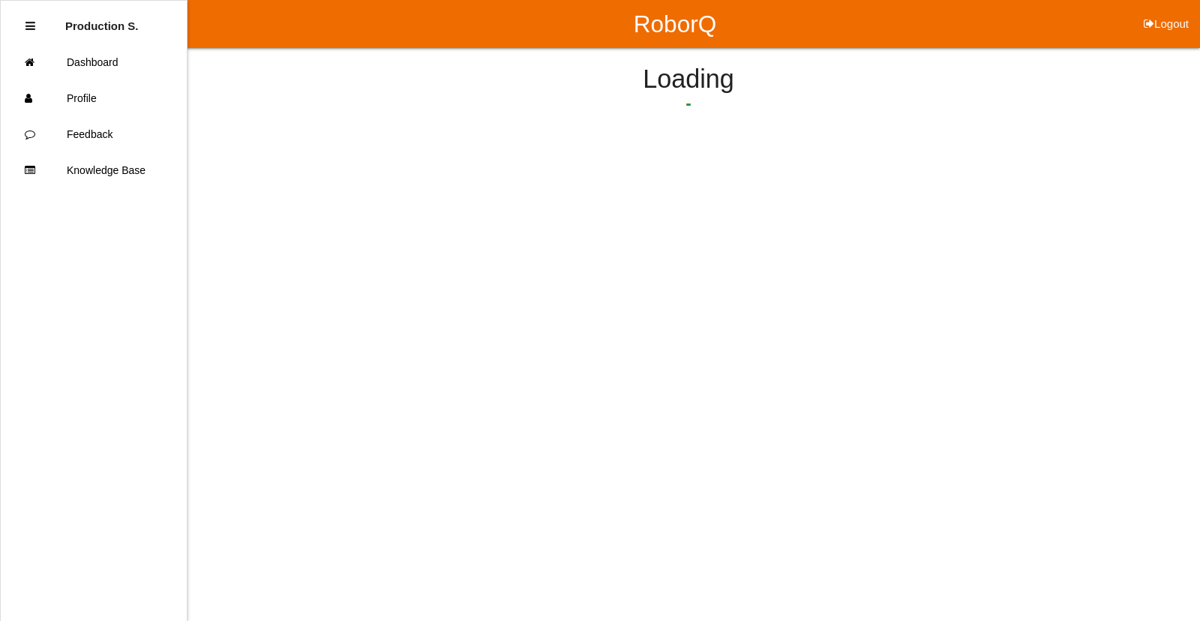
select select "7"
select select "21"
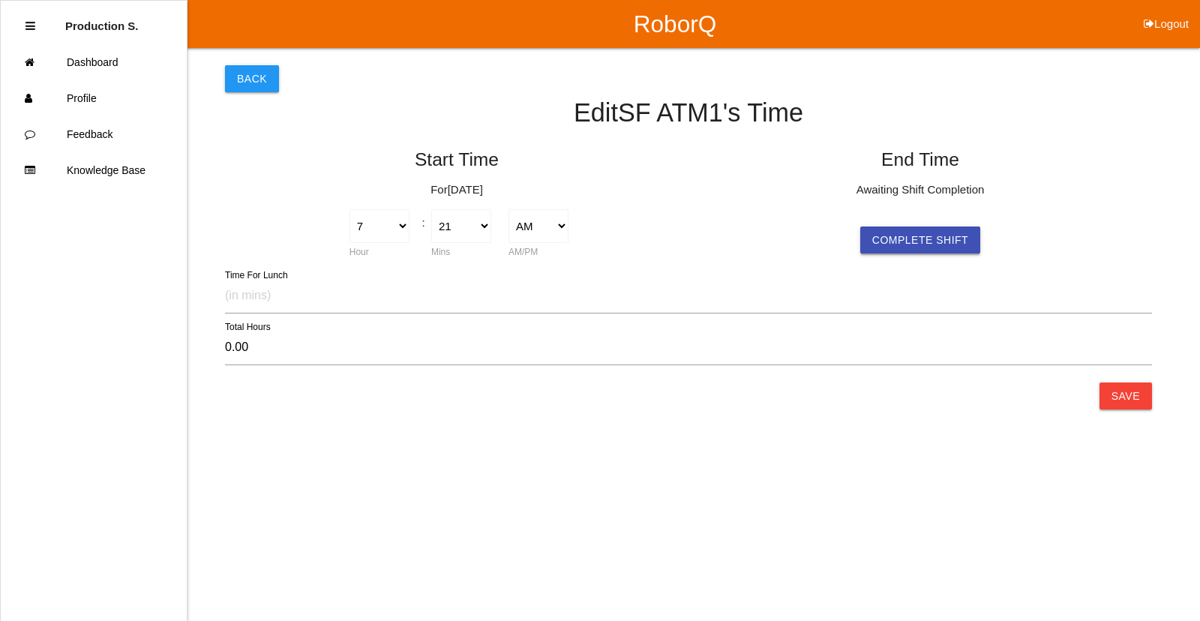
click at [906, 238] on button "Complete Shift" at bounding box center [920, 239] width 120 height 27
type input "6.58"
select select "56"
select select "2"
click at [1130, 398] on button "Save" at bounding box center [1125, 395] width 52 height 27
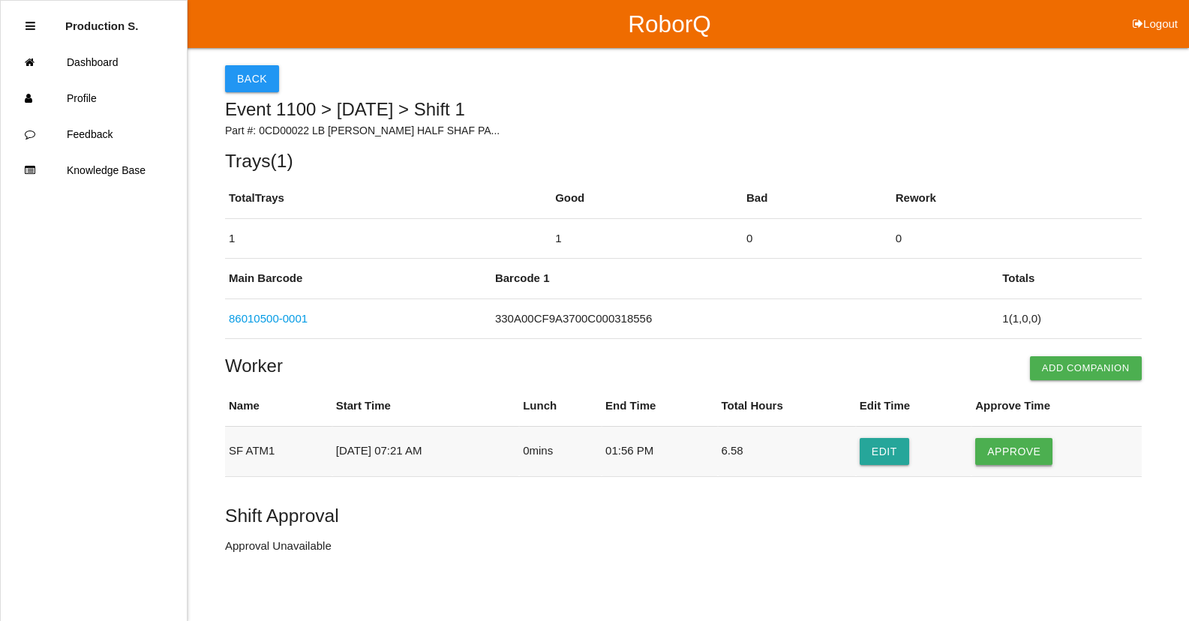
click at [1030, 448] on button "Approve" at bounding box center [1013, 451] width 77 height 27
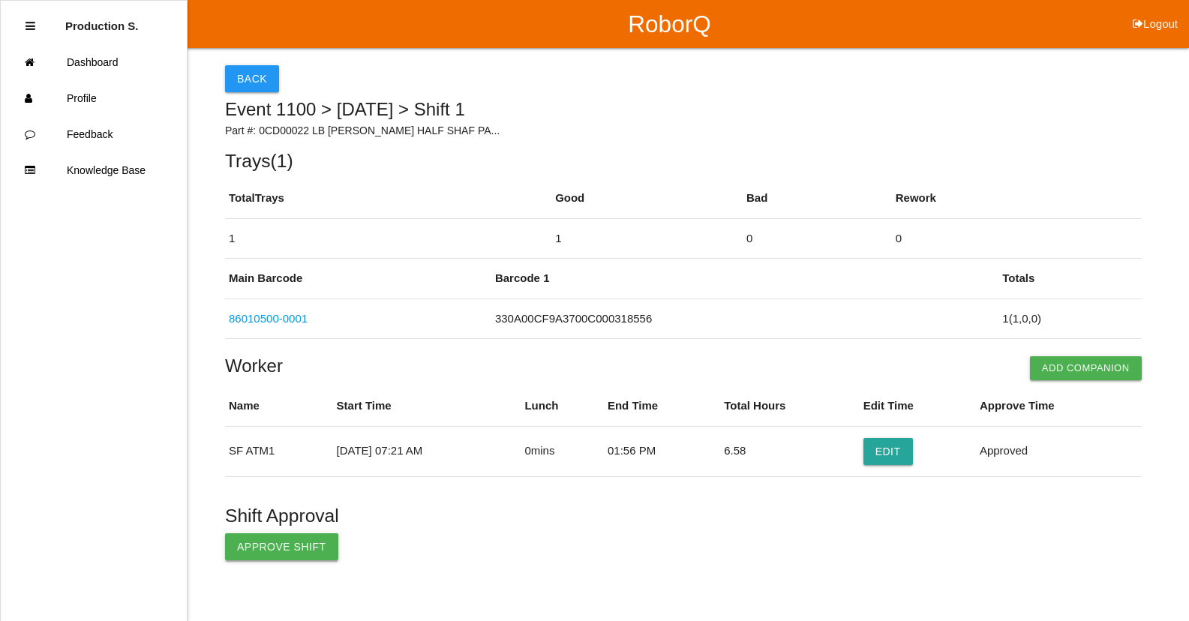
click at [283, 554] on button "Approve Shift" at bounding box center [281, 546] width 113 height 27
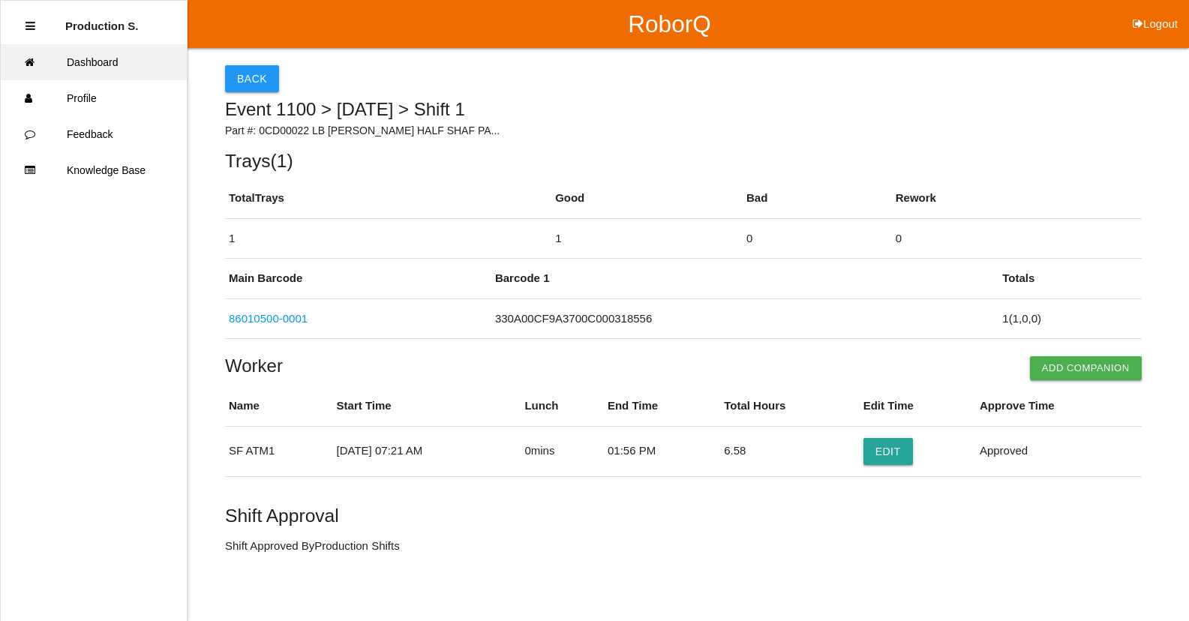
click at [120, 66] on link "Dashboard" at bounding box center [94, 62] width 186 height 36
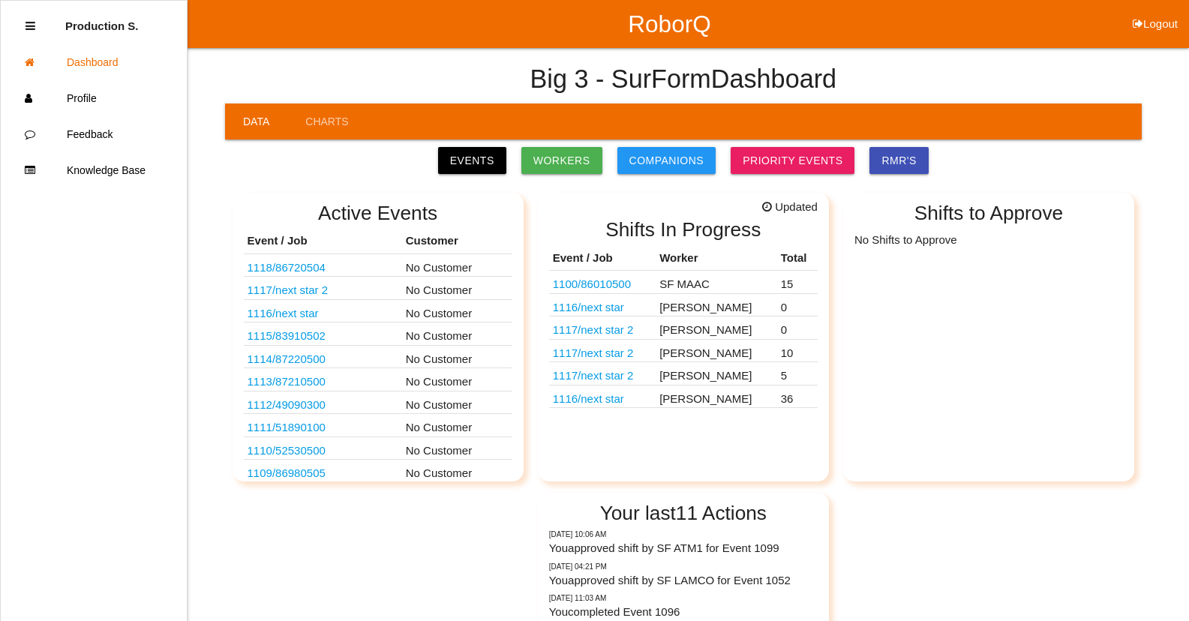
click at [589, 283] on link "1100 / 86010500" at bounding box center [592, 283] width 78 height 13
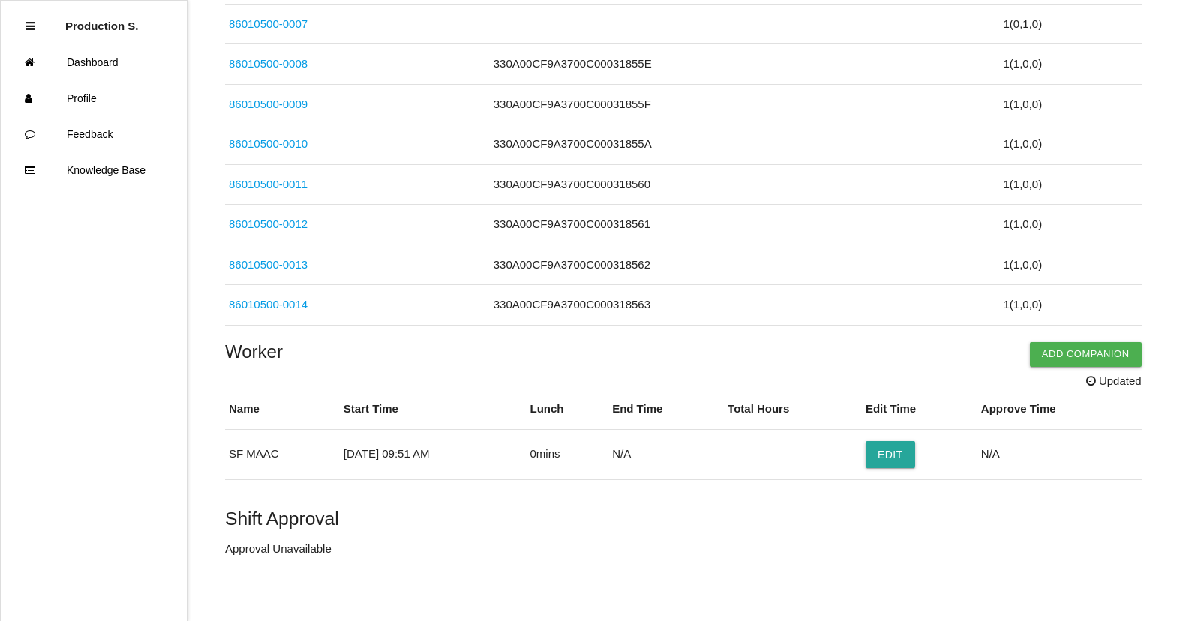
scroll to position [604, 0]
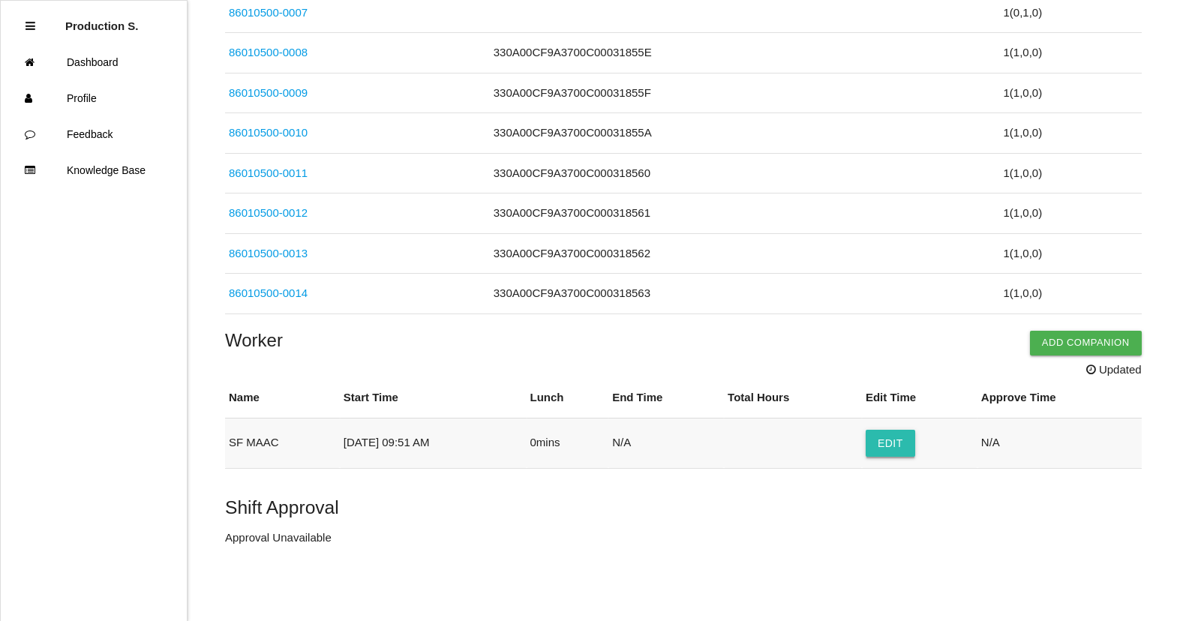
click at [901, 448] on button "Edit" at bounding box center [889, 443] width 49 height 27
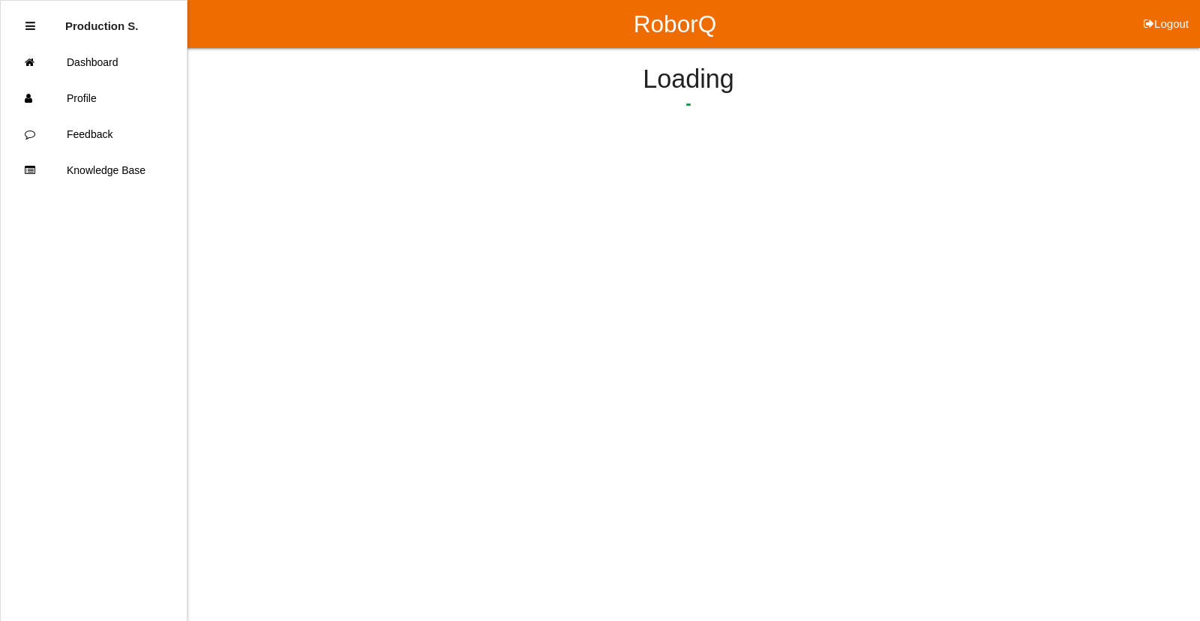
select select "9"
select select "51"
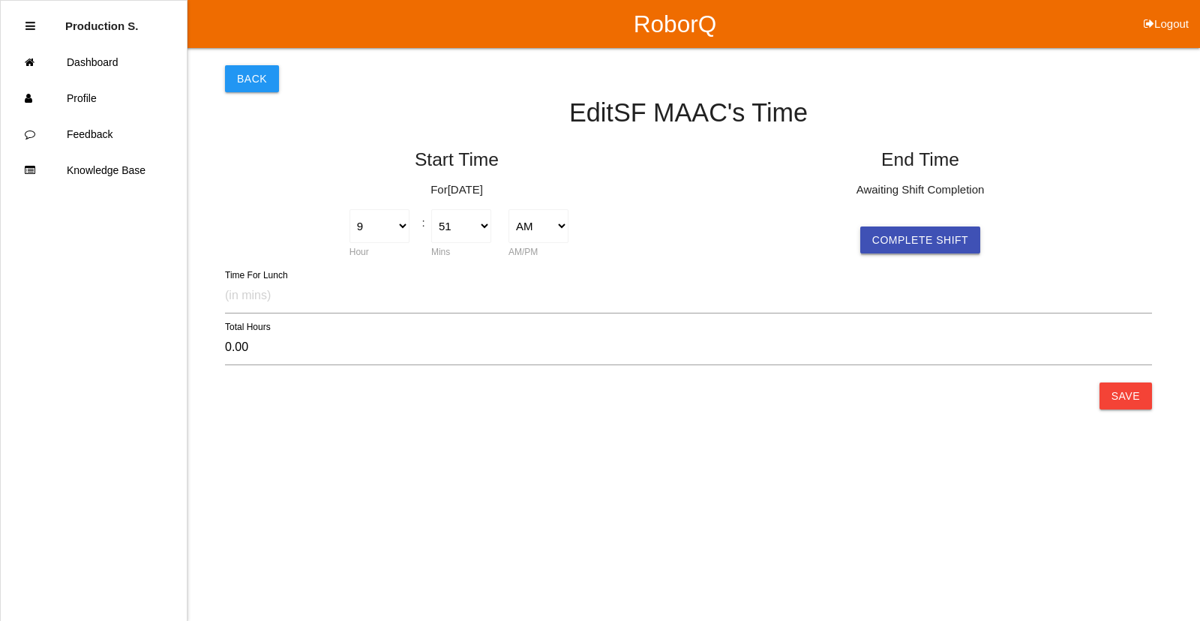
click at [895, 255] on div "Start Time For [DATE] 1 2 3 4 5 6 7 8 9 10 11 12 Hour : 00 01 02 03 04 05 06 07…" at bounding box center [688, 200] width 927 height 126
click at [898, 241] on button "Complete Shift" at bounding box center [920, 239] width 120 height 27
type input "4.08"
select select "56"
select select "2"
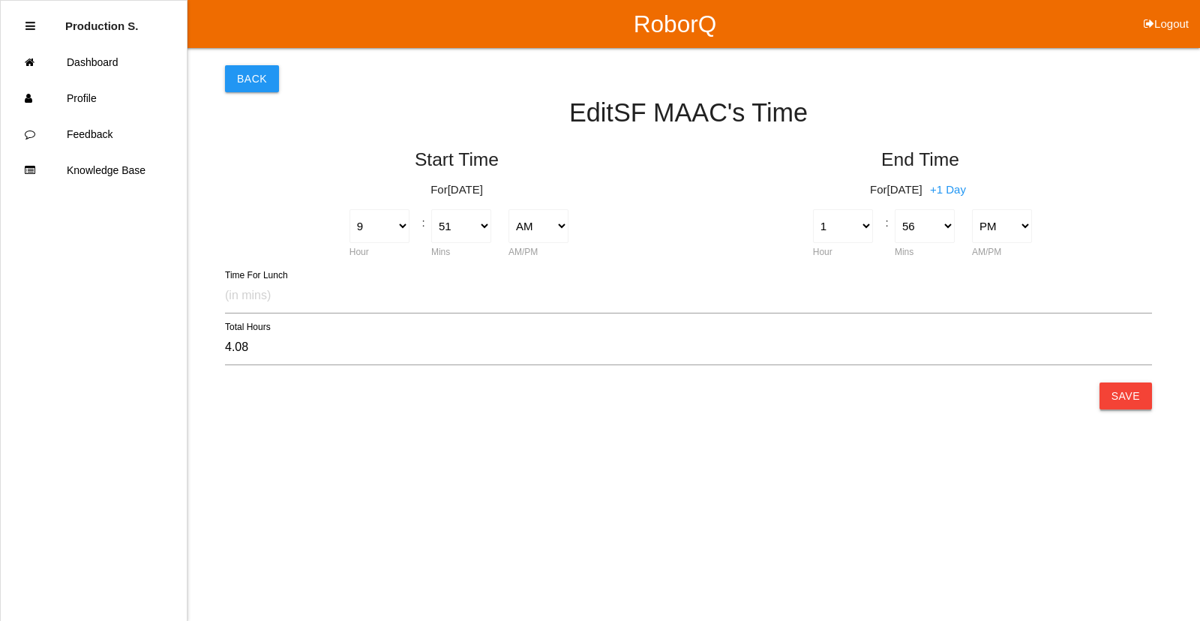
click at [1128, 392] on button "Save" at bounding box center [1125, 395] width 52 height 27
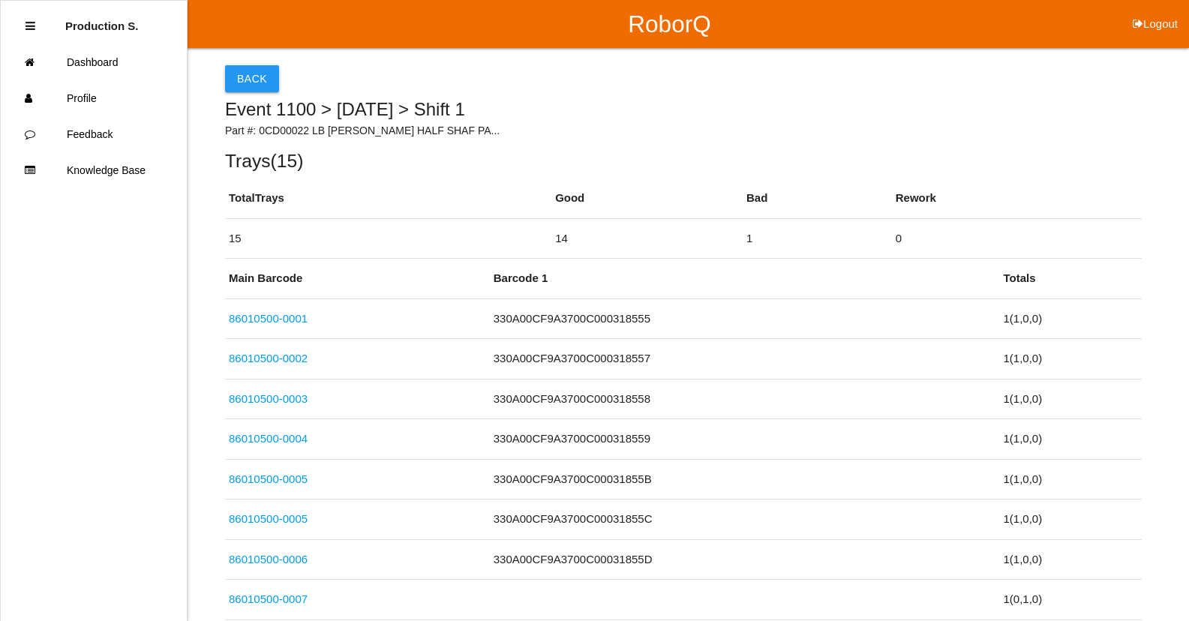
scroll to position [570, 0]
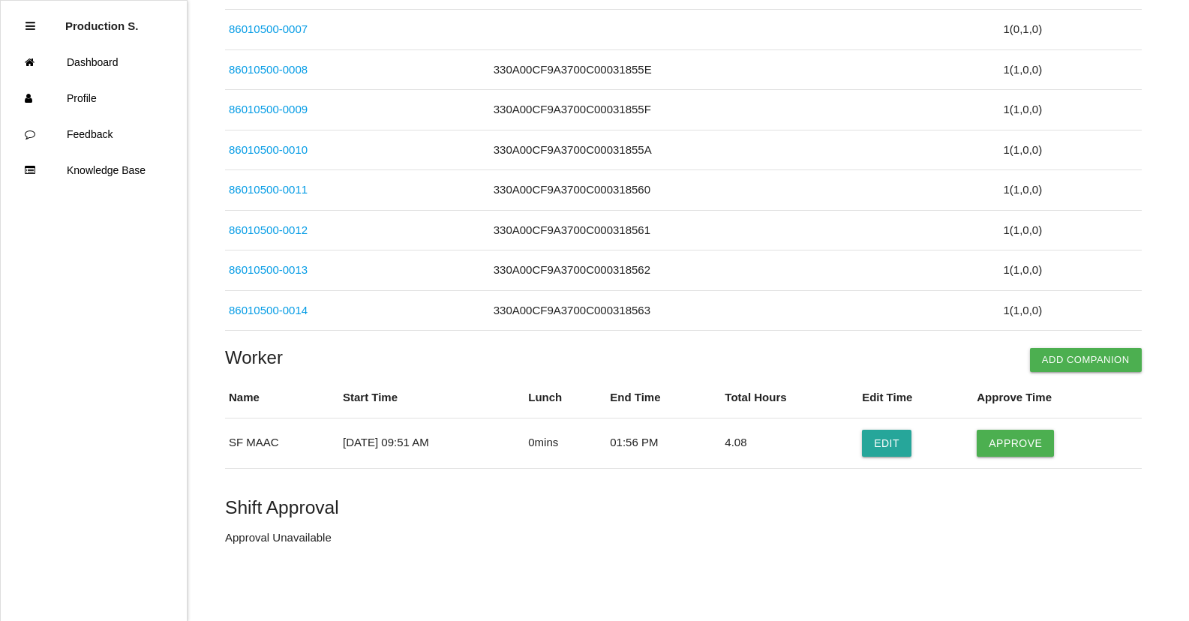
drag, startPoint x: 1024, startPoint y: 443, endPoint x: 912, endPoint y: 537, distance: 146.4
click at [892, 558] on html "RoborQ Logout Production S. Dashboard Profile Feedback Knowledge Base Back Even…" at bounding box center [594, 25] width 1189 height 1191
click at [1021, 425] on td "Approve" at bounding box center [1057, 443] width 168 height 50
click at [1009, 448] on button "Approve" at bounding box center [1014, 443] width 77 height 27
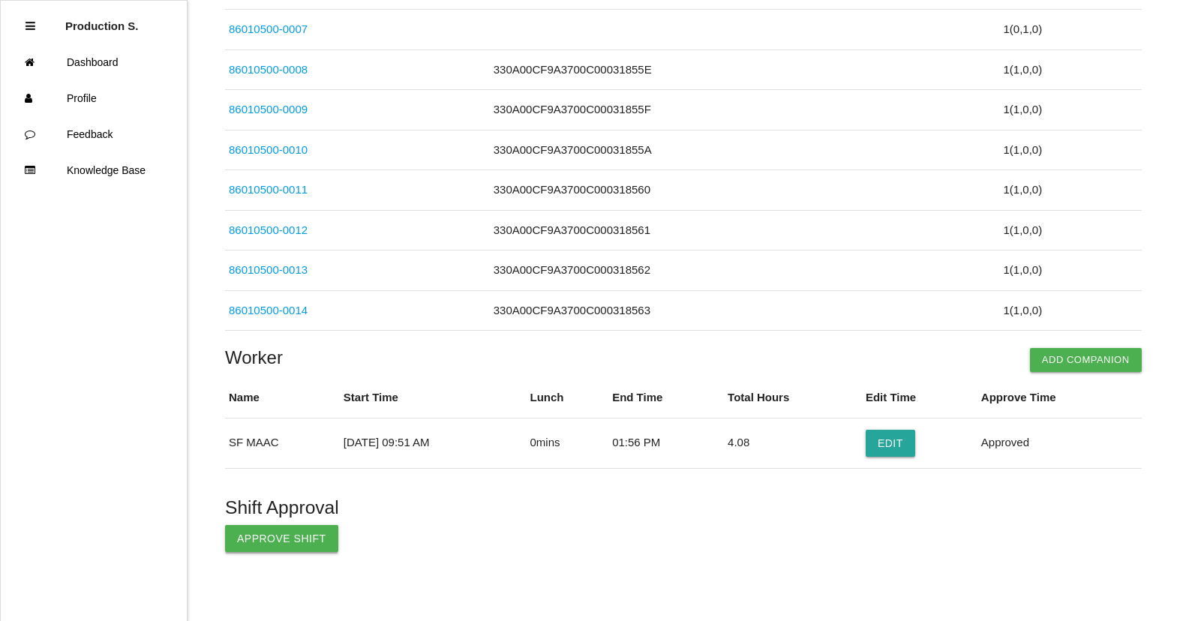
click at [271, 542] on button "Approve Shift" at bounding box center [281, 538] width 113 height 27
click at [915, 444] on button "Edit" at bounding box center [889, 443] width 49 height 27
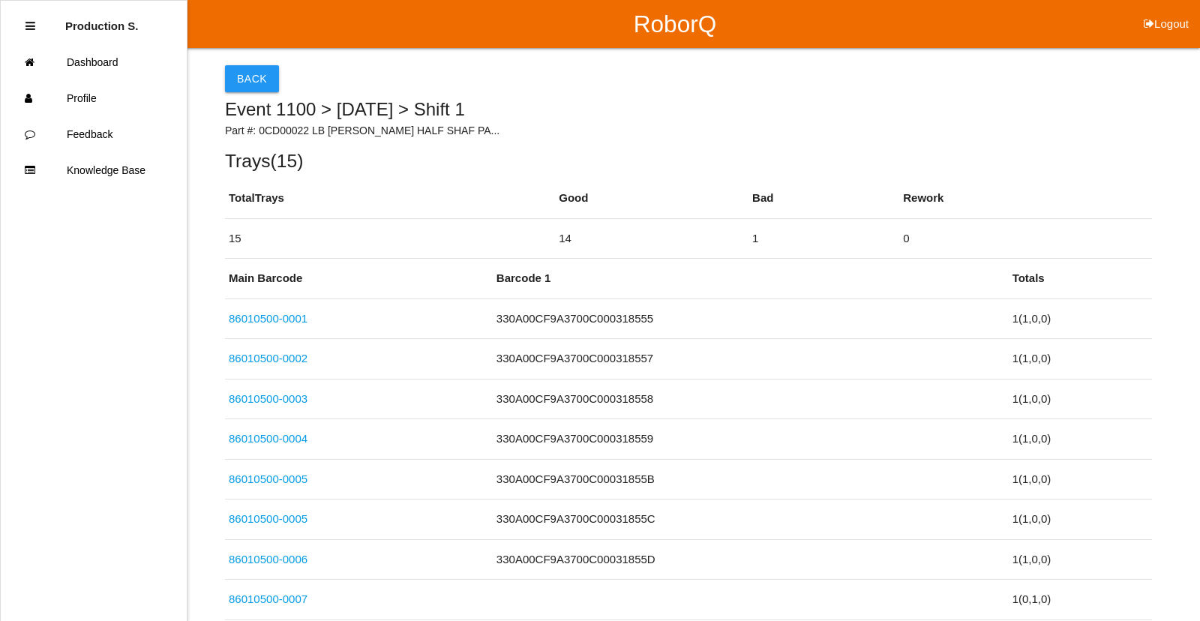
select select "9"
select select "51"
select select "56"
select select "2"
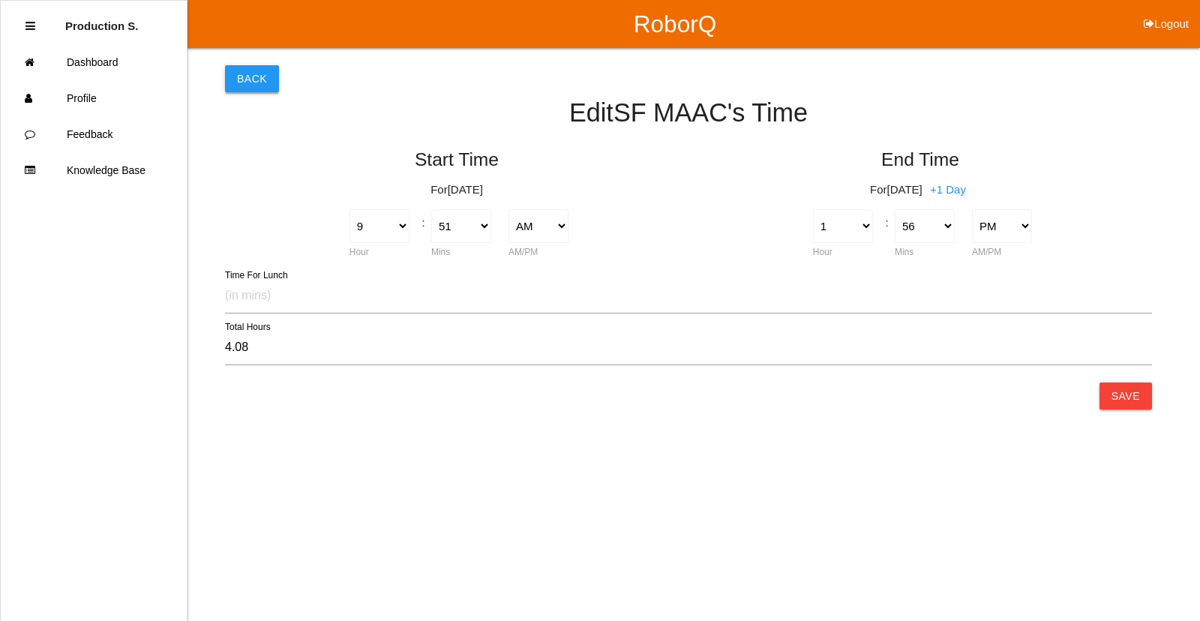
click at [233, 80] on button "Back" at bounding box center [252, 78] width 54 height 27
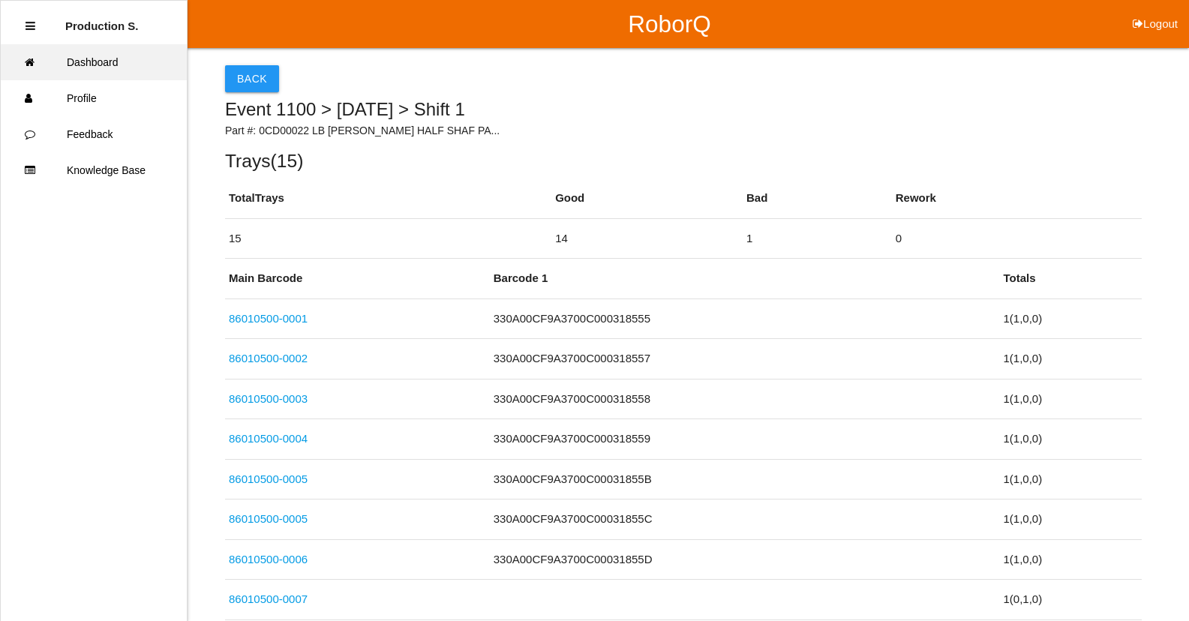
click at [120, 71] on link "Dashboard" at bounding box center [94, 62] width 186 height 36
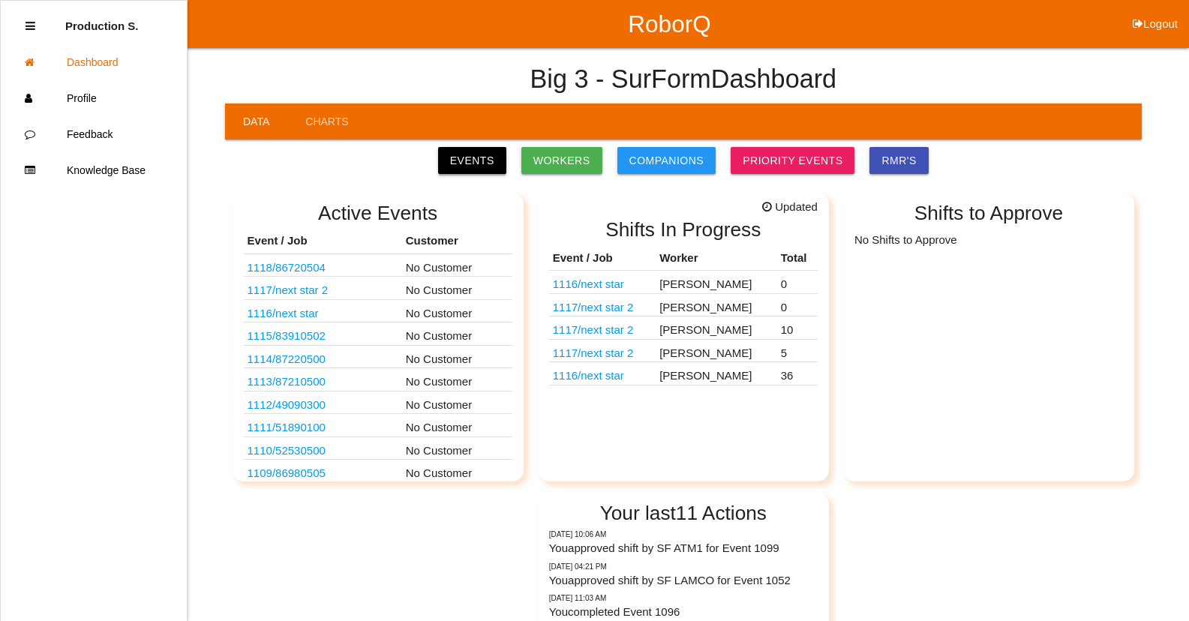
click at [499, 169] on link "Events" at bounding box center [472, 160] width 68 height 27
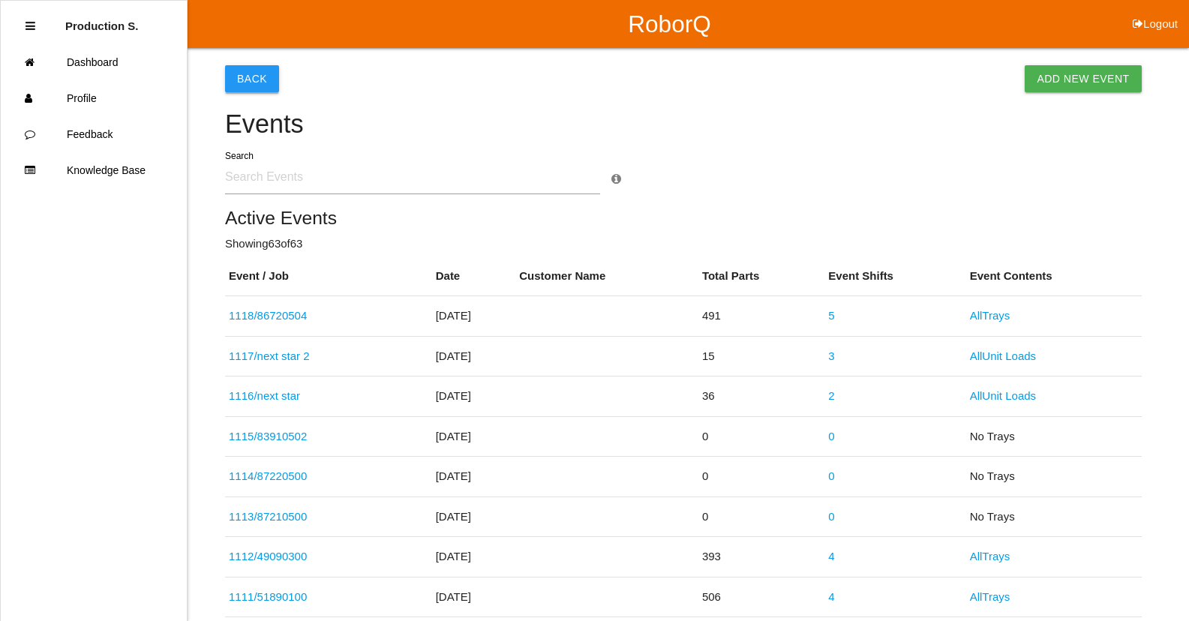
click at [259, 81] on button "Back" at bounding box center [252, 78] width 54 height 27
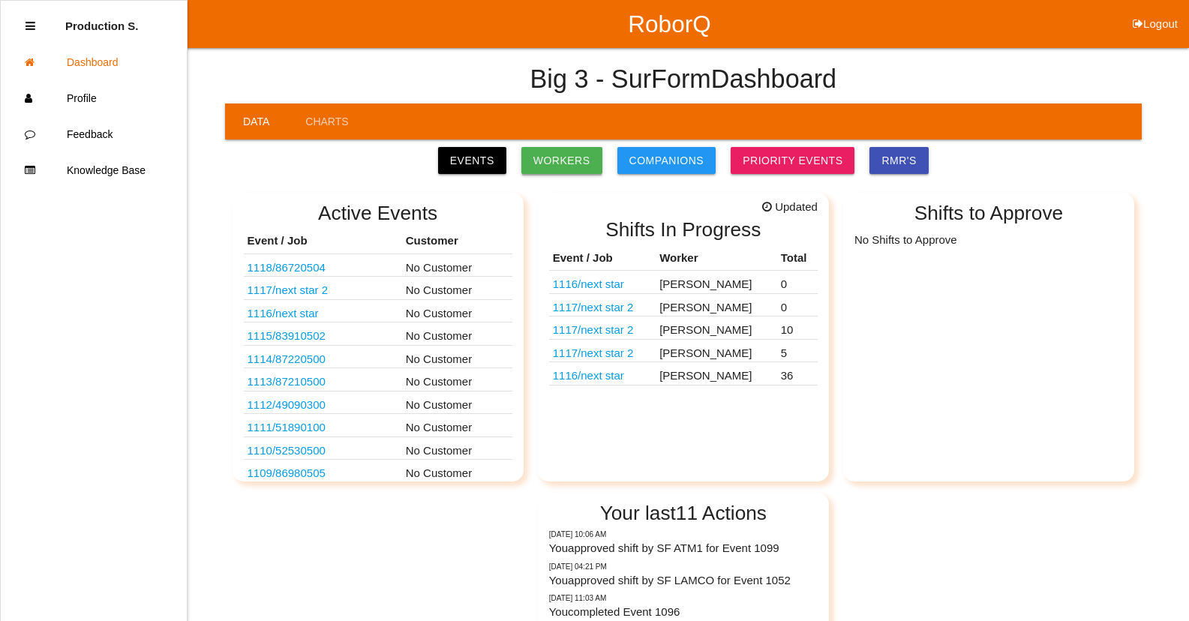
click at [568, 166] on link "Workers" at bounding box center [561, 160] width 81 height 27
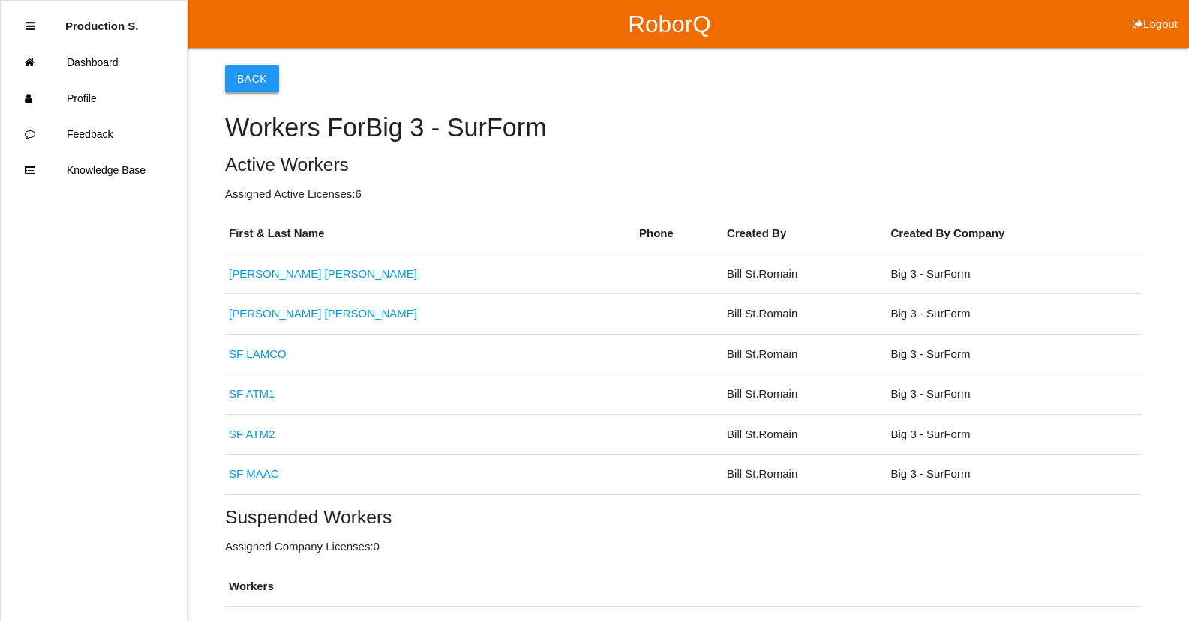
click at [246, 76] on button "Back" at bounding box center [252, 78] width 54 height 27
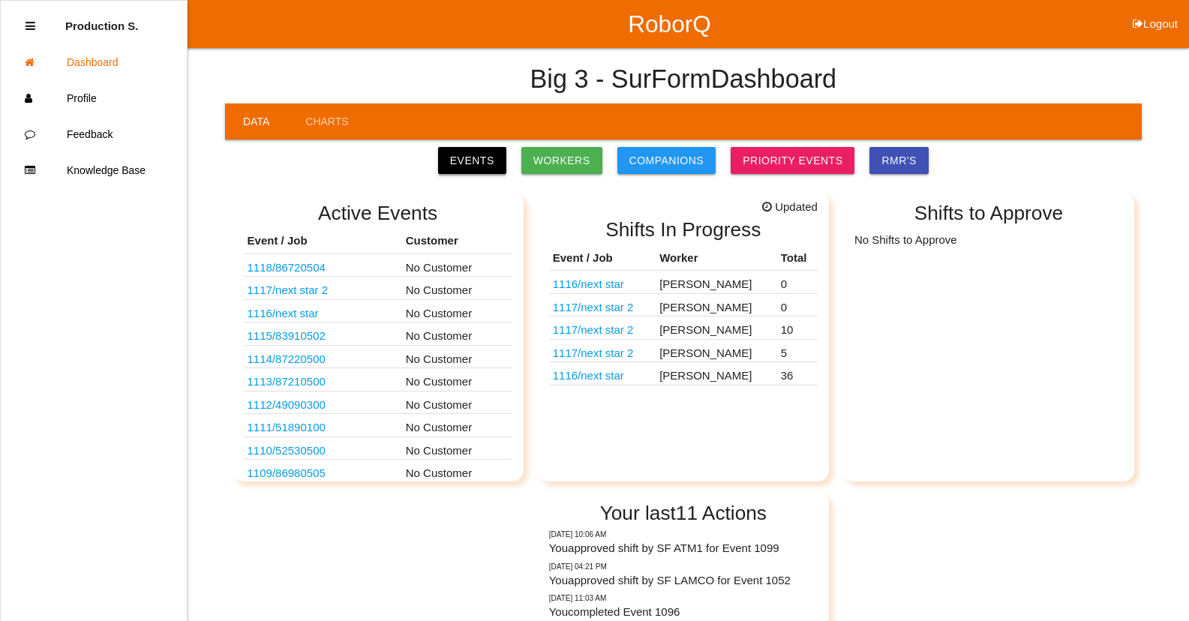
click at [472, 157] on link "Events" at bounding box center [472, 160] width 68 height 27
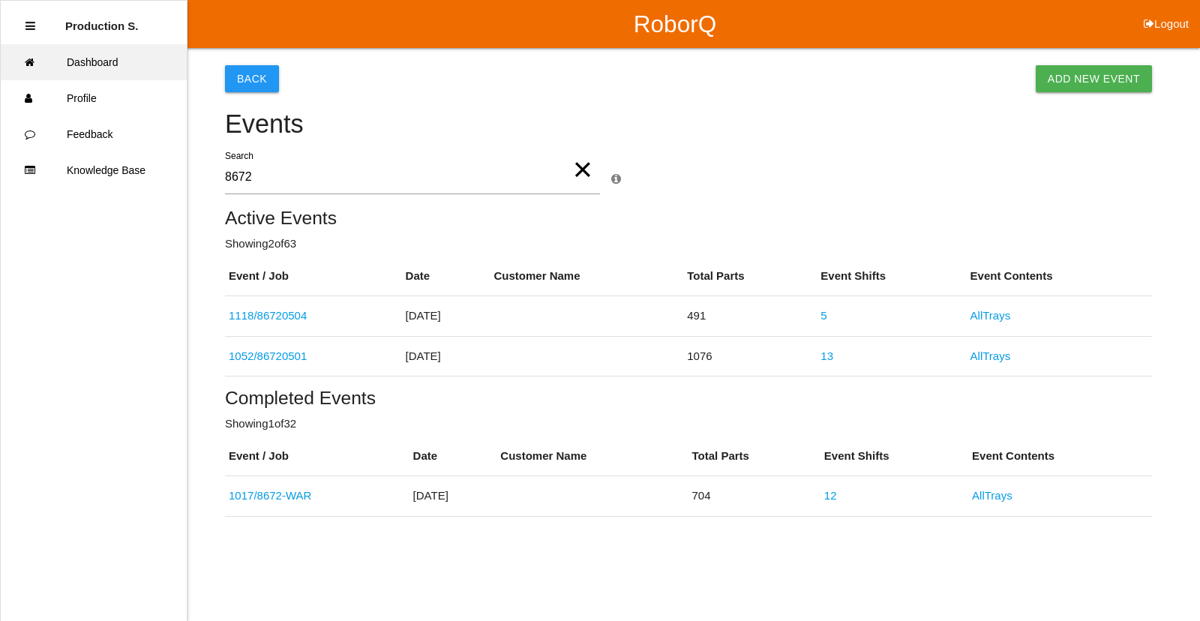
type input "8672"
click at [111, 67] on link "Dashboard" at bounding box center [94, 62] width 186 height 36
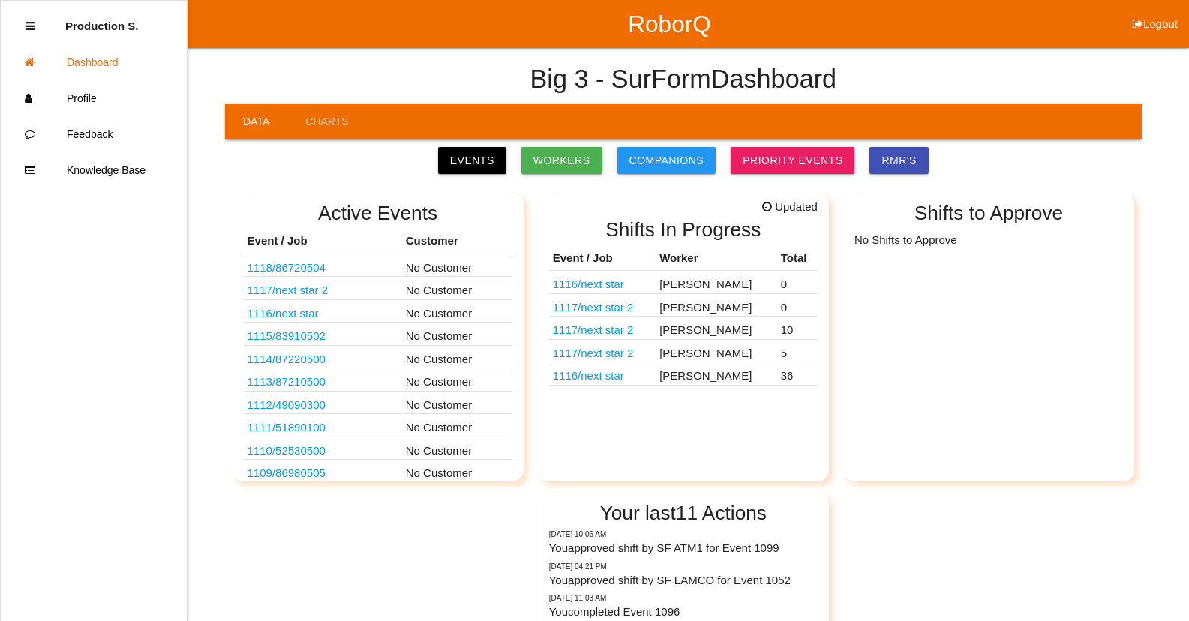
click at [302, 269] on link "1118 / 86720504" at bounding box center [286, 267] width 78 height 13
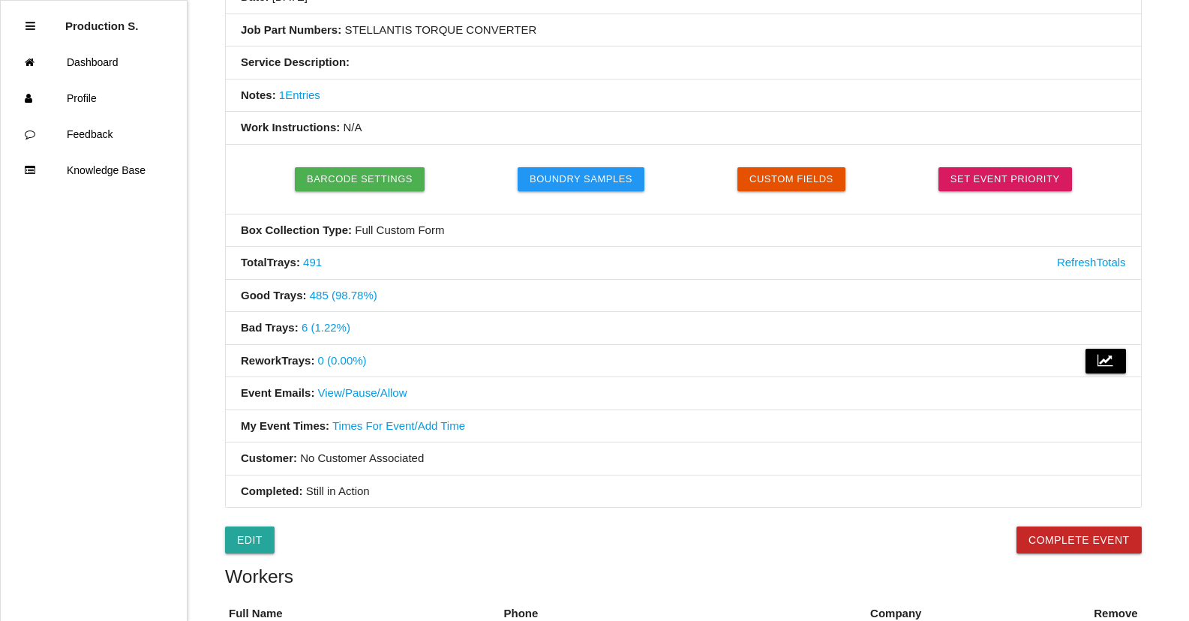
scroll to position [247, 0]
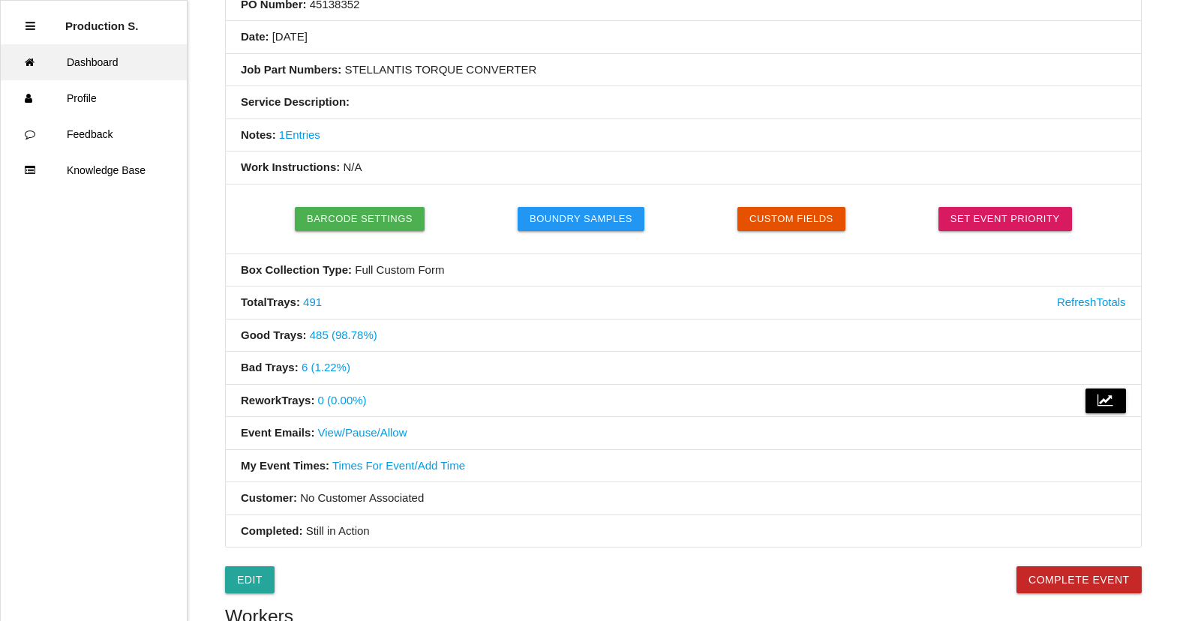
click at [99, 61] on link "Dashboard" at bounding box center [94, 62] width 186 height 36
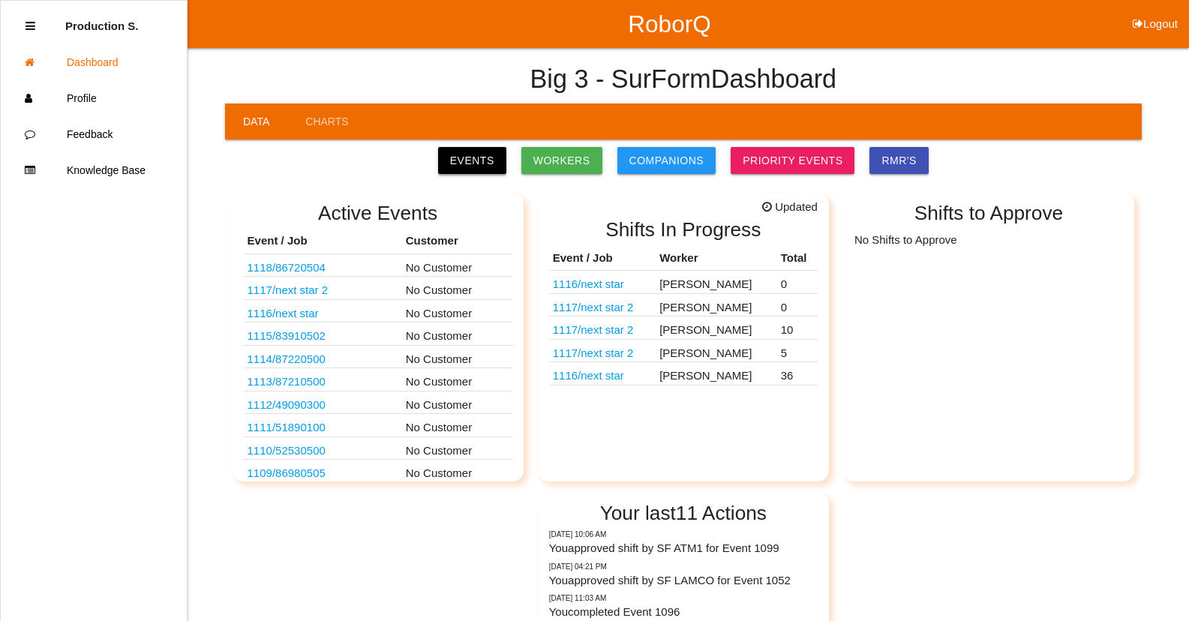
click at [487, 168] on link "Events" at bounding box center [472, 160] width 68 height 27
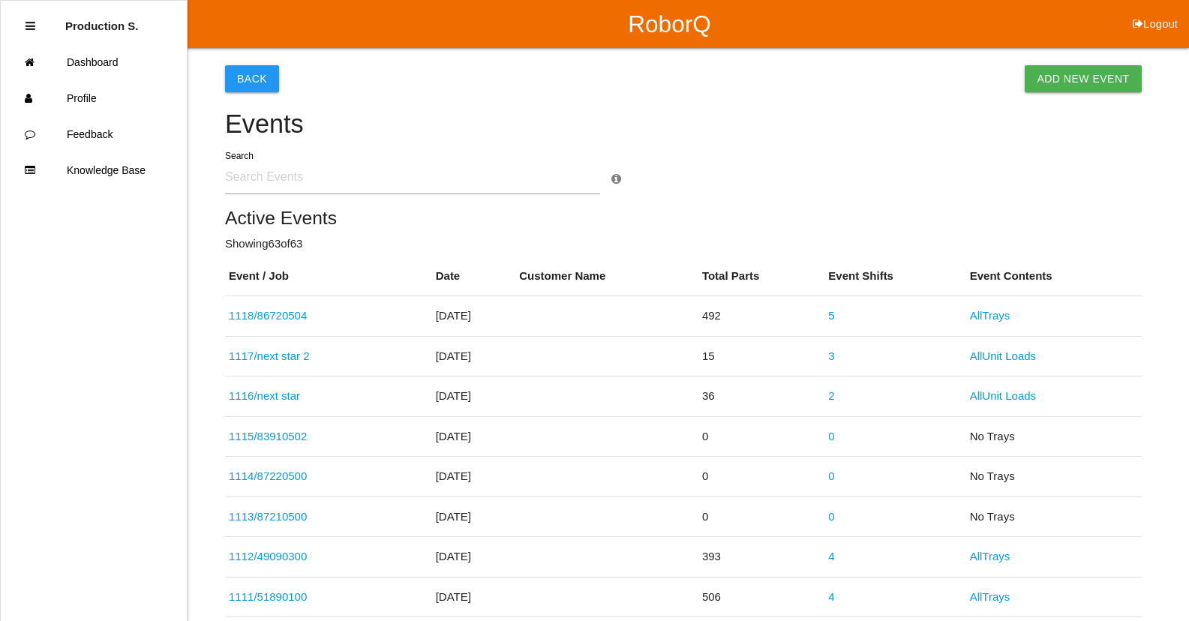
click at [265, 182] on input "text" at bounding box center [412, 177] width 375 height 34
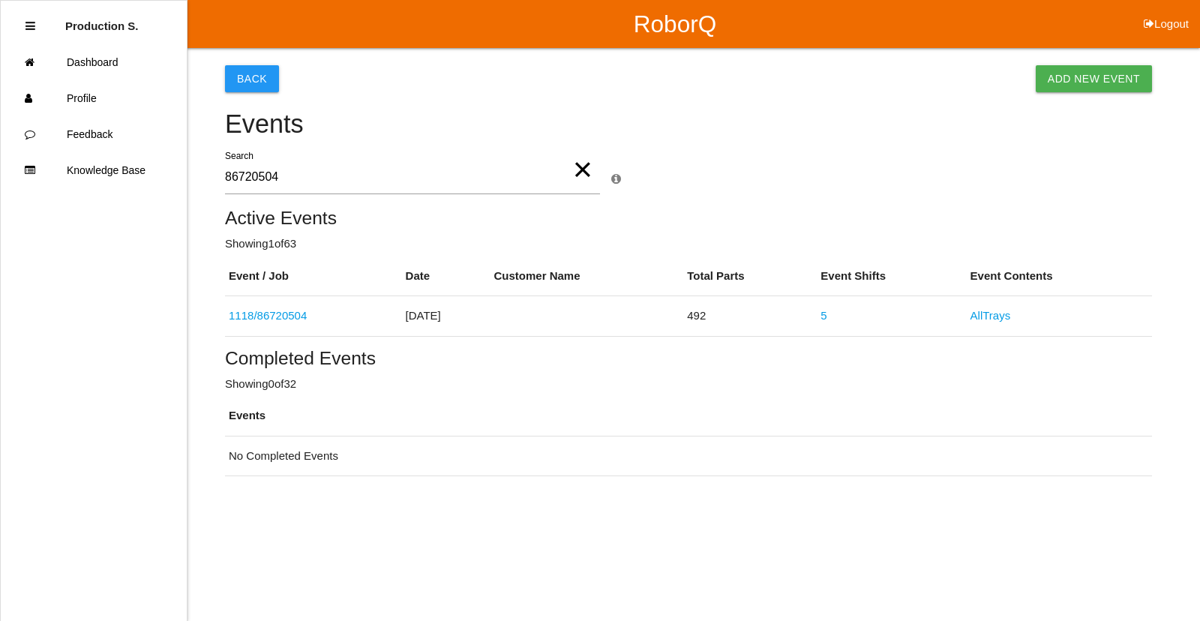
click at [349, 182] on input "86720504" at bounding box center [412, 177] width 375 height 34
click at [287, 181] on input "86720504" at bounding box center [412, 177] width 375 height 34
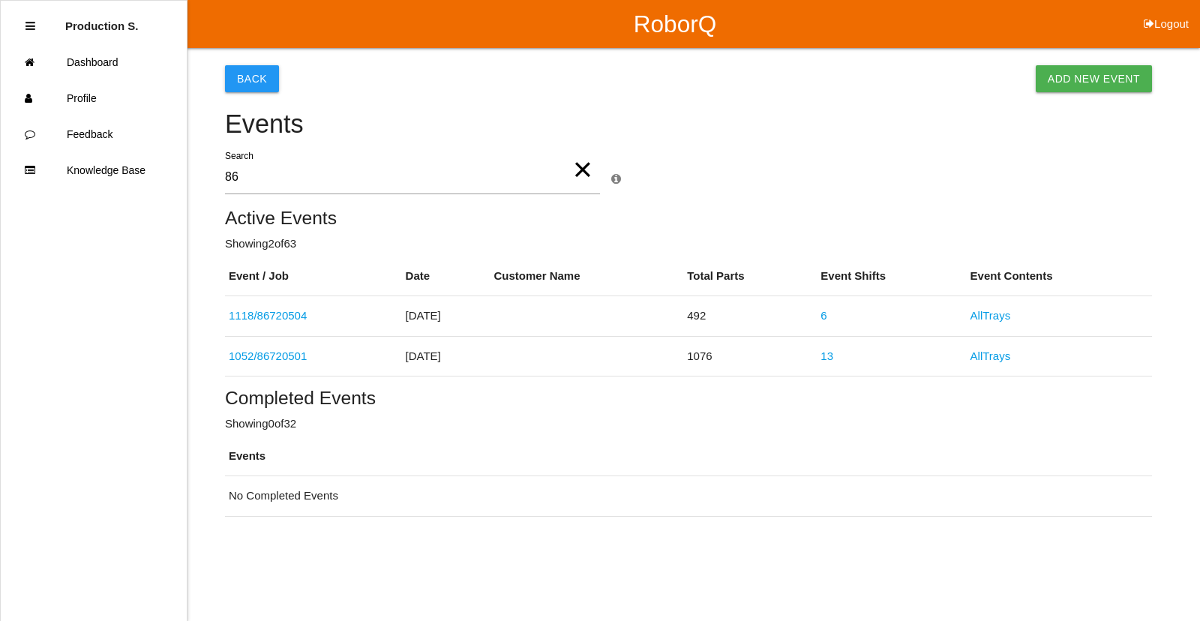
type input "8"
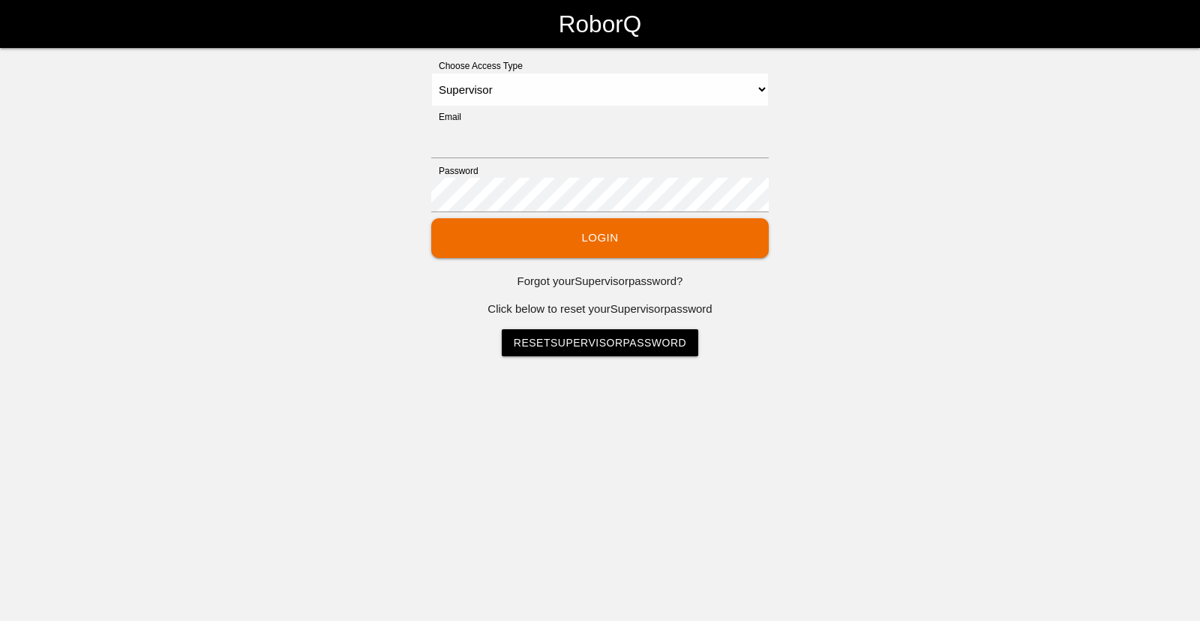
select select "Supervisor"
type input "[EMAIL_ADDRESS][DOMAIN_NAME]"
click at [601, 240] on button "Login" at bounding box center [599, 238] width 337 height 40
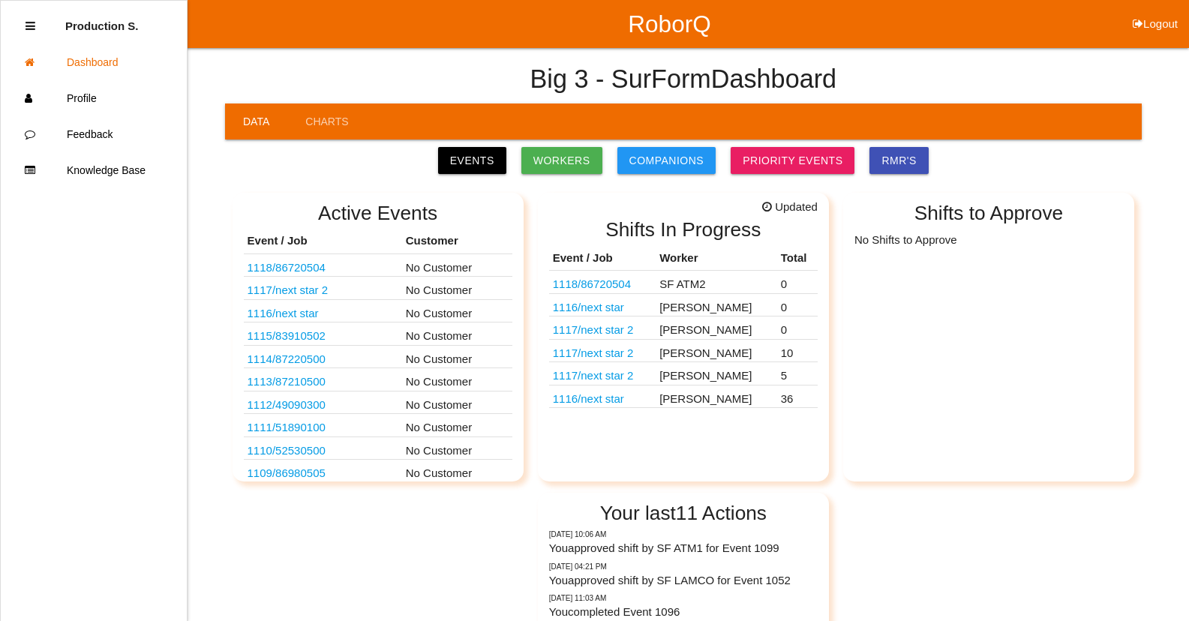
click at [611, 283] on link "1118 / 86720504" at bounding box center [592, 283] width 78 height 13
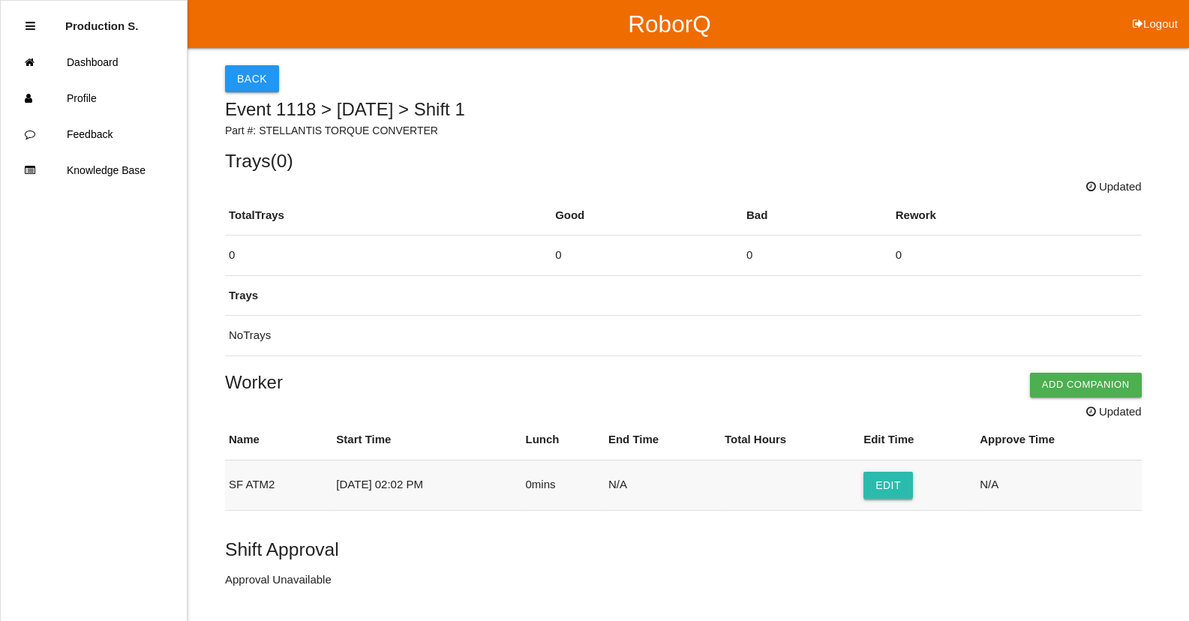
click at [890, 484] on button "Edit" at bounding box center [887, 485] width 49 height 27
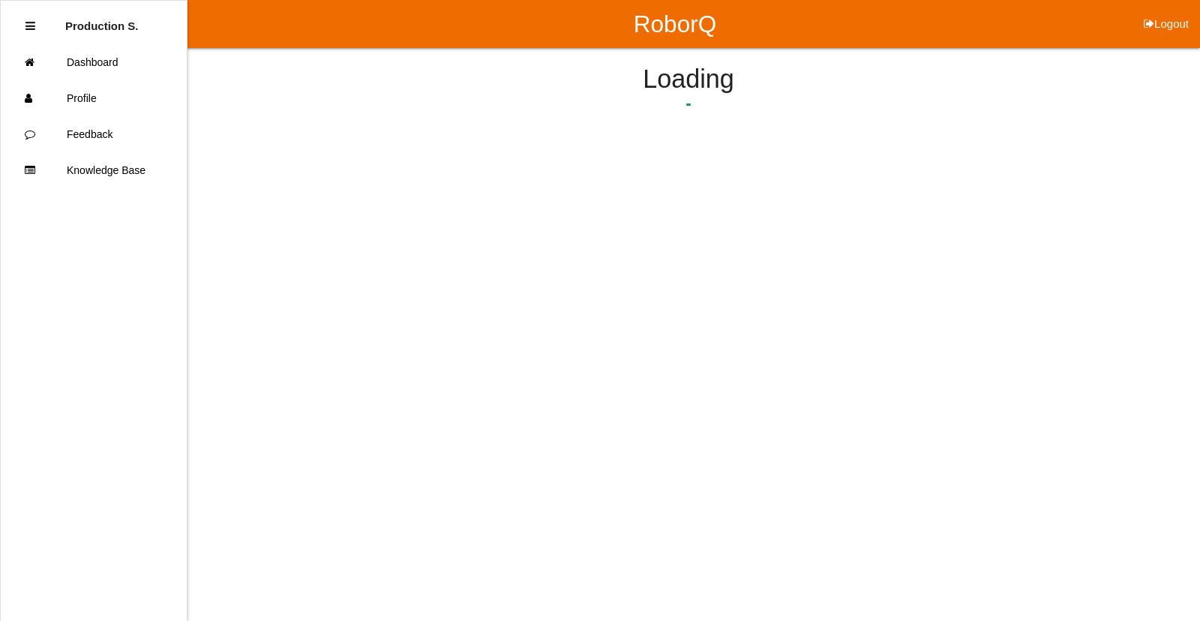
select select "2"
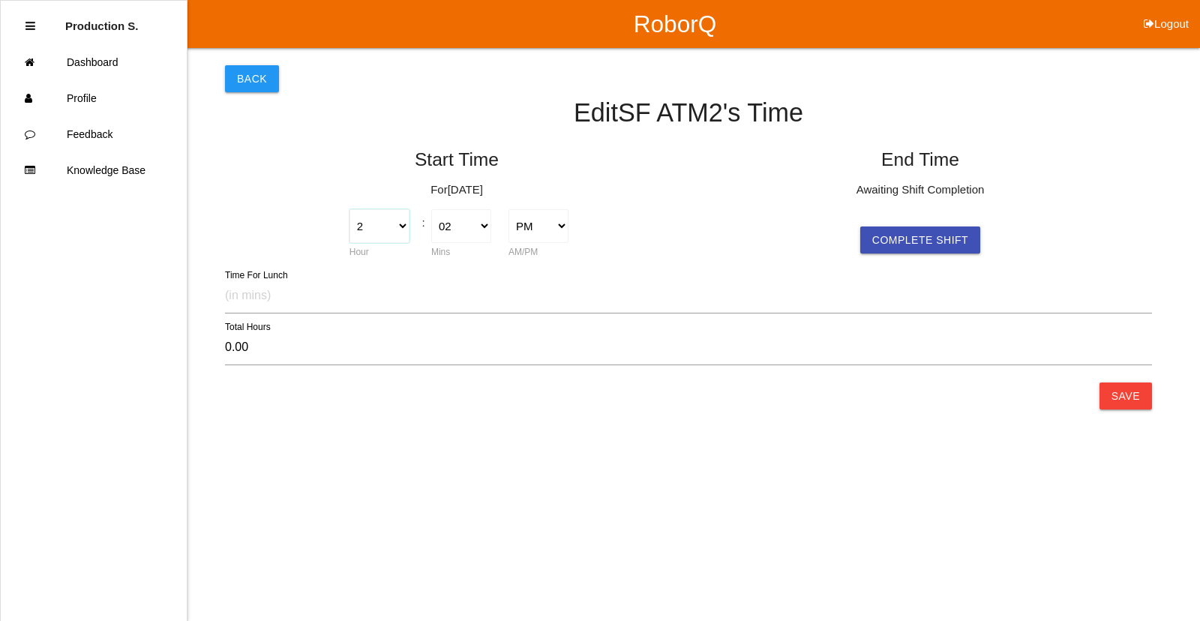
click at [367, 229] on select "1 2 3 4 5 6 7 8 9 10 11 12" at bounding box center [379, 226] width 61 height 34
click at [379, 230] on select "1 2 3 4 5 6 7 8 9 10 11 12" at bounding box center [379, 226] width 61 height 34
click at [1128, 397] on button "Save" at bounding box center [1125, 395] width 52 height 27
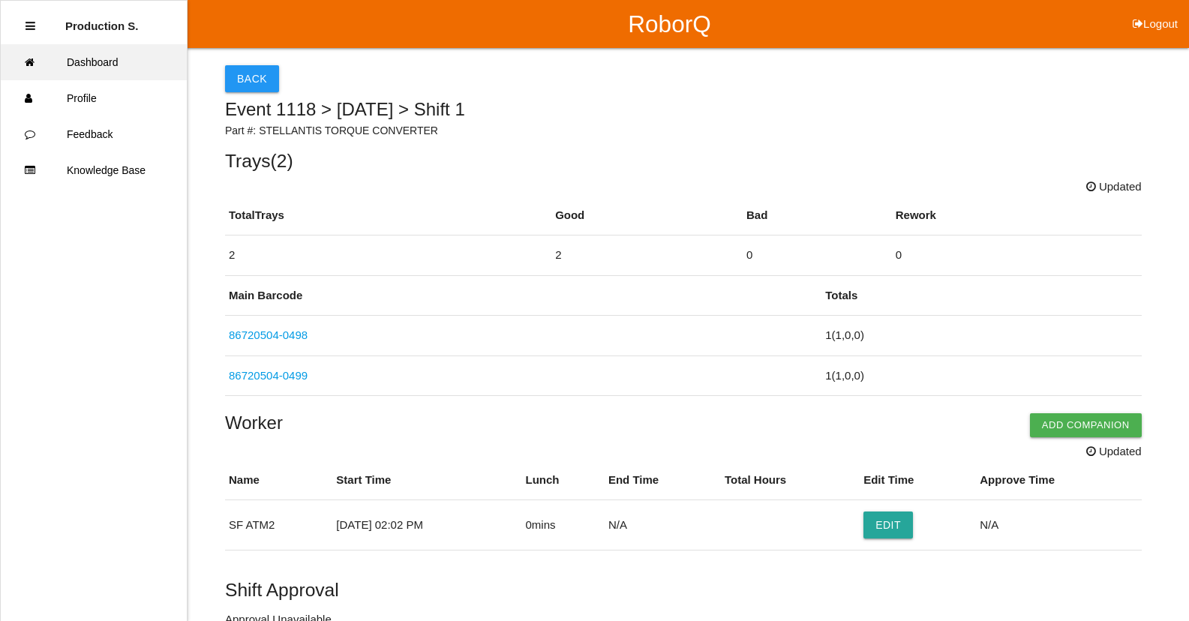
click at [105, 75] on link "Dashboard" at bounding box center [94, 62] width 186 height 36
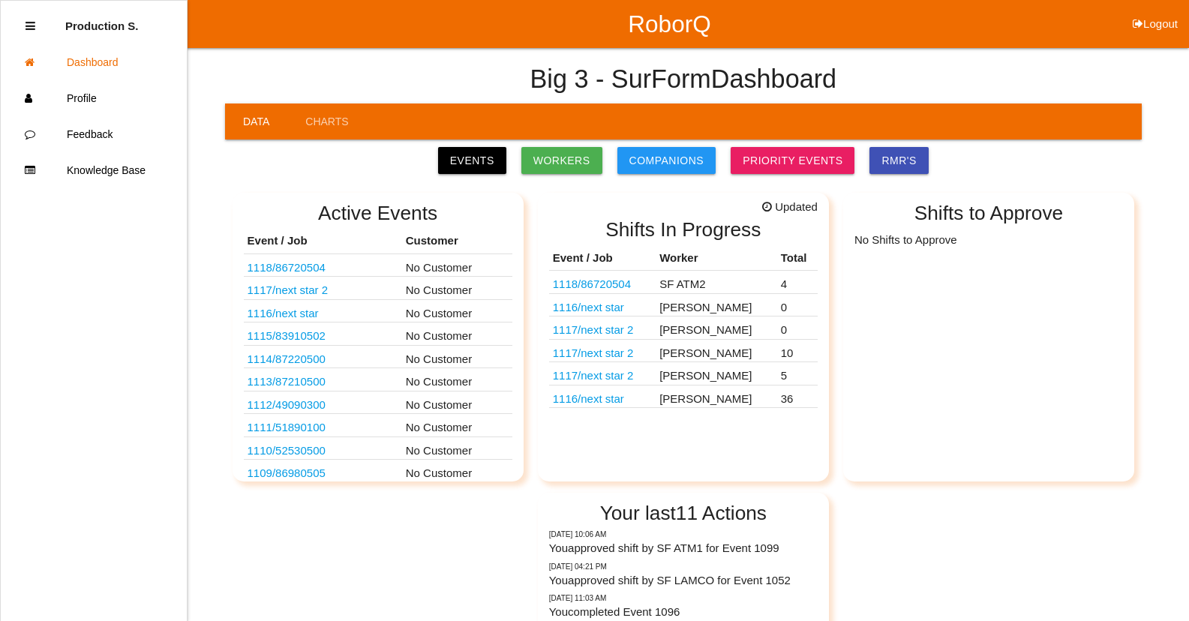
click at [609, 280] on link "1118 / 86720504" at bounding box center [592, 283] width 78 height 13
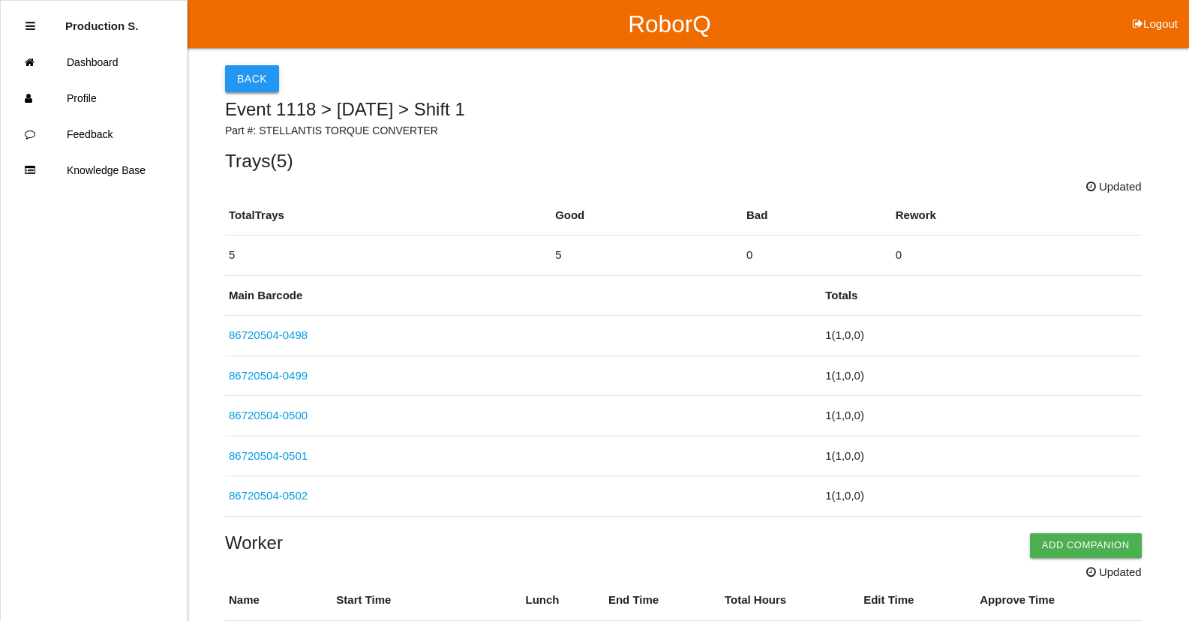
click at [247, 76] on button "Back" at bounding box center [252, 78] width 54 height 27
